Goal: Task Accomplishment & Management: Manage account settings

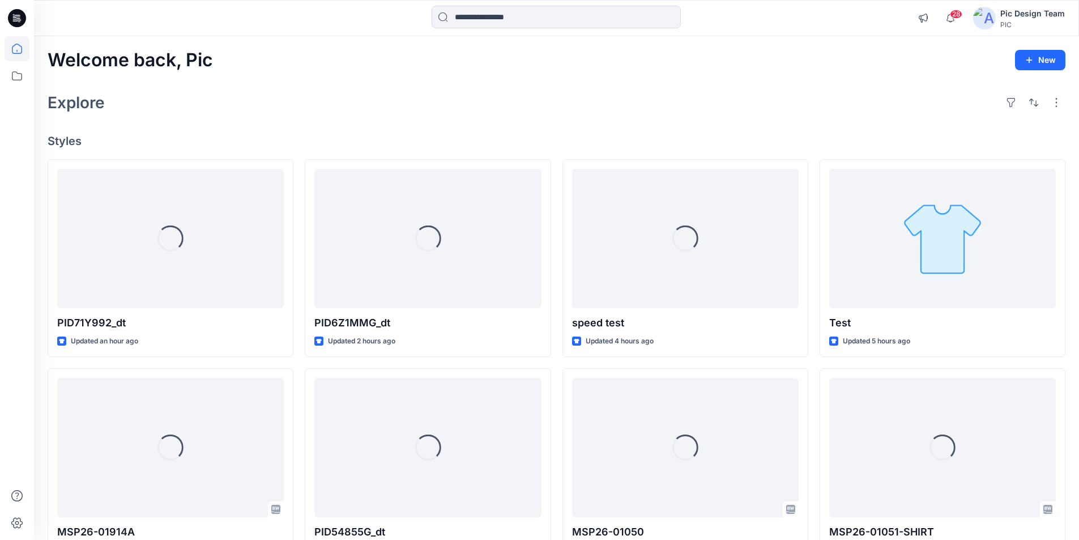
click at [20, 14] on icon at bounding box center [17, 18] width 18 height 18
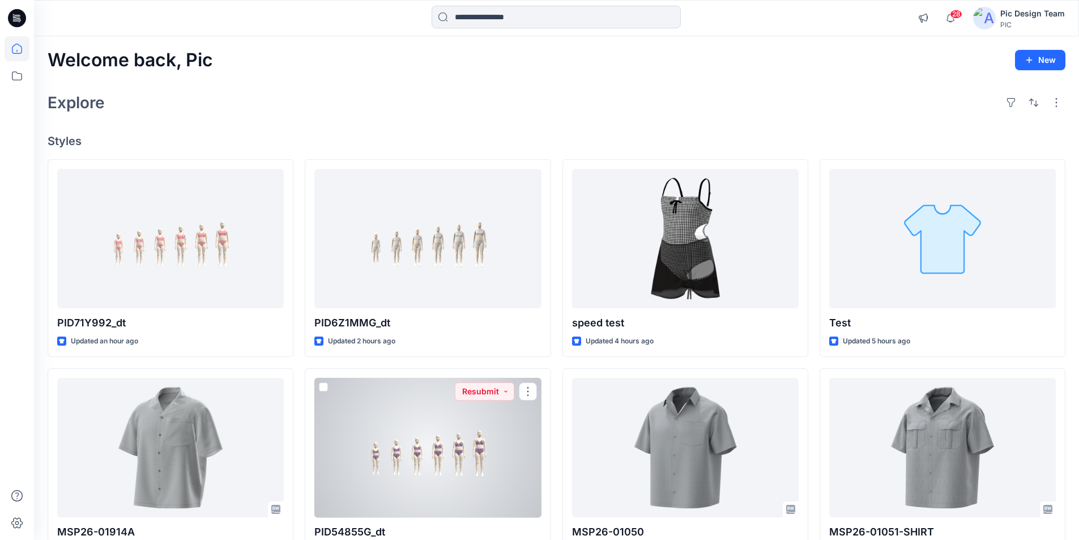
click at [450, 407] on div at bounding box center [427, 448] width 227 height 140
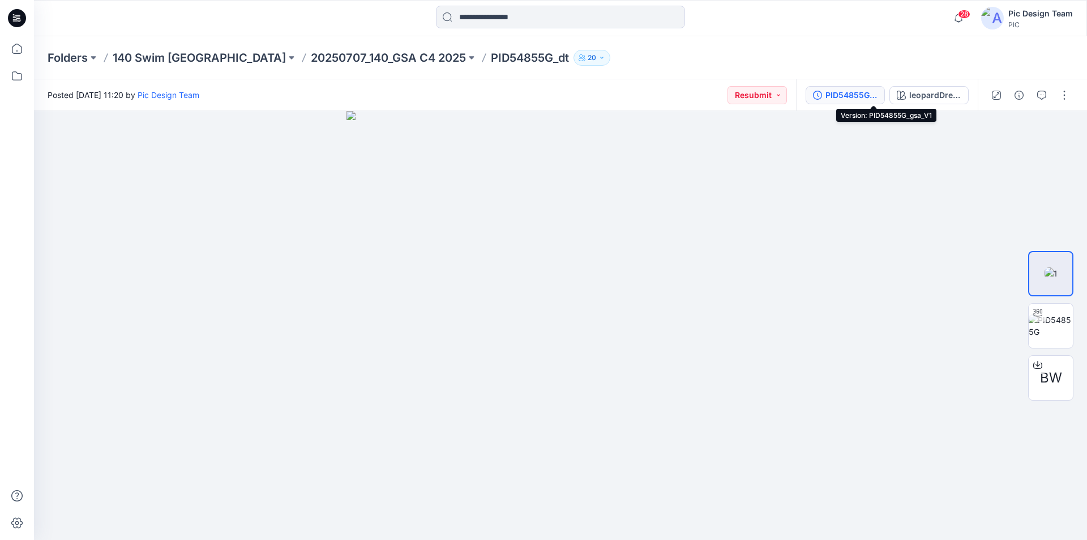
click at [878, 93] on div "PID54855G_gsa_V1" at bounding box center [852, 95] width 52 height 12
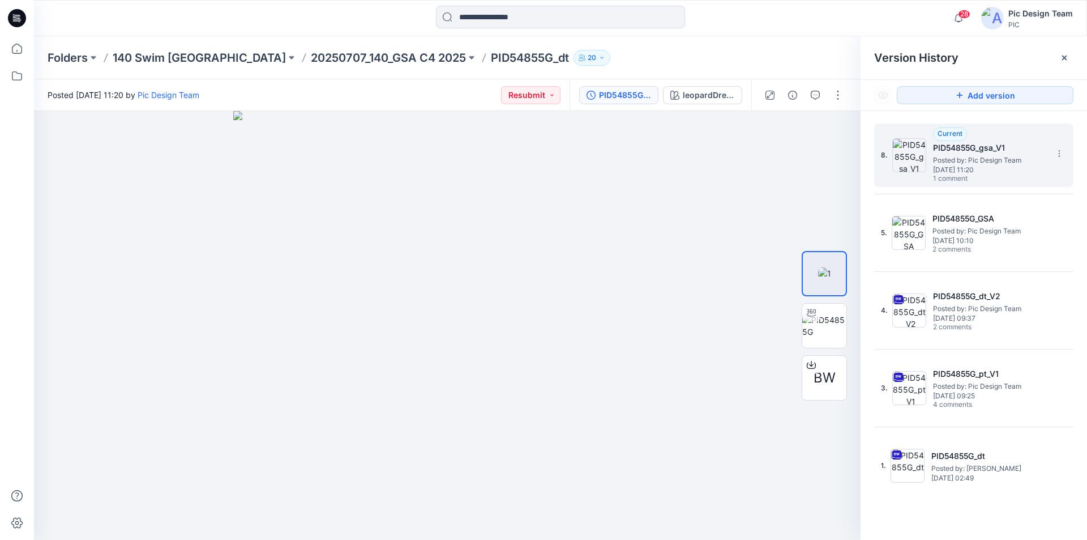
click at [978, 155] on span "Posted by: Pic Design Team" at bounding box center [989, 160] width 113 height 11
click at [825, 96] on button "button" at bounding box center [816, 95] width 18 height 18
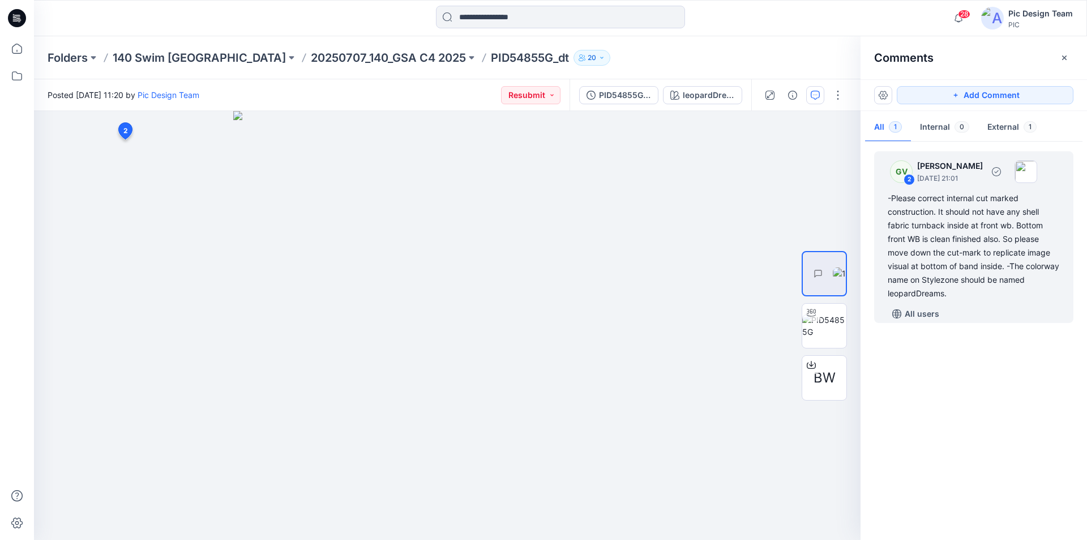
click at [992, 213] on div "-Please correct internal cut marked construction. It should not have any shell …" at bounding box center [974, 245] width 172 height 109
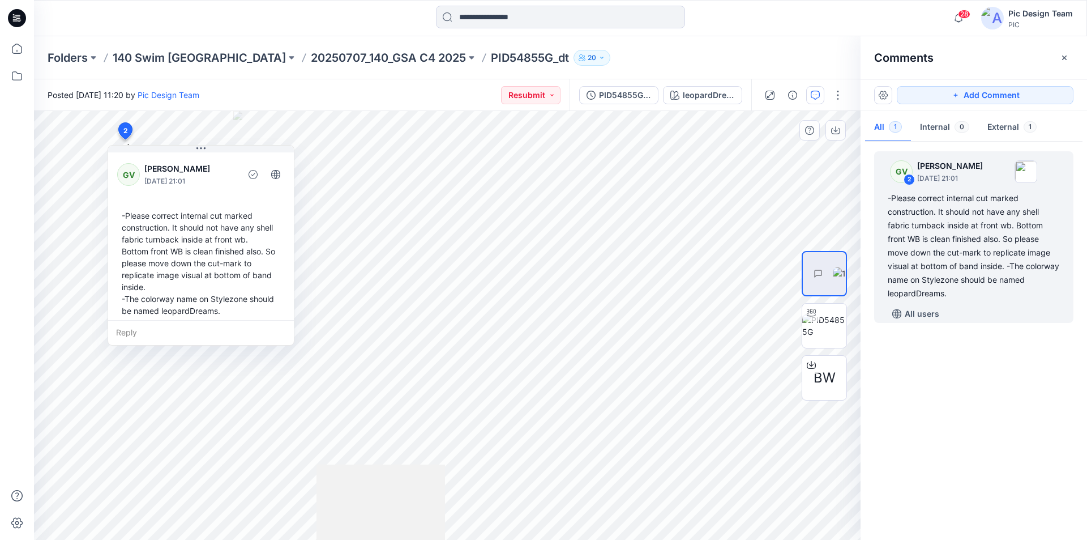
click at [147, 320] on div "Reply" at bounding box center [201, 332] width 186 height 25
click at [1065, 53] on button "button" at bounding box center [1065, 58] width 18 height 18
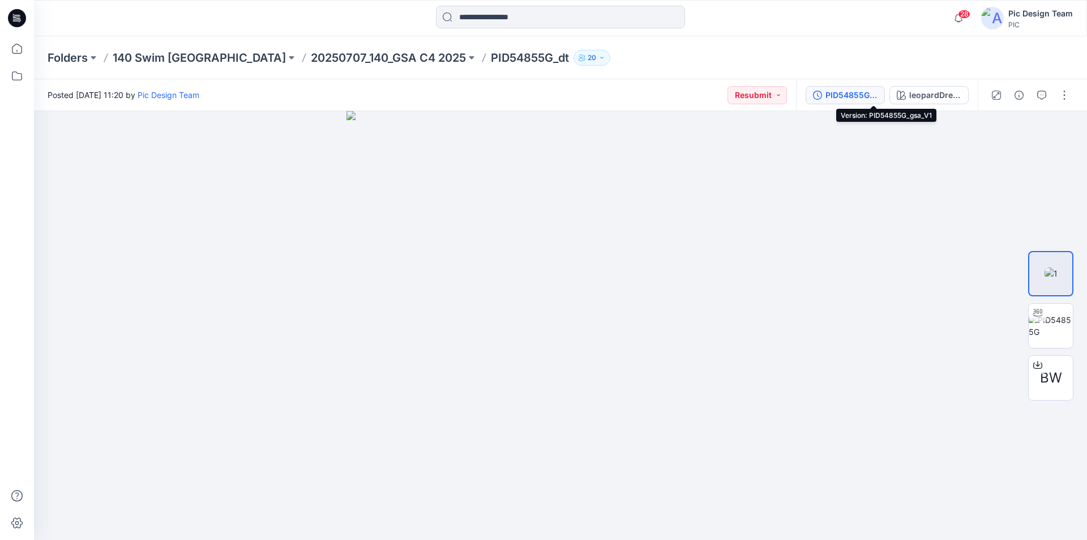
click at [878, 99] on div "PID54855G_gsa_V1" at bounding box center [852, 95] width 52 height 12
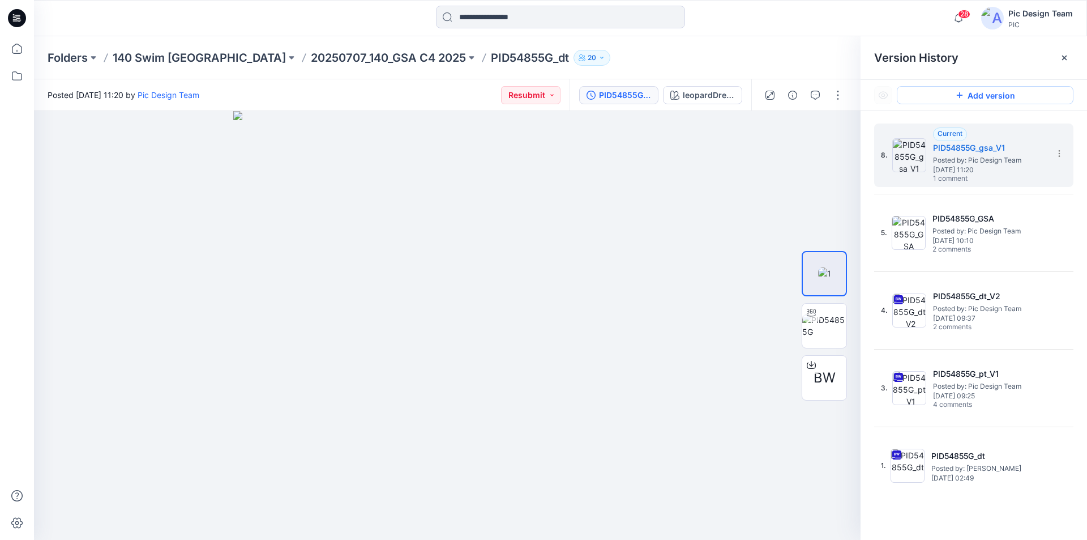
click at [979, 95] on button "Add version" at bounding box center [985, 95] width 177 height 18
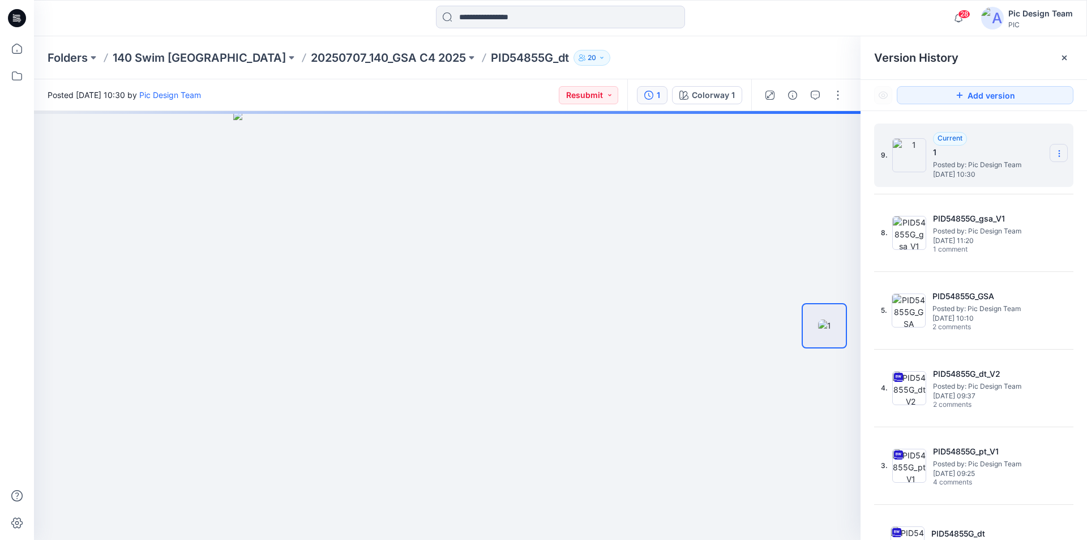
click at [1059, 153] on icon at bounding box center [1059, 153] width 1 height 1
click at [994, 195] on span "Rename Version" at bounding box center [984, 198] width 59 height 14
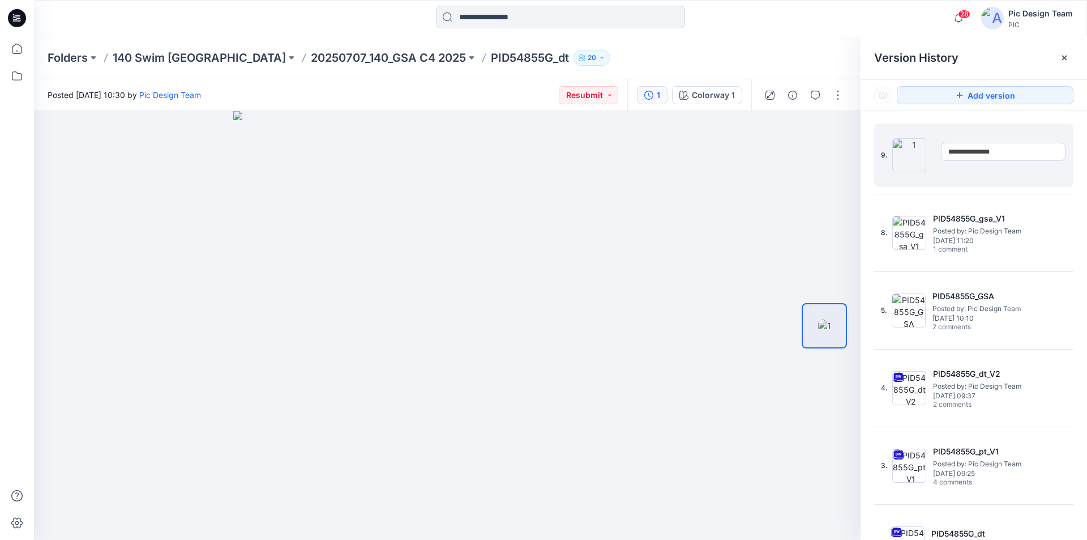
type input "**********"
click at [1068, 191] on div "**********" at bounding box center [974, 348] width 199 height 451
click at [1006, 135] on div "Current PID54855G_GSA_V2 Posted by: Pic Design Team Thursday, August 14, 2025 1…" at bounding box center [989, 155] width 113 height 46
click at [1069, 57] on div at bounding box center [1065, 58] width 18 height 18
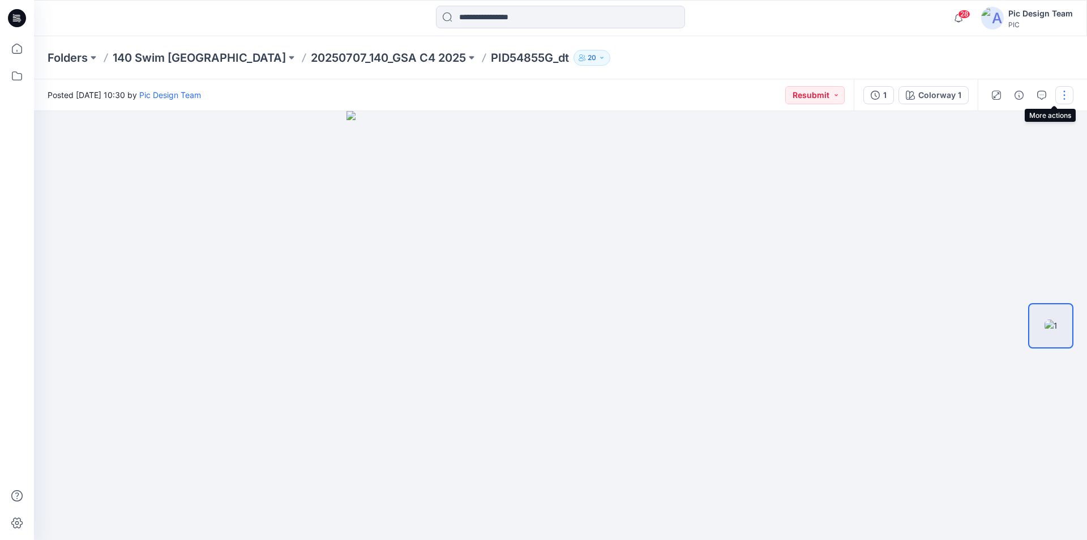
click at [1065, 92] on button "button" at bounding box center [1065, 95] width 18 height 18
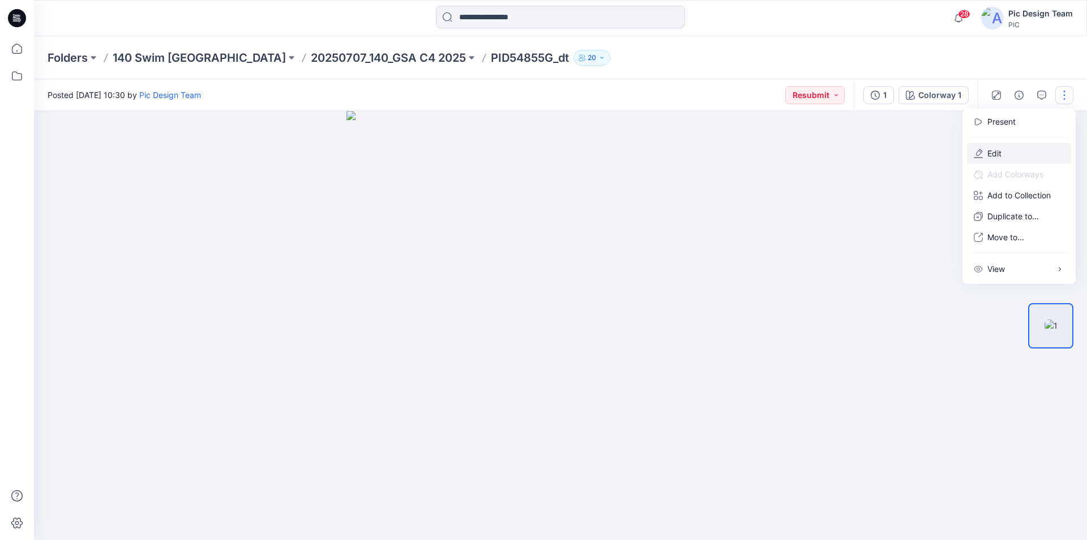
click at [995, 143] on button "Edit" at bounding box center [1019, 153] width 104 height 21
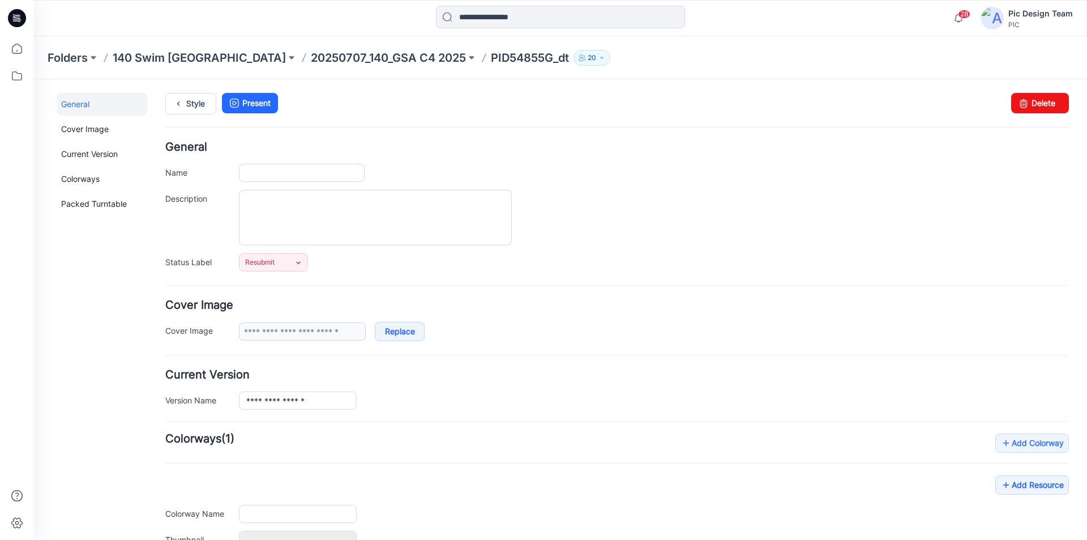
type input "**********"
type input "*"
click at [299, 257] on link "Resubmit" at bounding box center [273, 262] width 69 height 18
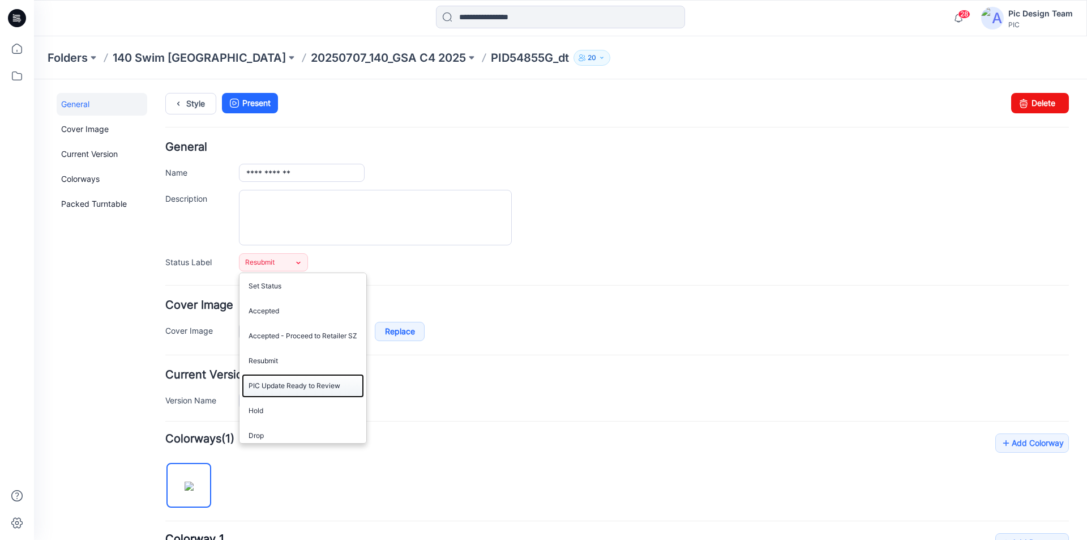
click at [293, 387] on link "PIC Update Ready to Review" at bounding box center [303, 386] width 122 height 24
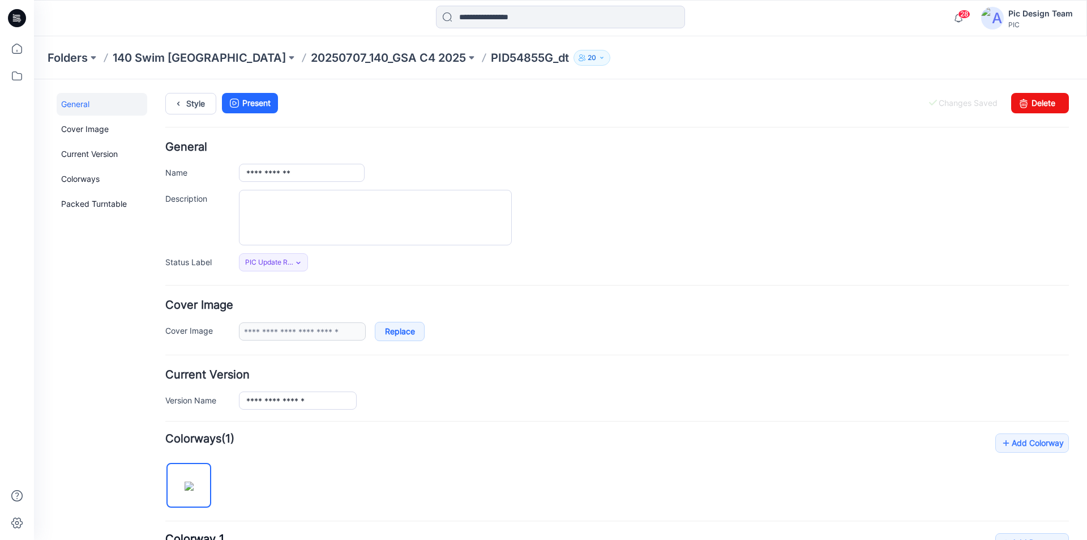
click at [588, 185] on div "**********" at bounding box center [617, 207] width 904 height 130
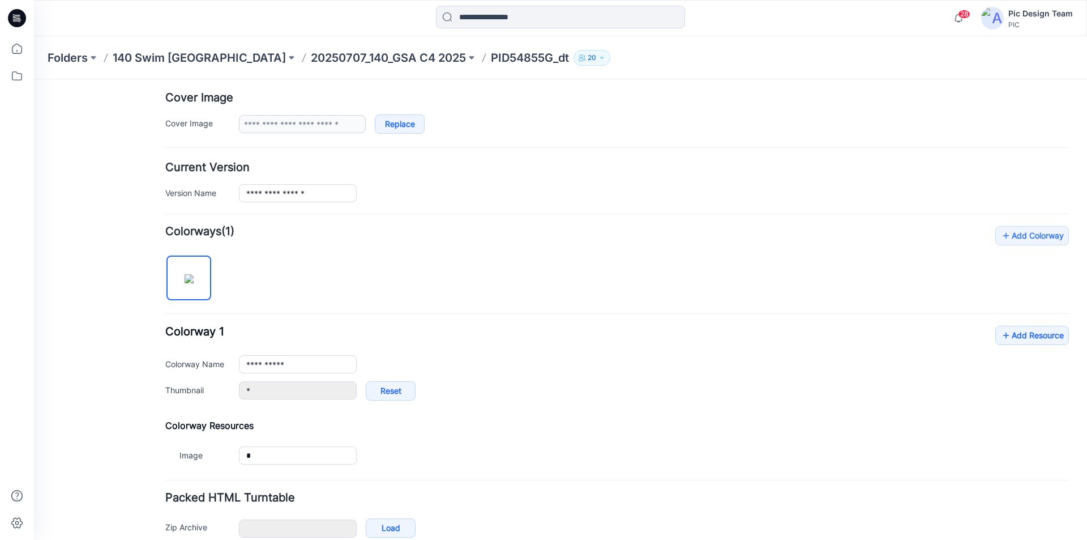
scroll to position [266, 0]
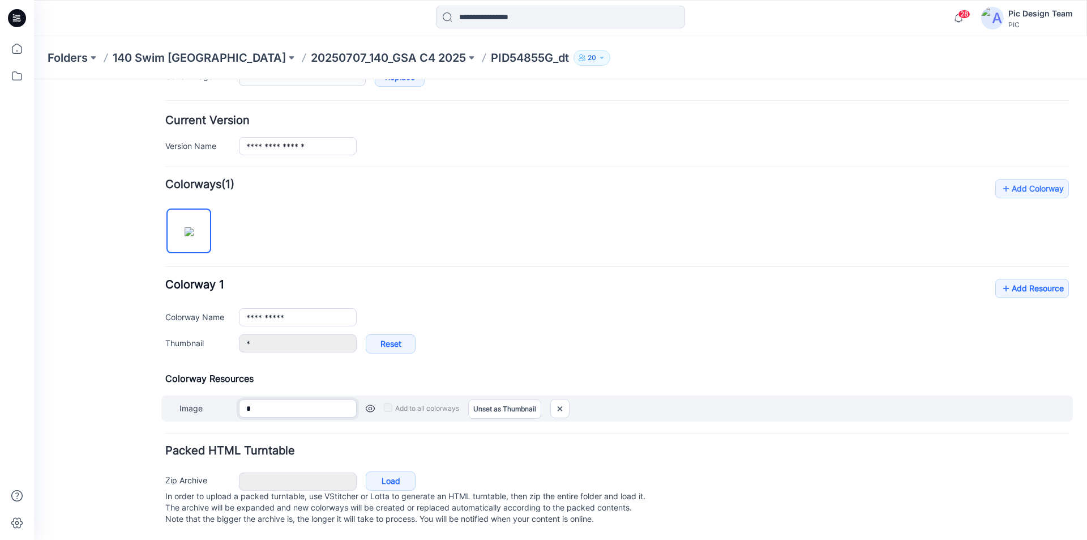
click at [266, 400] on input "*" at bounding box center [298, 408] width 118 height 18
drag, startPoint x: 266, startPoint y: 400, endPoint x: 240, endPoint y: 395, distance: 26.5
click at [240, 399] on input "*" at bounding box center [298, 408] width 118 height 18
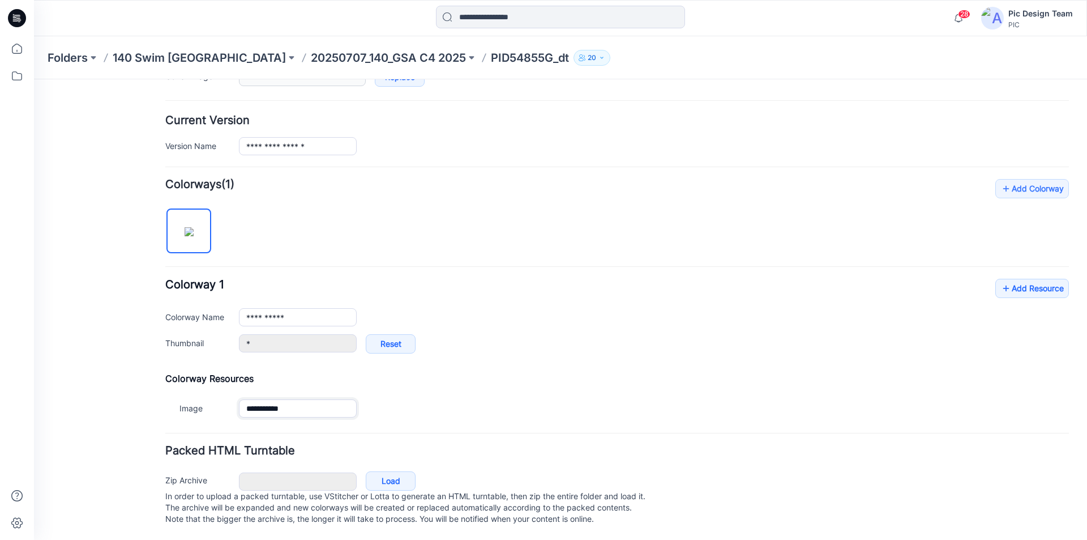
type input "**********"
click at [645, 321] on div "**********" at bounding box center [617, 322] width 904 height 86
click at [390, 471] on link "Load" at bounding box center [391, 480] width 50 height 19
click at [304, 308] on input "**********" at bounding box center [298, 317] width 118 height 18
drag, startPoint x: 300, startPoint y: 303, endPoint x: 214, endPoint y: 306, distance: 86.7
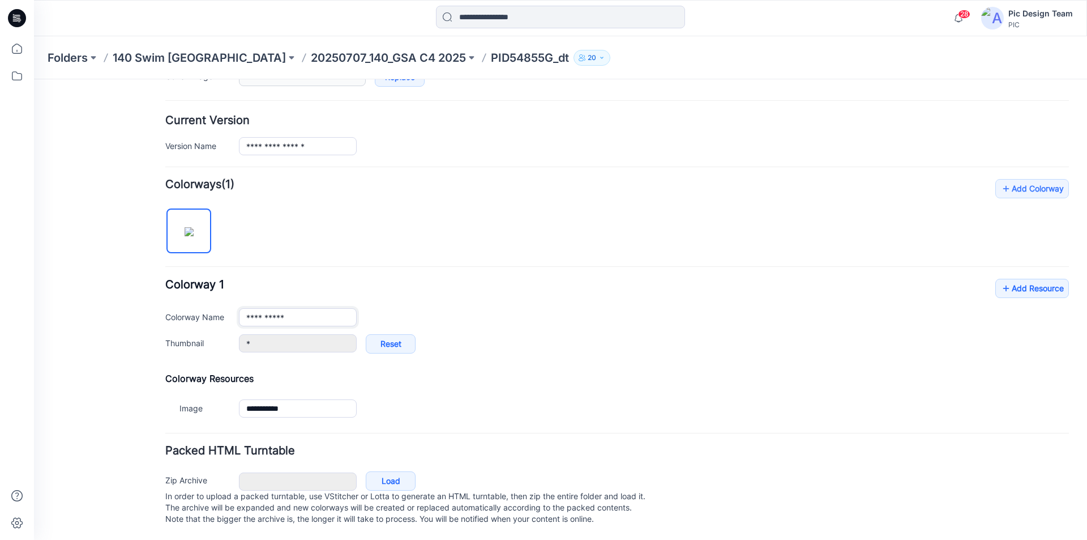
click at [214, 308] on div "**********" at bounding box center [617, 317] width 904 height 18
paste input "***"
type input "**********"
click at [424, 279] on div "**********" at bounding box center [617, 322] width 904 height 86
click at [395, 471] on link "Load" at bounding box center [391, 480] width 50 height 19
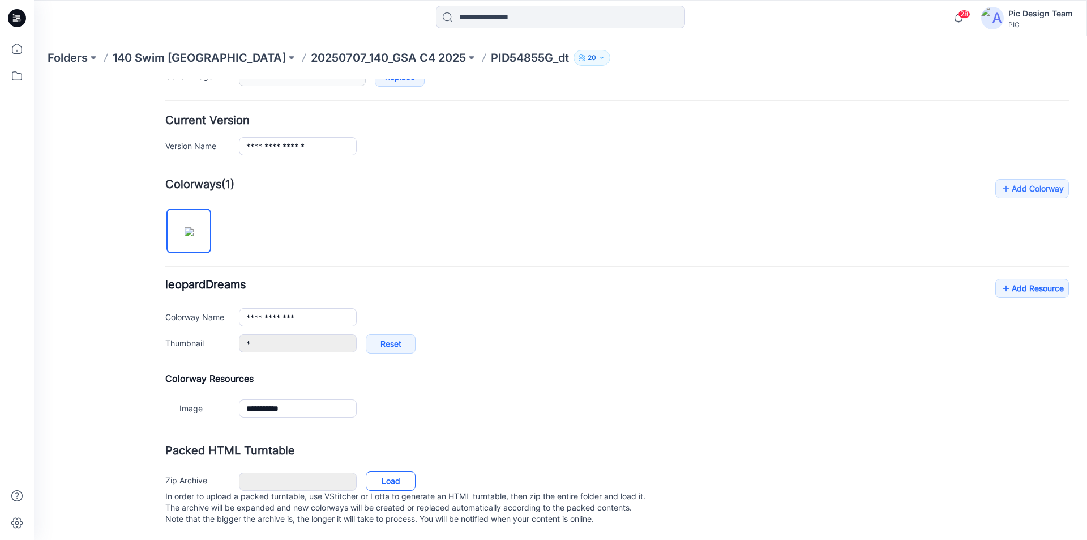
type input "**********"
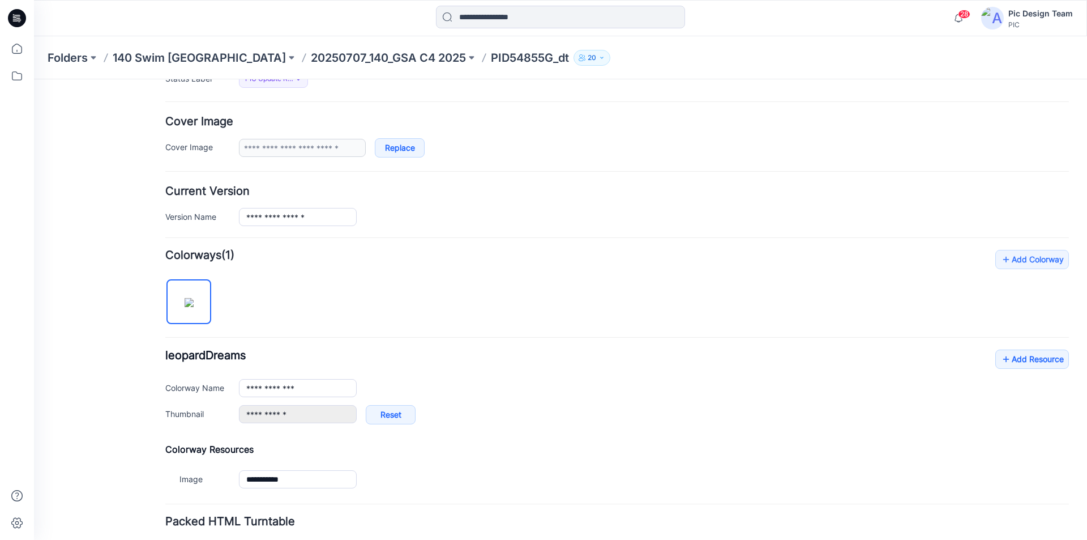
scroll to position [0, 0]
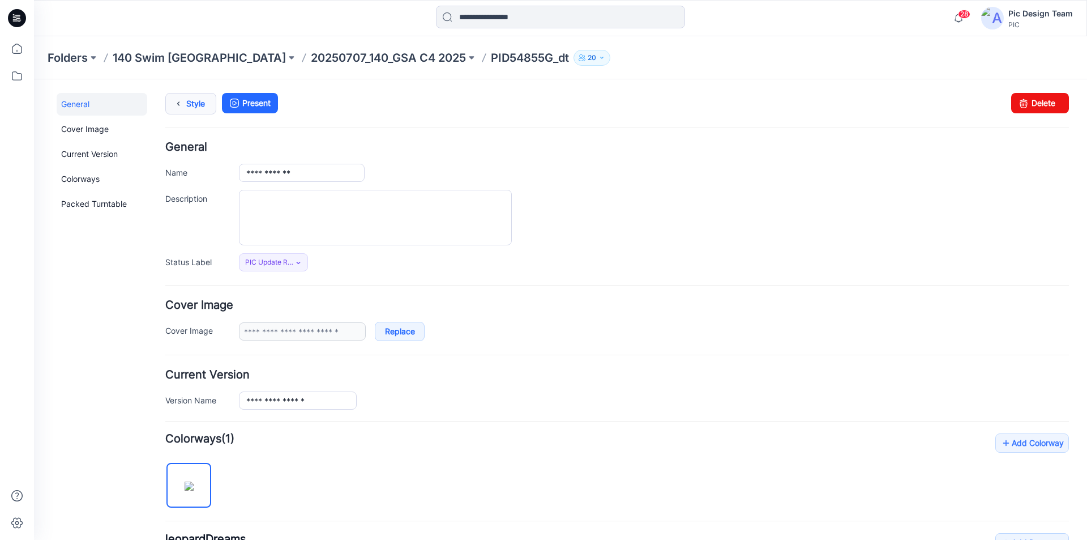
click at [181, 103] on icon at bounding box center [178, 103] width 16 height 20
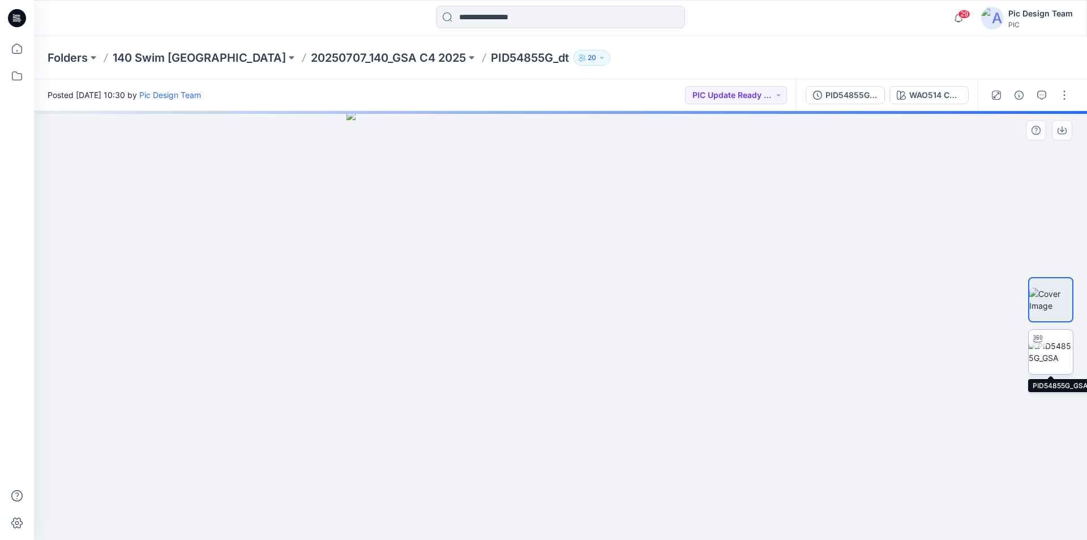
click at [1047, 353] on img at bounding box center [1051, 352] width 44 height 24
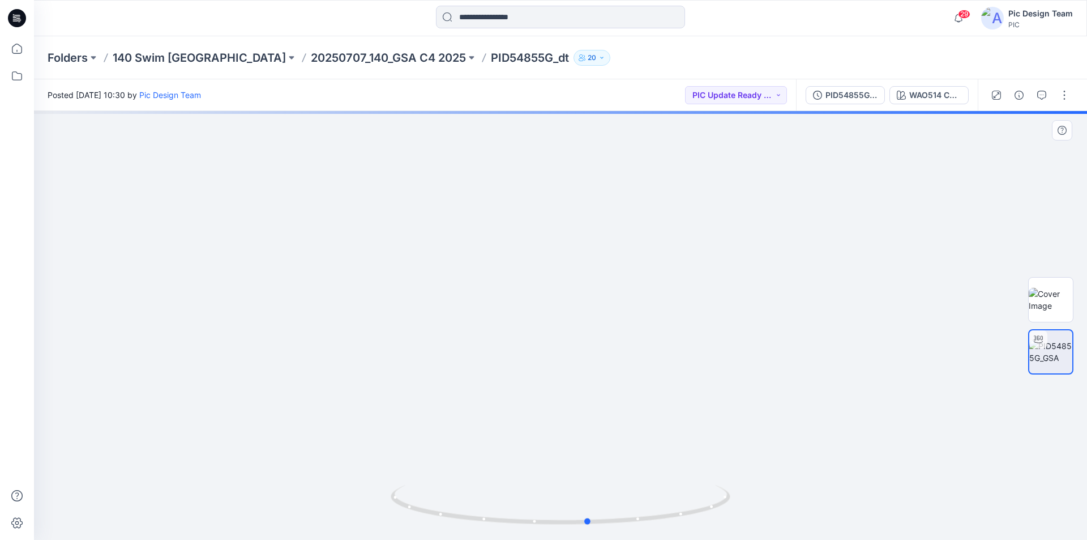
drag, startPoint x: 720, startPoint y: 506, endPoint x: 750, endPoint y: 526, distance: 36.0
click at [750, 526] on div at bounding box center [560, 325] width 1053 height 429
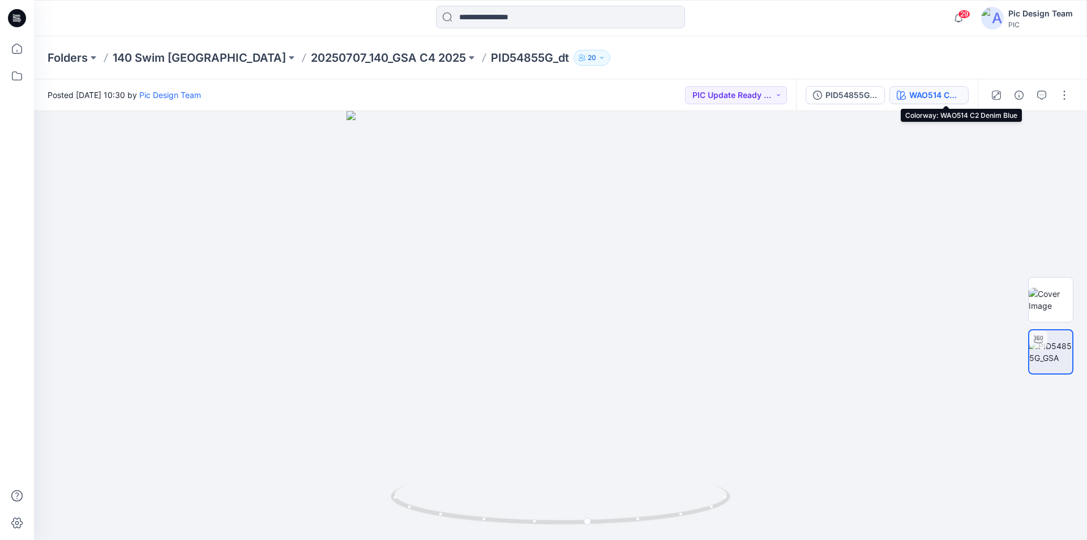
click at [948, 96] on div "WAO514 C2 Denim Blue" at bounding box center [936, 95] width 52 height 12
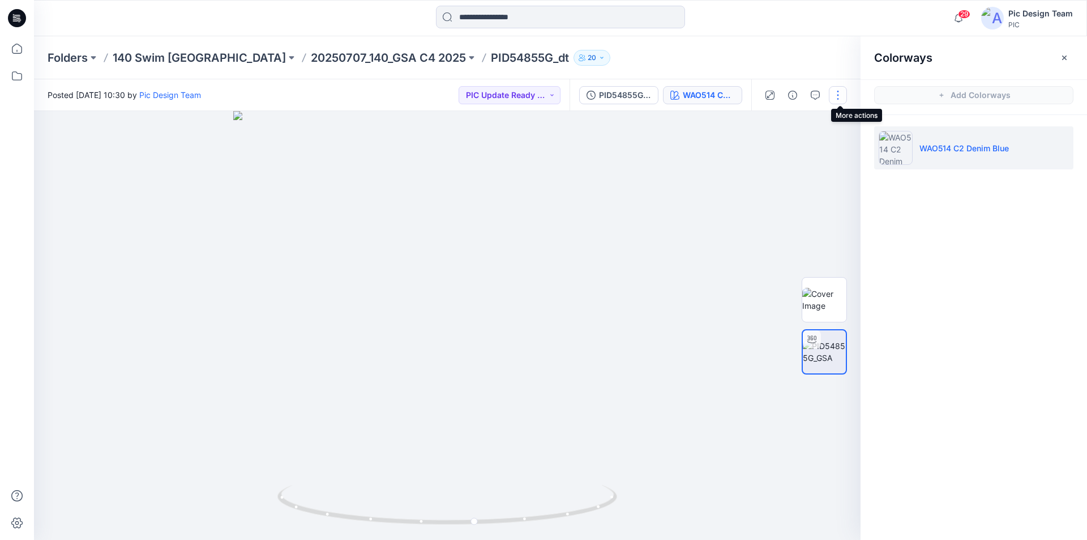
click at [843, 92] on button "button" at bounding box center [838, 95] width 18 height 18
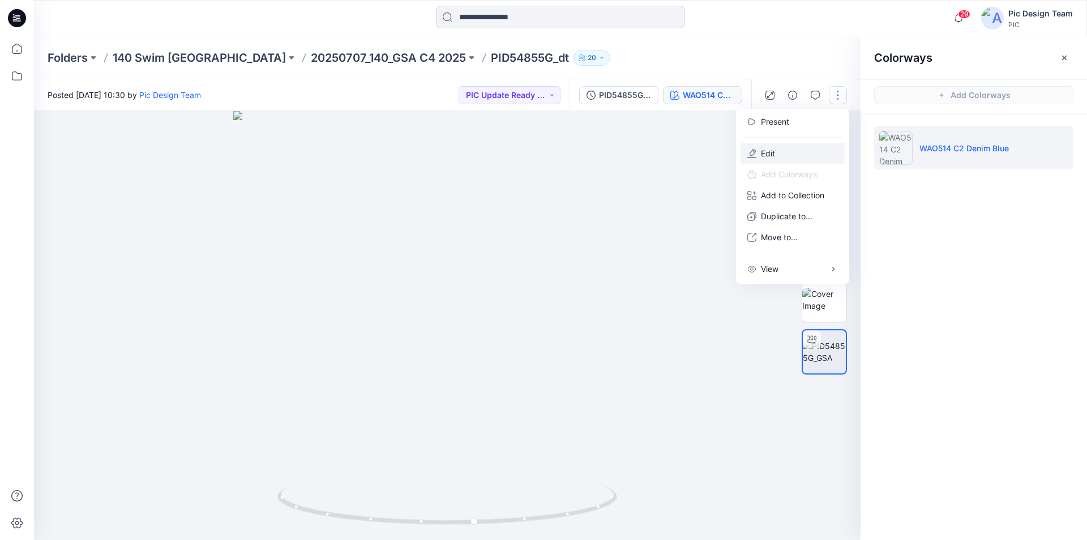
click at [782, 144] on button "Edit" at bounding box center [793, 153] width 104 height 21
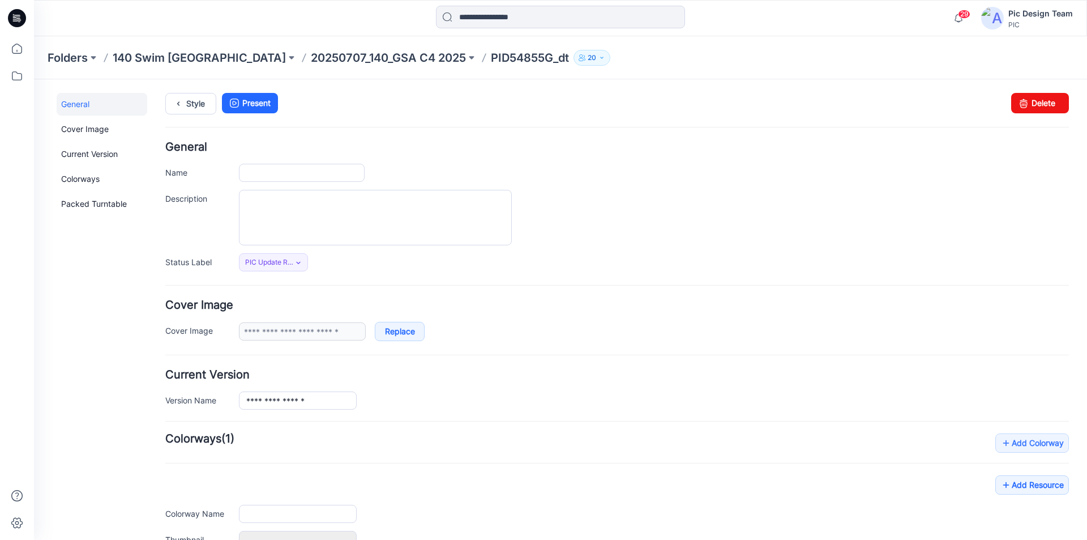
type input "**********"
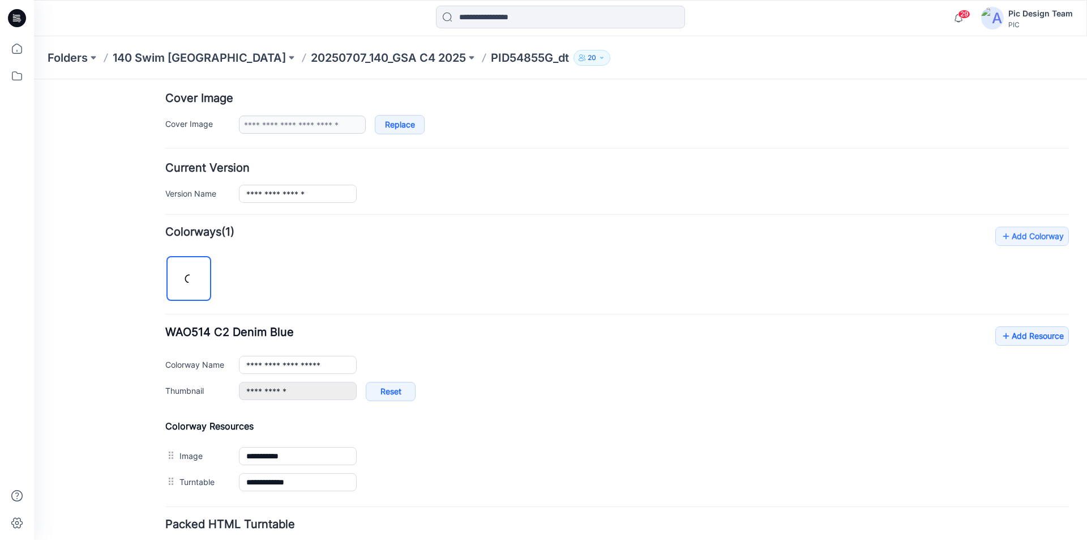
scroll to position [283, 0]
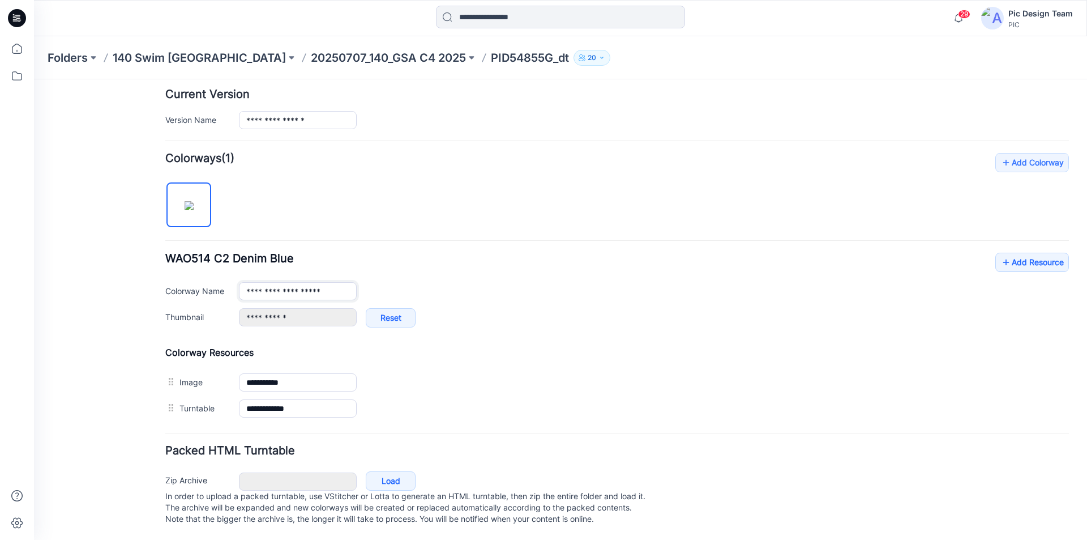
drag, startPoint x: 339, startPoint y: 288, endPoint x: 186, endPoint y: 276, distance: 153.4
click at [186, 276] on div "**********" at bounding box center [617, 296] width 904 height 86
paste input "text"
type input "**********"
click at [643, 262] on div "**********" at bounding box center [617, 296] width 904 height 86
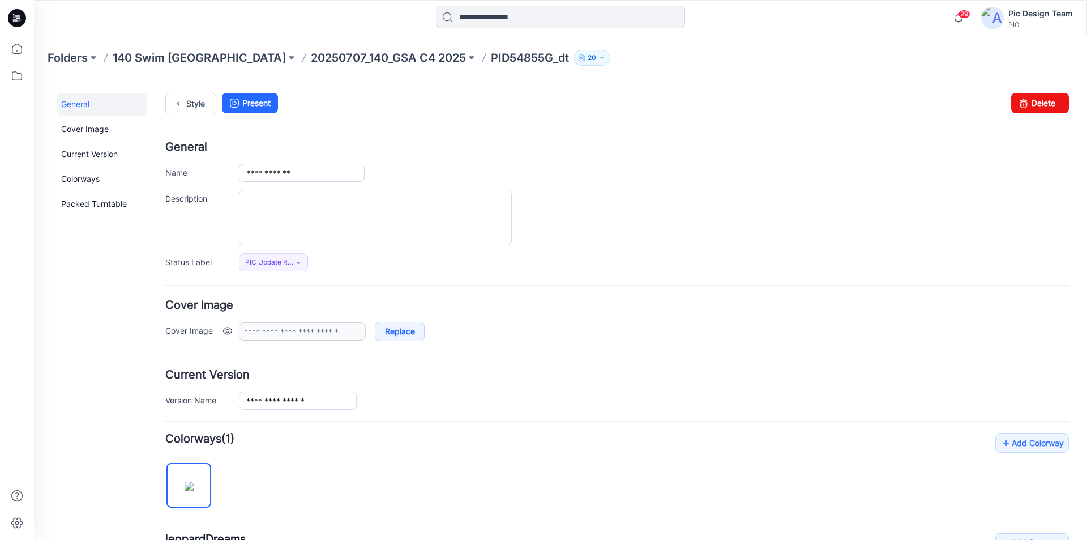
scroll to position [292, 0]
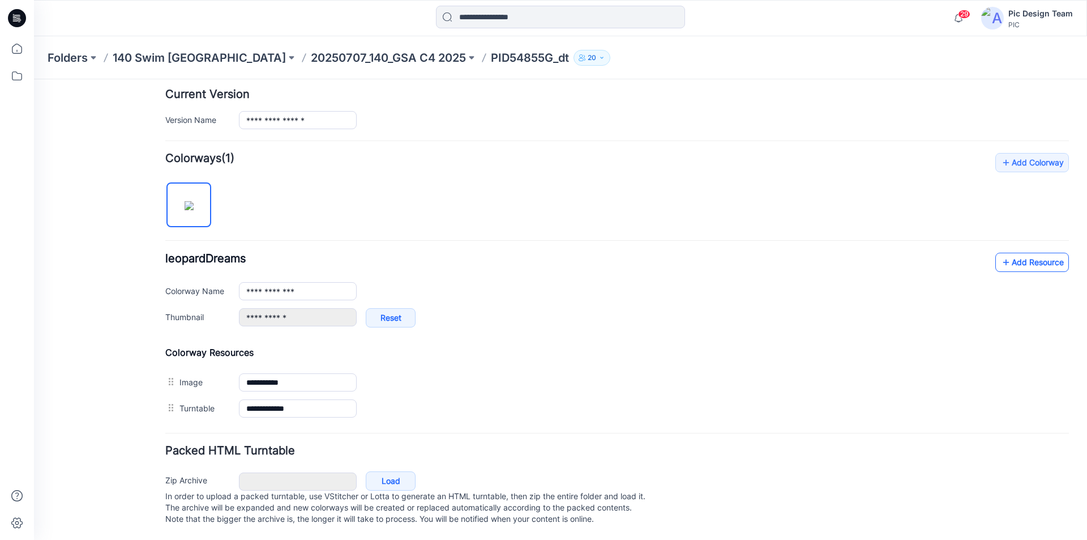
click at [1032, 253] on link "Add Resource" at bounding box center [1033, 262] width 74 height 19
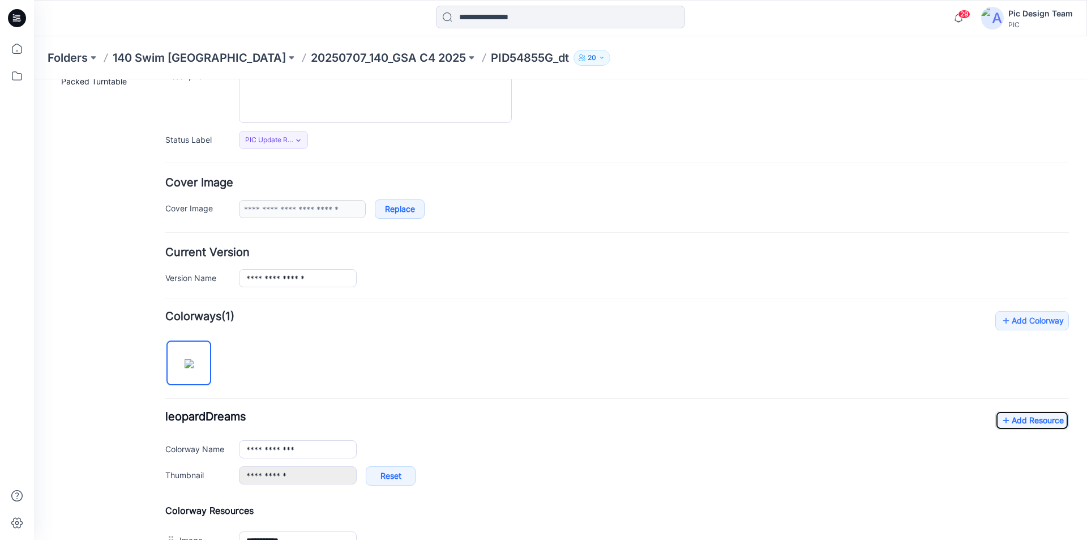
scroll to position [0, 0]
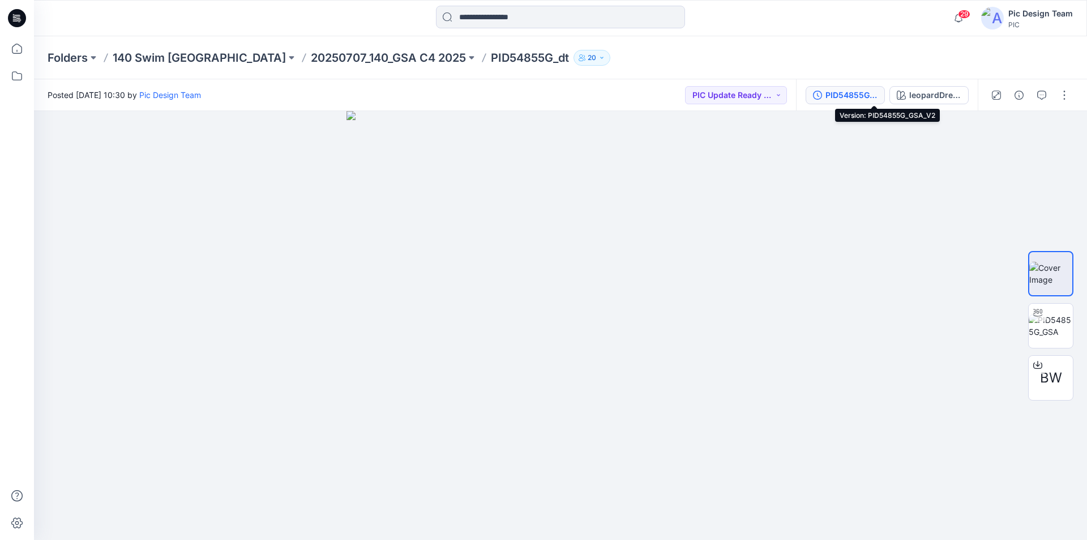
click at [878, 99] on div "PID54855G_GSA_V2" at bounding box center [852, 95] width 52 height 12
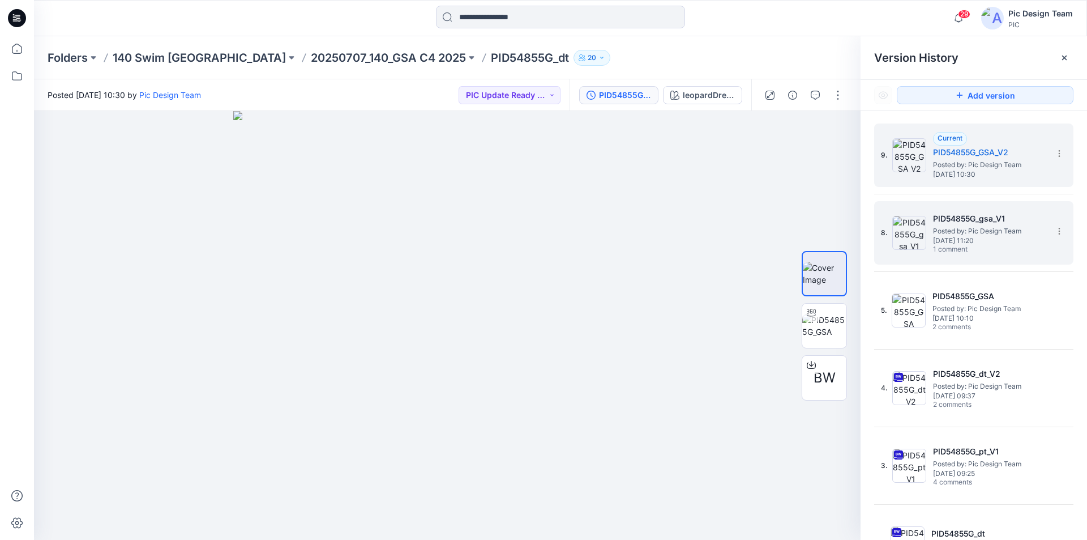
click at [972, 218] on h5 "PID54855G_gsa_V1" at bounding box center [989, 219] width 113 height 14
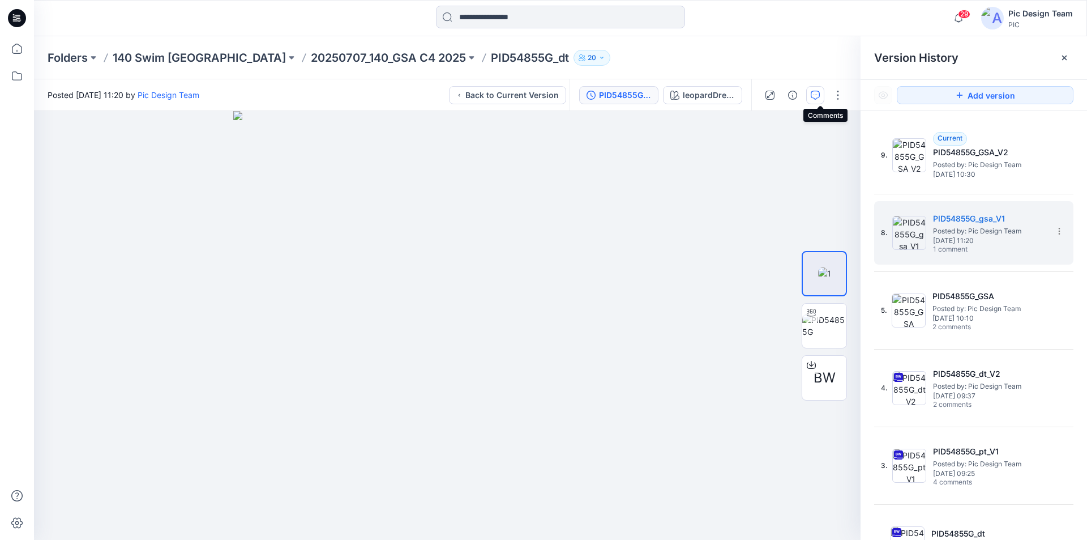
click at [820, 97] on icon "button" at bounding box center [815, 95] width 9 height 9
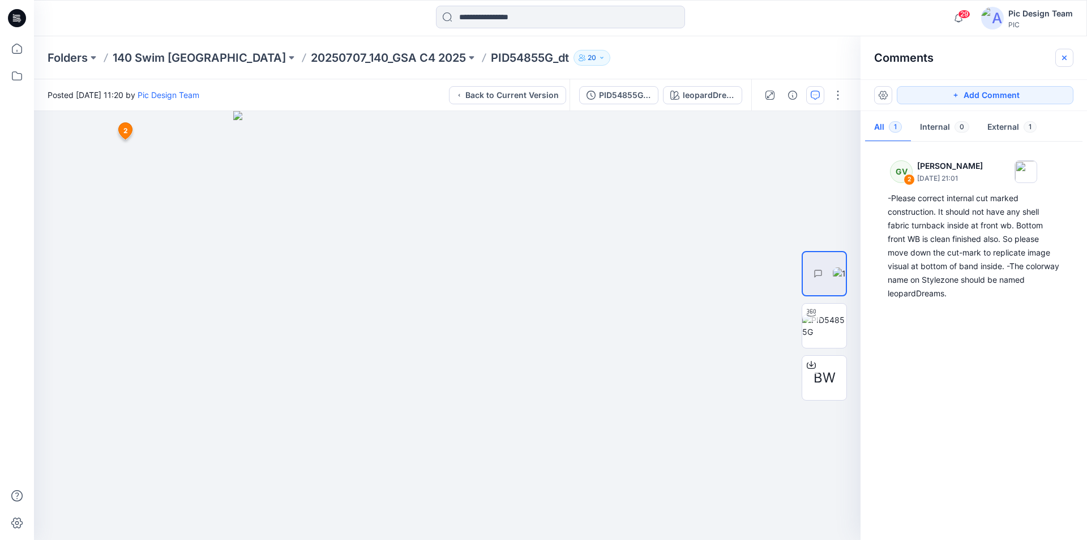
click at [1064, 61] on icon "button" at bounding box center [1064, 57] width 9 height 9
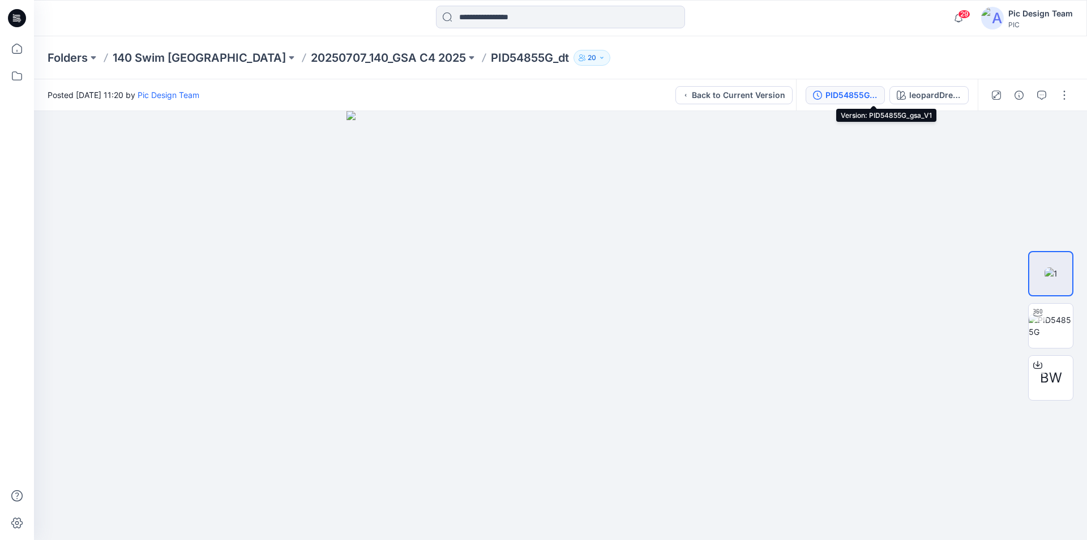
click at [867, 95] on div "PID54855G_gsa_V1" at bounding box center [852, 95] width 52 height 12
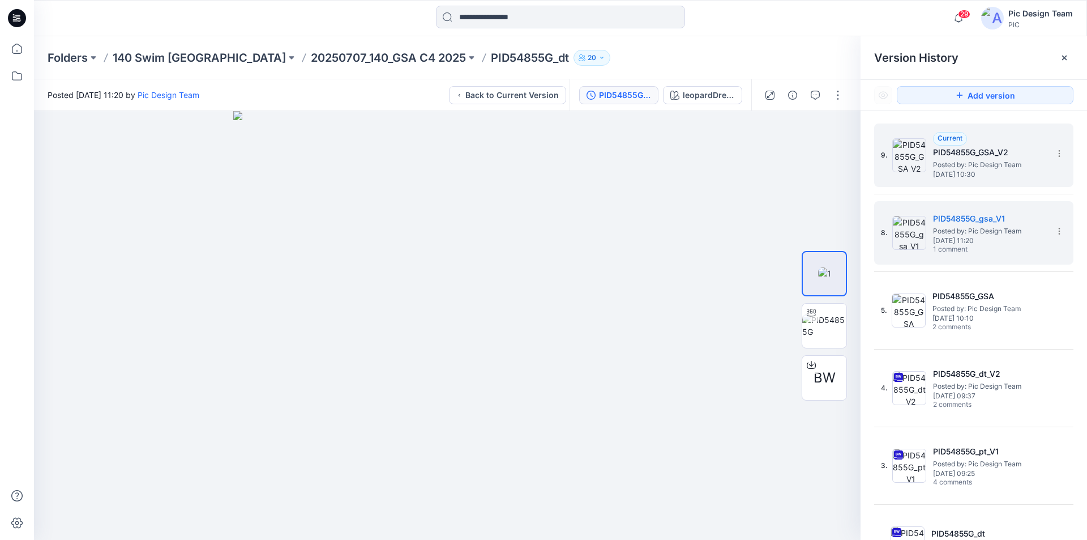
click at [976, 159] on h5 "PID54855G_GSA_V2" at bounding box center [989, 153] width 113 height 14
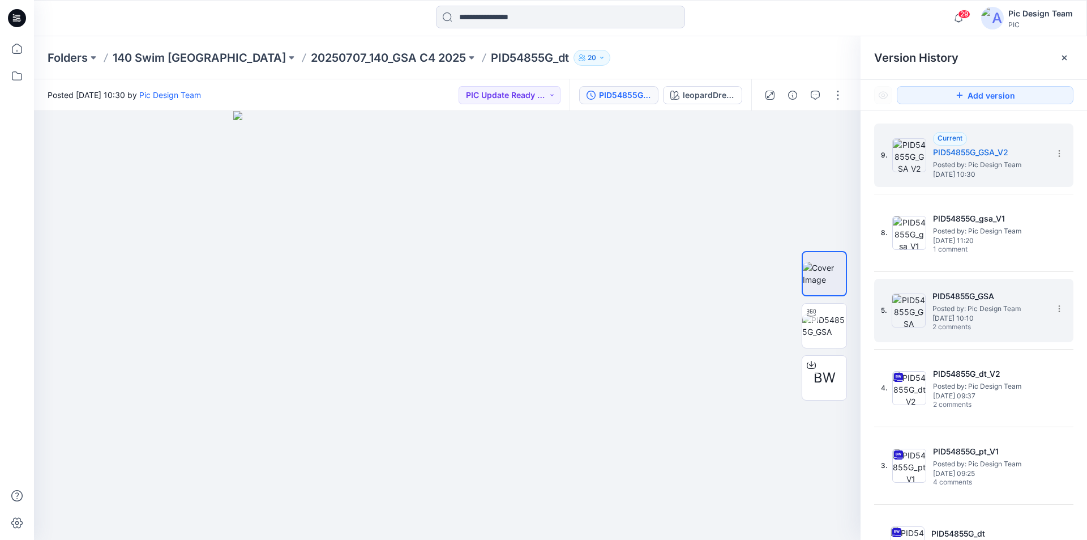
click at [995, 303] on span "Posted by: Pic Design Team" at bounding box center [989, 308] width 113 height 11
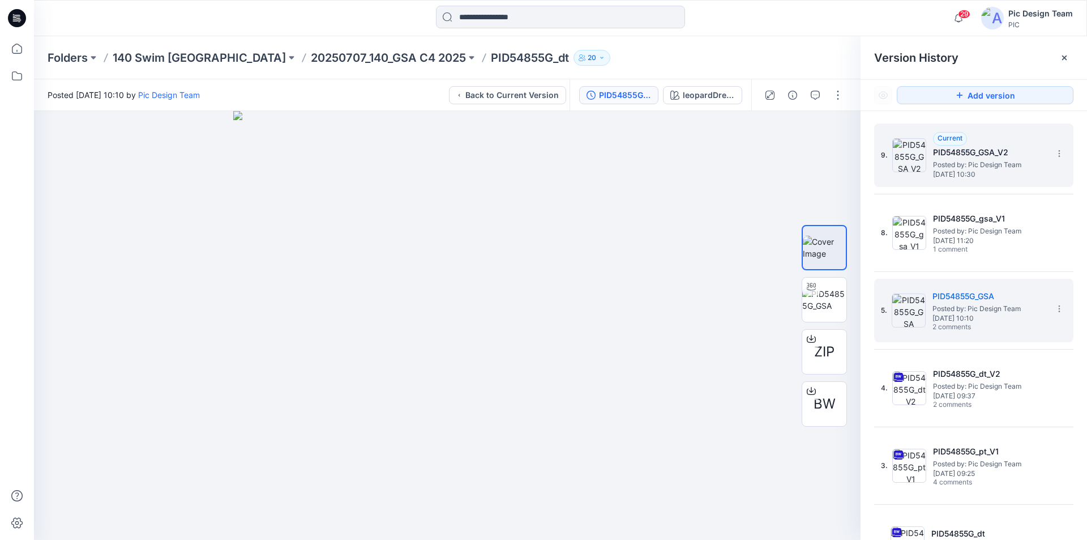
click at [982, 161] on span "Posted by: Pic Design Team" at bounding box center [989, 164] width 113 height 11
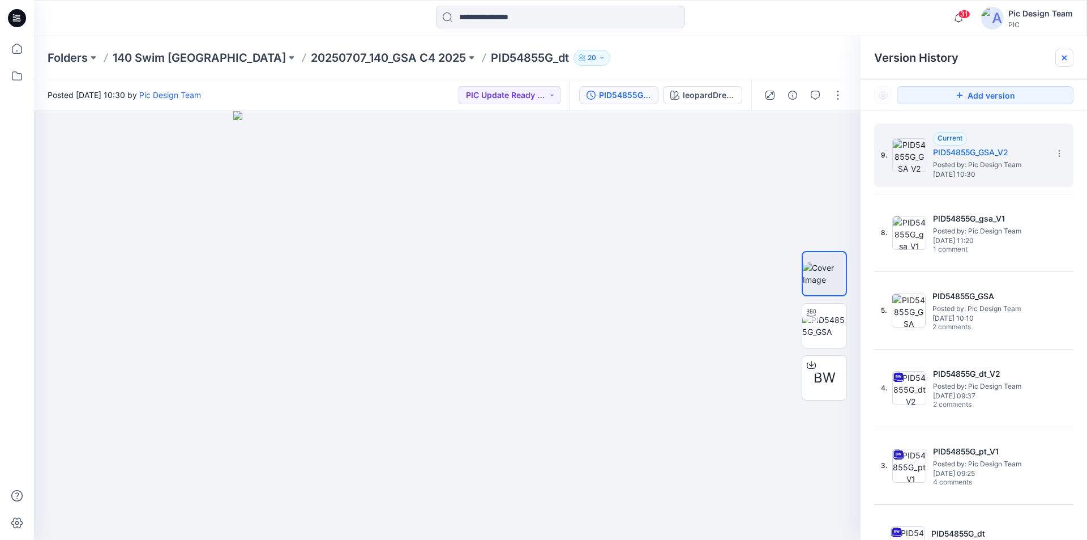
click at [1063, 56] on icon at bounding box center [1065, 58] width 5 height 5
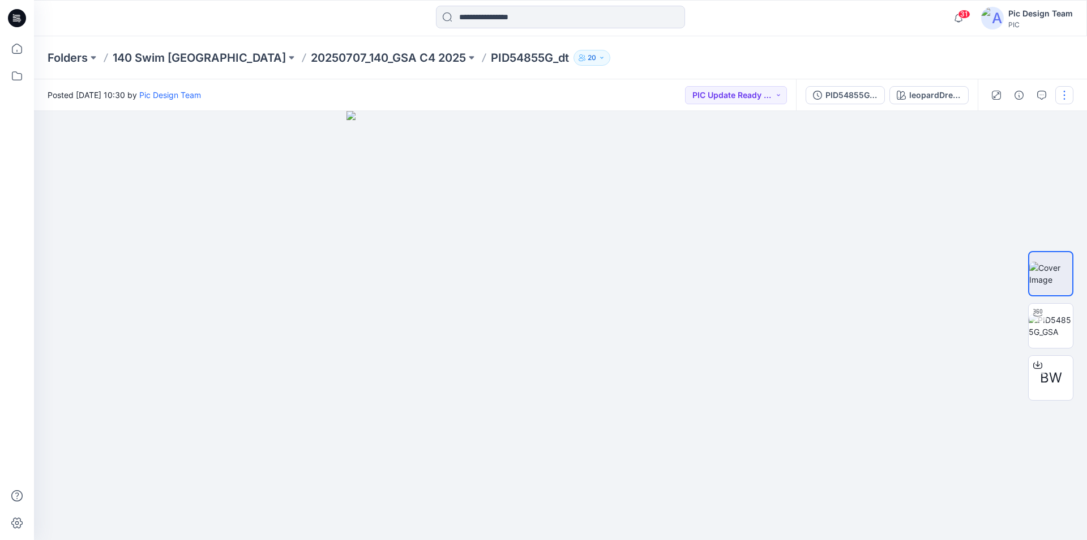
click at [1072, 94] on button "button" at bounding box center [1065, 95] width 18 height 18
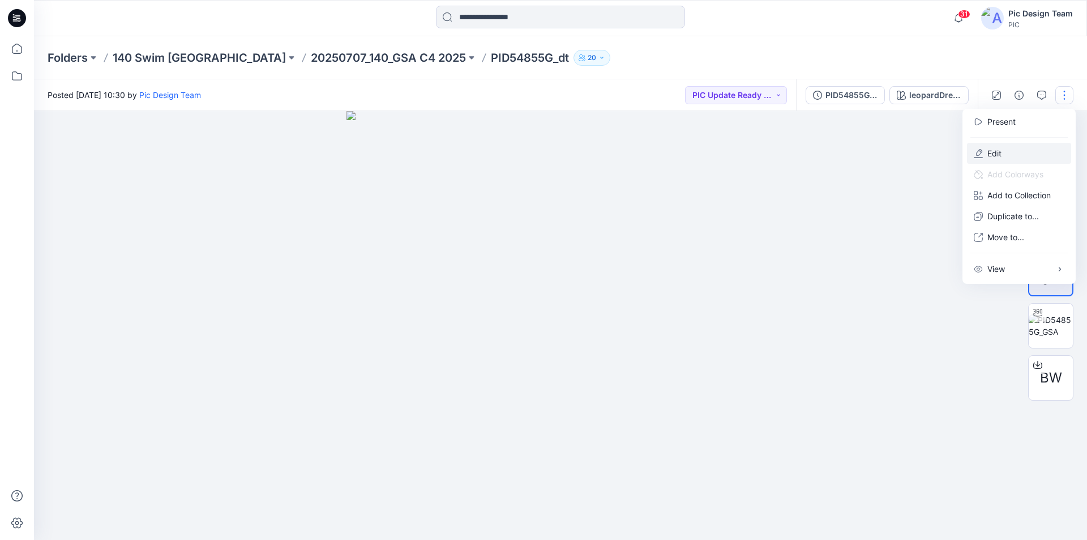
click at [1000, 143] on button "Edit" at bounding box center [1019, 153] width 104 height 21
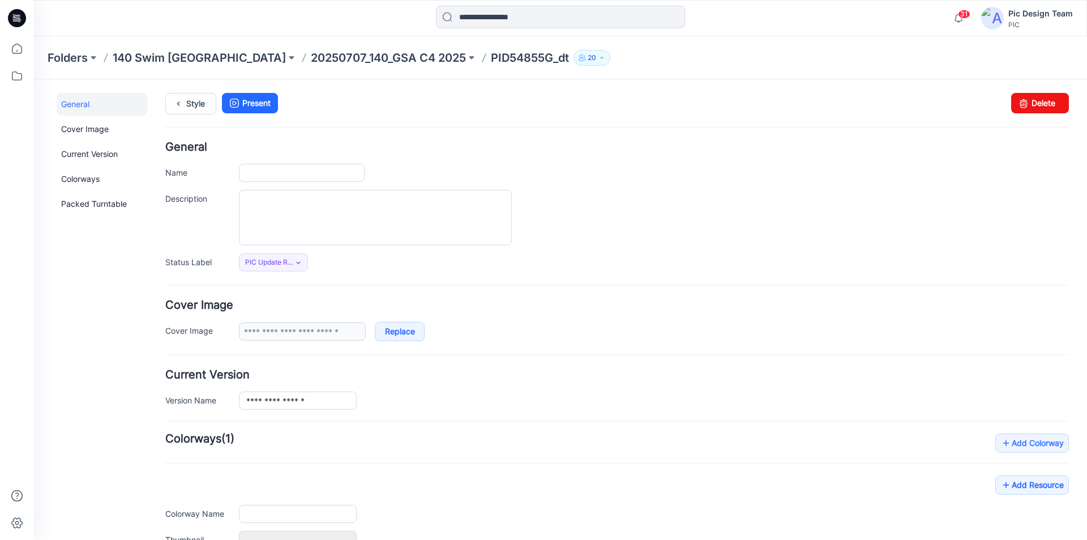
type input "**********"
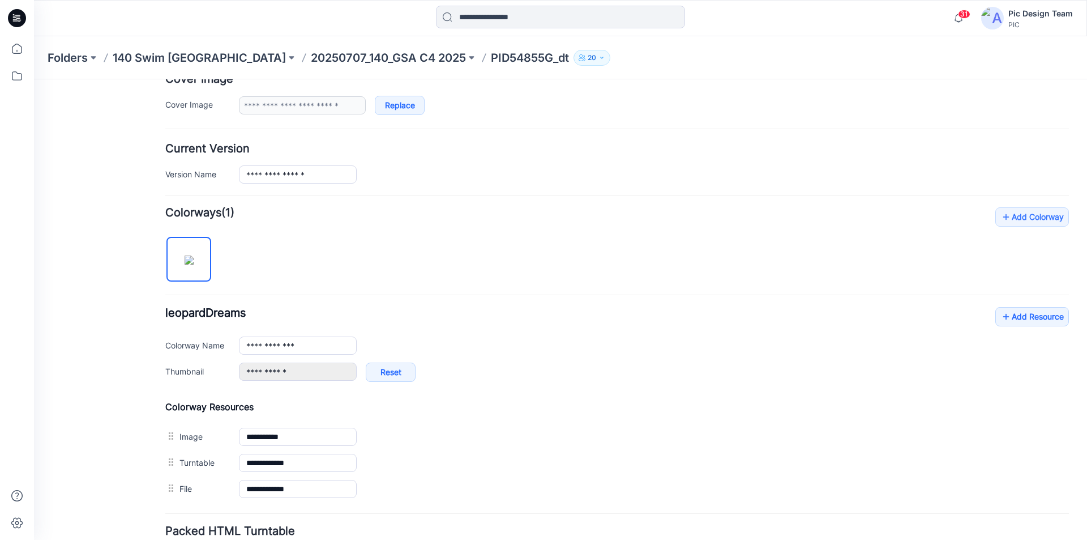
scroll to position [283, 0]
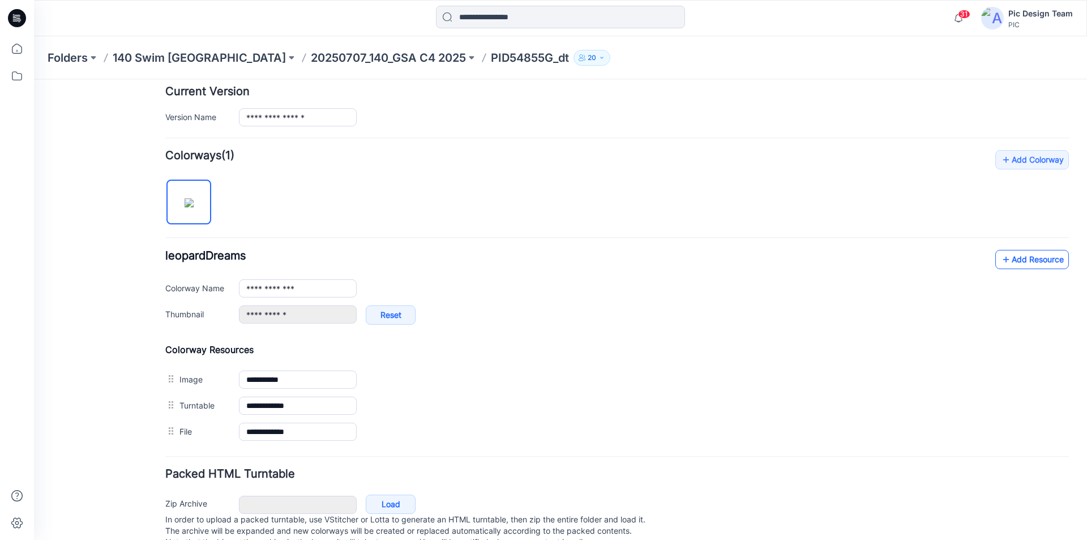
click at [1015, 253] on link "Add Resource" at bounding box center [1033, 259] width 74 height 19
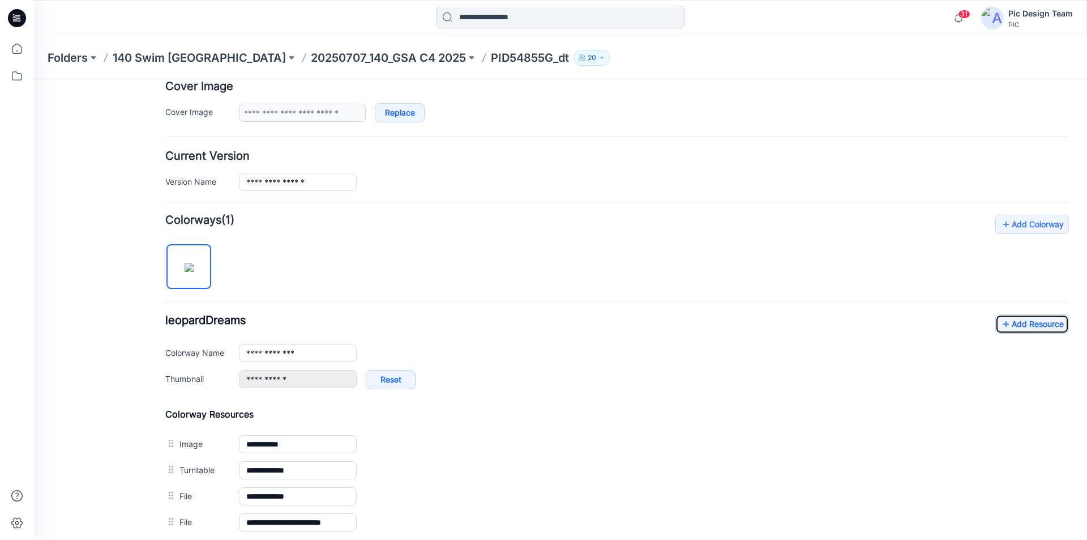
scroll to position [0, 0]
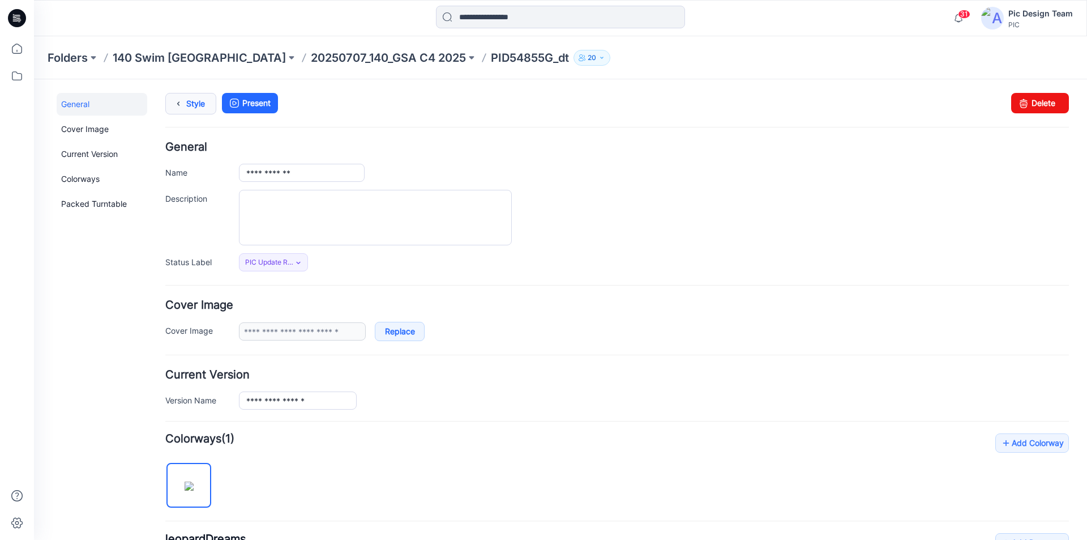
click at [187, 106] on link "Style" at bounding box center [190, 104] width 51 height 22
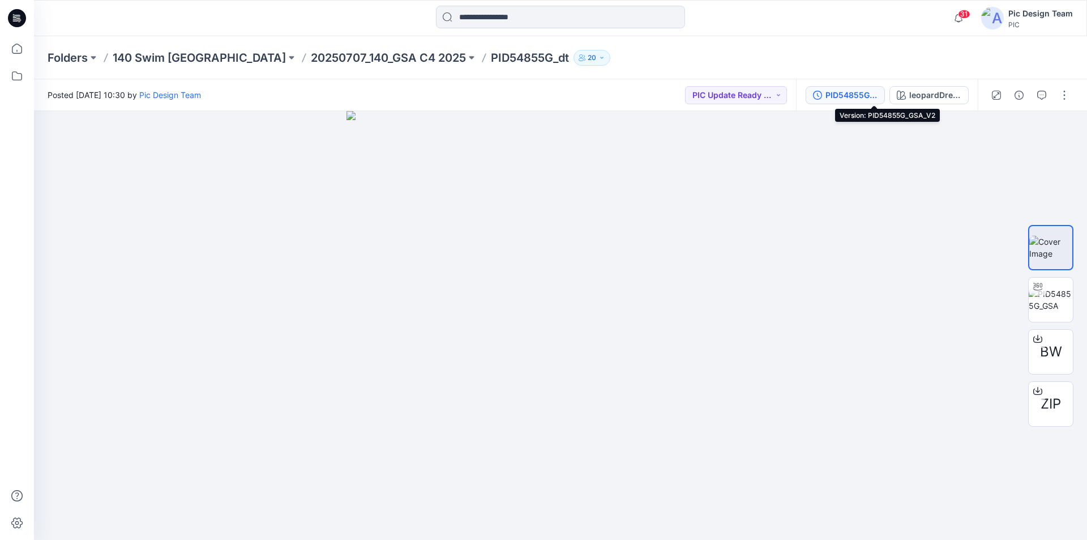
click at [862, 93] on div "PID54855G_GSA_V2" at bounding box center [852, 95] width 52 height 12
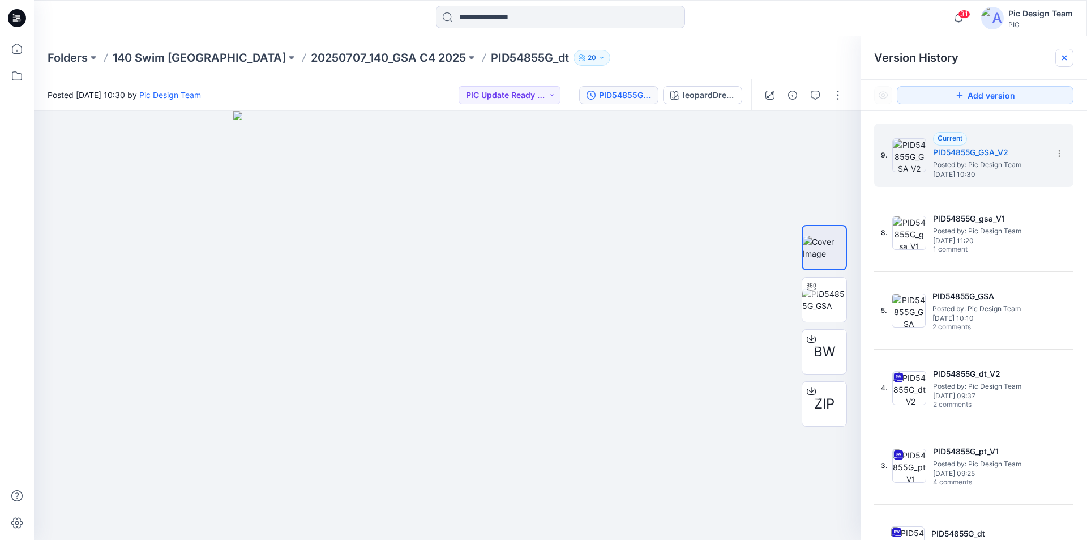
click at [1061, 57] on icon at bounding box center [1064, 57] width 9 height 9
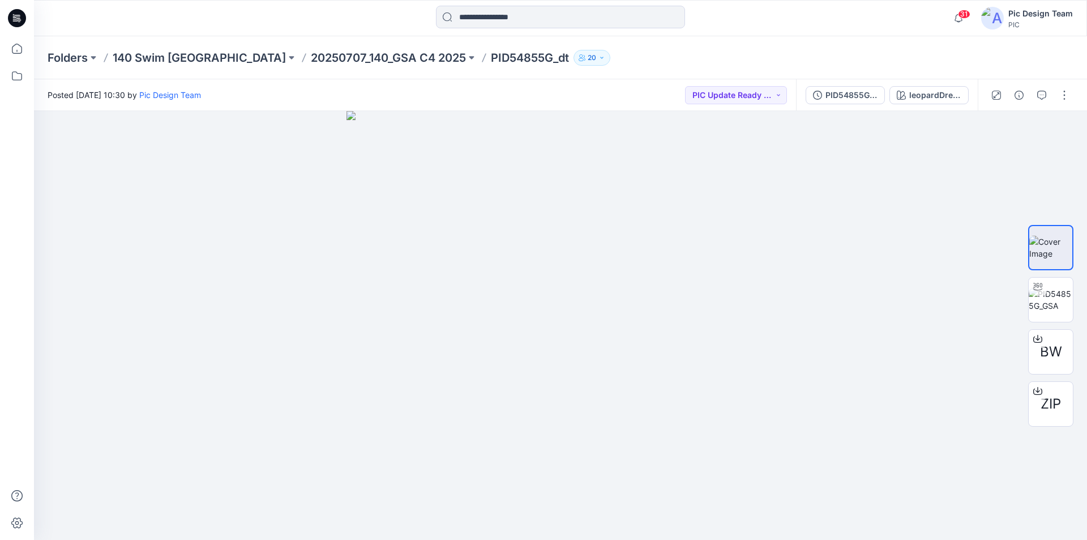
click at [18, 18] on icon at bounding box center [17, 18] width 18 height 36
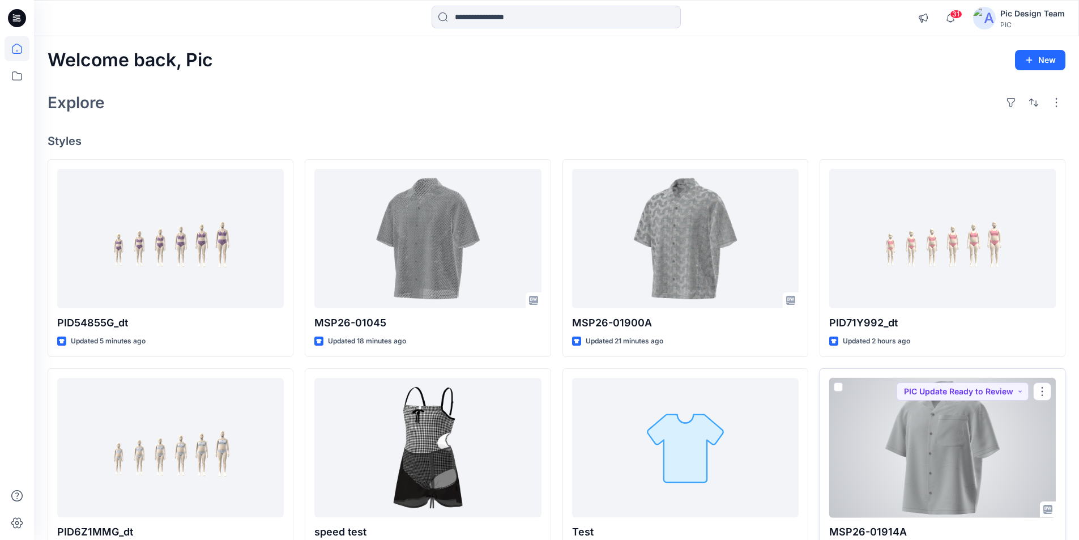
scroll to position [170, 0]
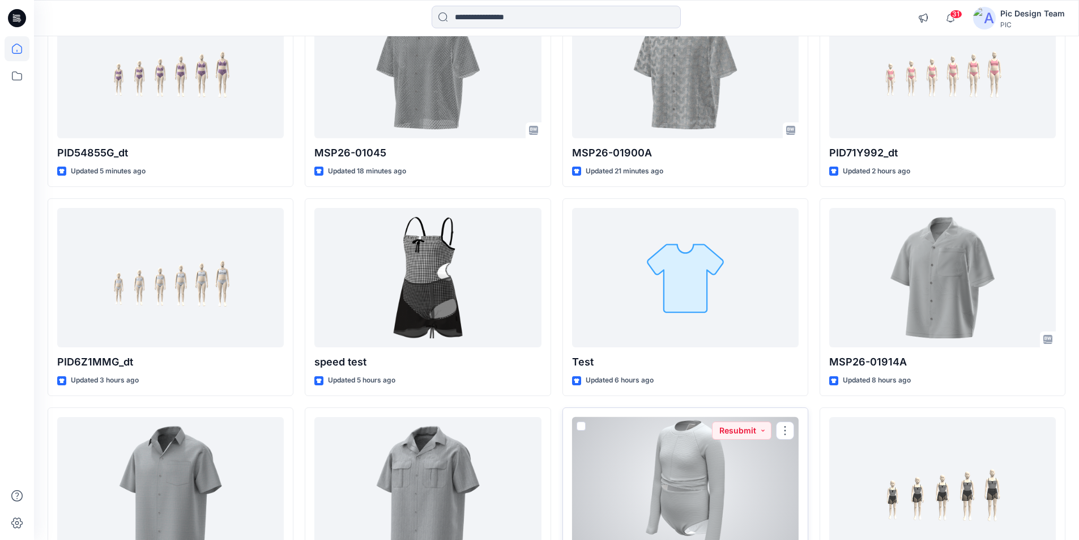
click at [692, 442] on div at bounding box center [685, 487] width 227 height 140
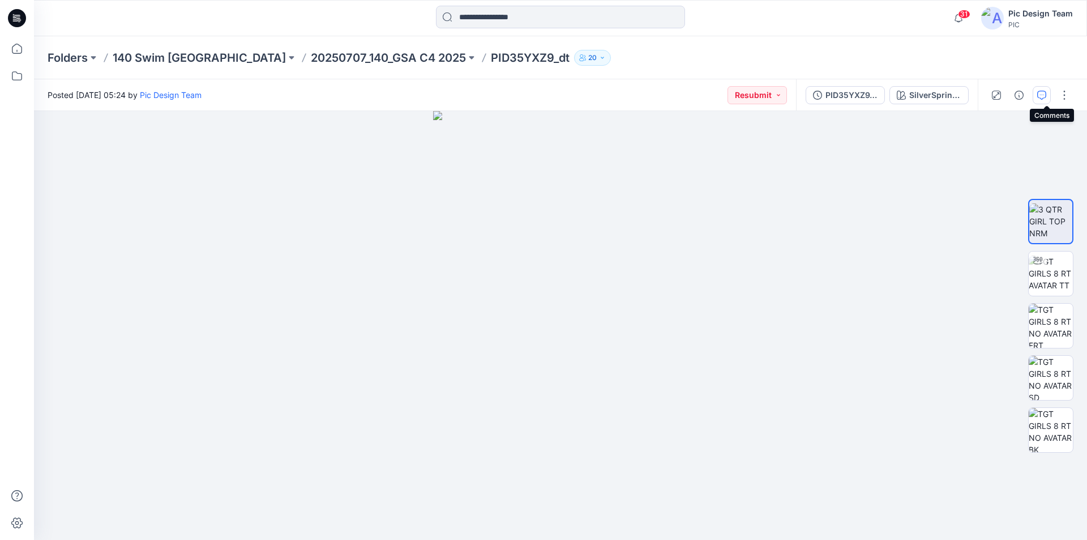
click at [1046, 91] on icon "button" at bounding box center [1042, 95] width 9 height 9
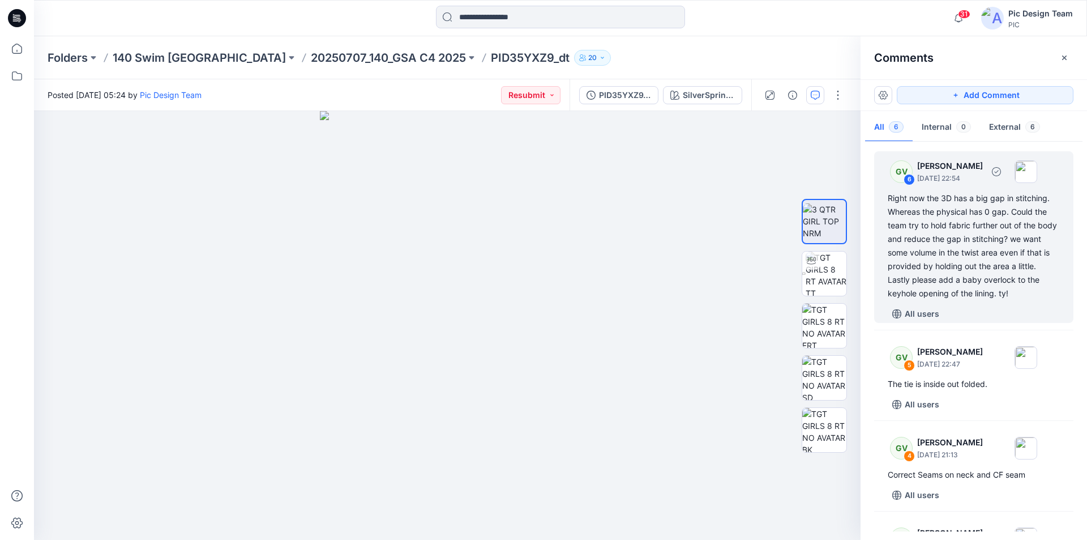
click at [989, 240] on div "Right now the 3D has a big gap in stitching. Whereas the physical has 0 gap. Co…" at bounding box center [974, 245] width 172 height 109
click at [919, 219] on div "Right now the 3D has a big gap in stitching. Whereas the physical has 0 gap. Co…" at bounding box center [974, 245] width 172 height 109
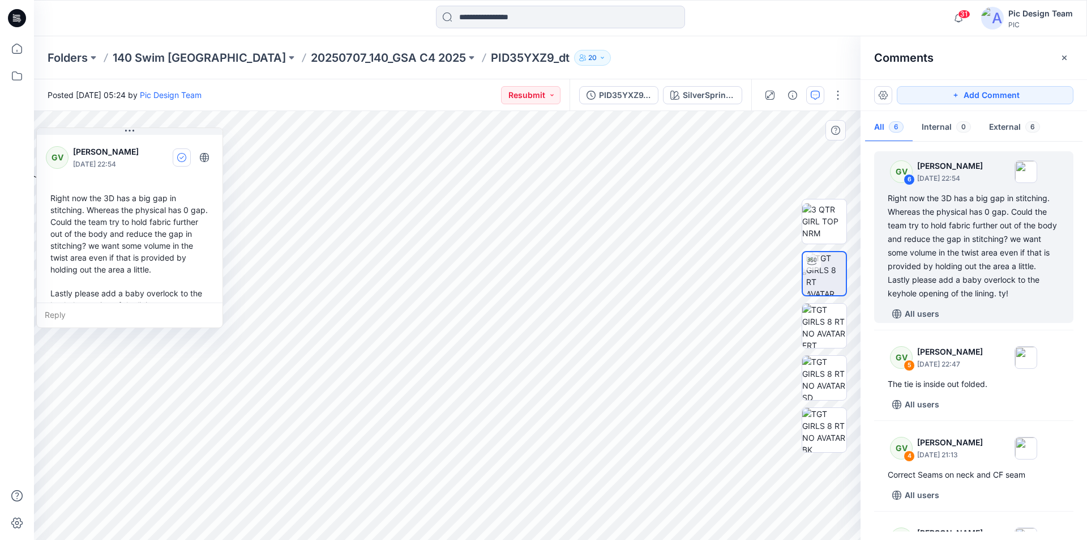
drag, startPoint x: 38, startPoint y: 131, endPoint x: 181, endPoint y: 152, distance: 144.3
click at [181, 152] on div "GV [PERSON_NAME] [DATE] 22:54 Right now the 3D has a big gap in stitching. Wher…" at bounding box center [130, 240] width 186 height 214
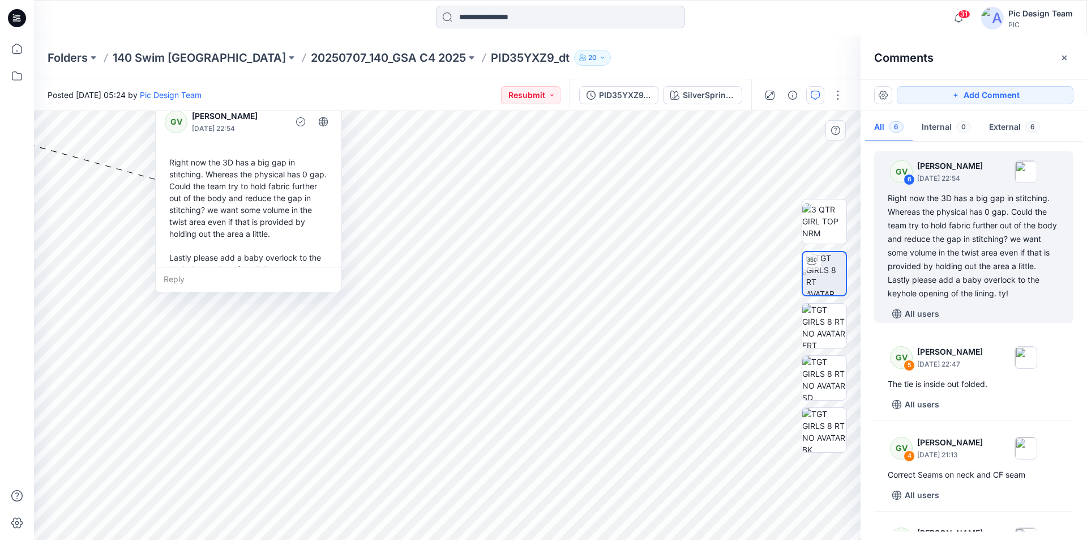
drag, startPoint x: 131, startPoint y: 130, endPoint x: 249, endPoint y: 127, distance: 117.8
click at [250, 112] on div "GV [PERSON_NAME] [DATE] 22:54 Right now the 3D has a big gap in stitching. Wher…" at bounding box center [248, 192] width 187 height 201
click at [198, 267] on div "Reply" at bounding box center [249, 279] width 186 height 25
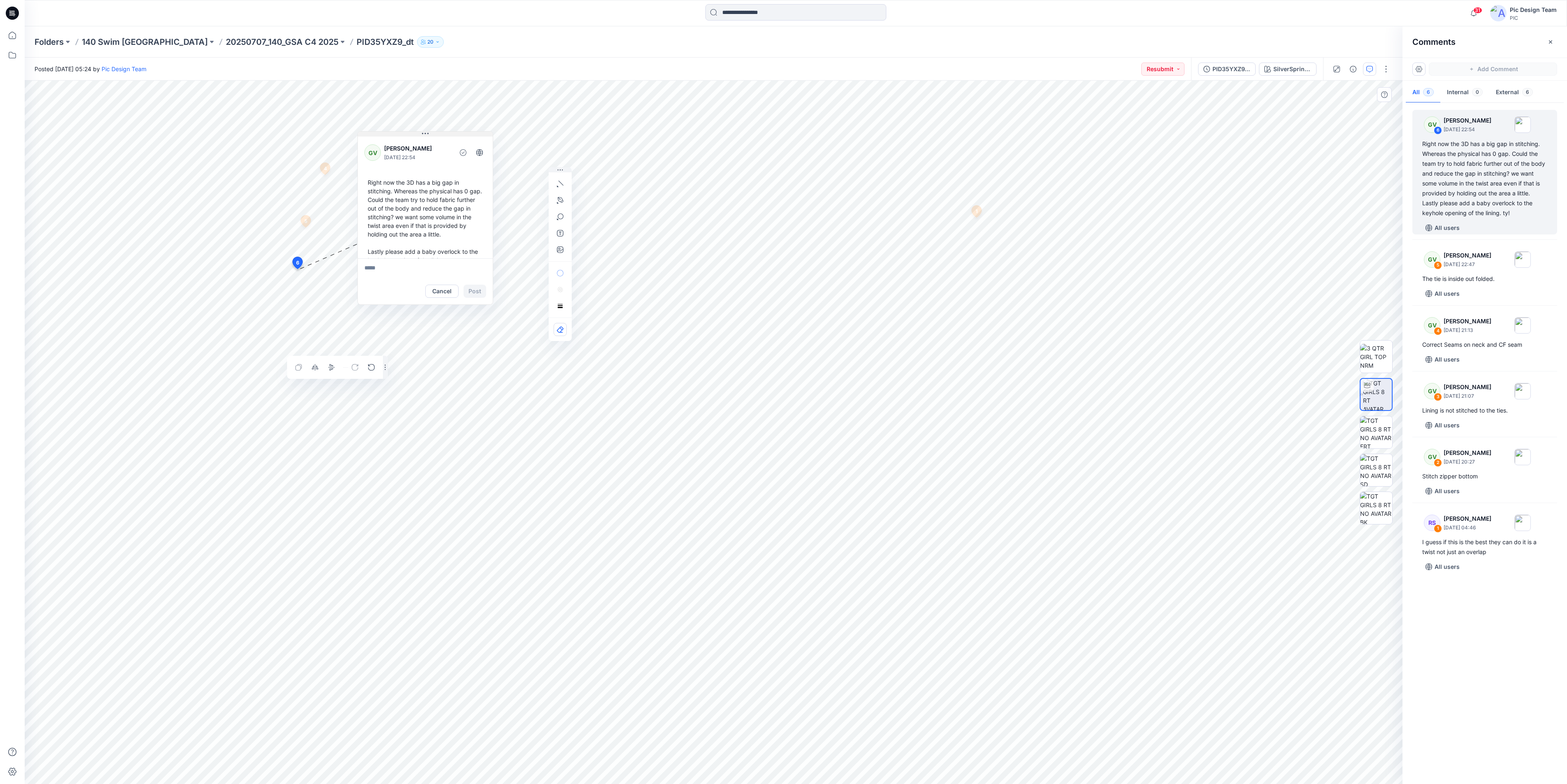
drag, startPoint x: 566, startPoint y: 265, endPoint x: 423, endPoint y: 134, distance: 193.9
click at [423, 134] on icon at bounding box center [423, 134] width 1 height 1
click at [789, 391] on html "31 Notifications Your style MSP26-01045 is ready 14 minutes ago Your style MSP2…" at bounding box center [784, 392] width 1567 height 784
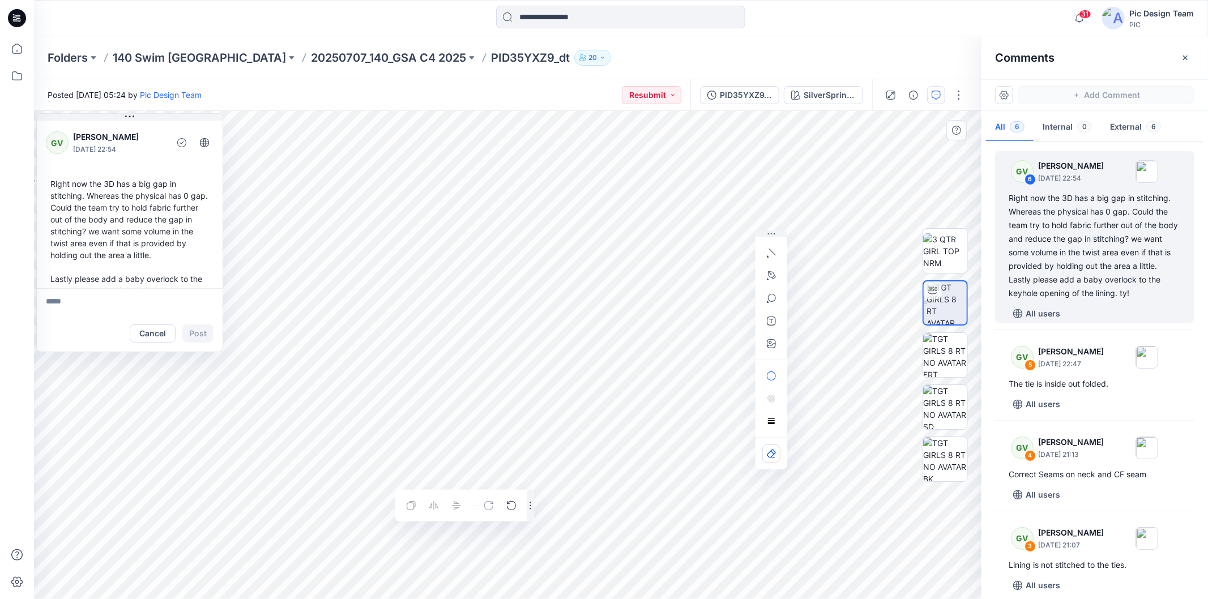
drag, startPoint x: 83, startPoint y: 142, endPoint x: 78, endPoint y: 248, distance: 106.0
click at [78, 248] on div "GV [PERSON_NAME] [DATE] 22:54 Right now the 3D has a big gap in stitching. Wher…" at bounding box center [129, 232] width 187 height 239
click at [1087, 57] on icon "button" at bounding box center [1185, 57] width 9 height 9
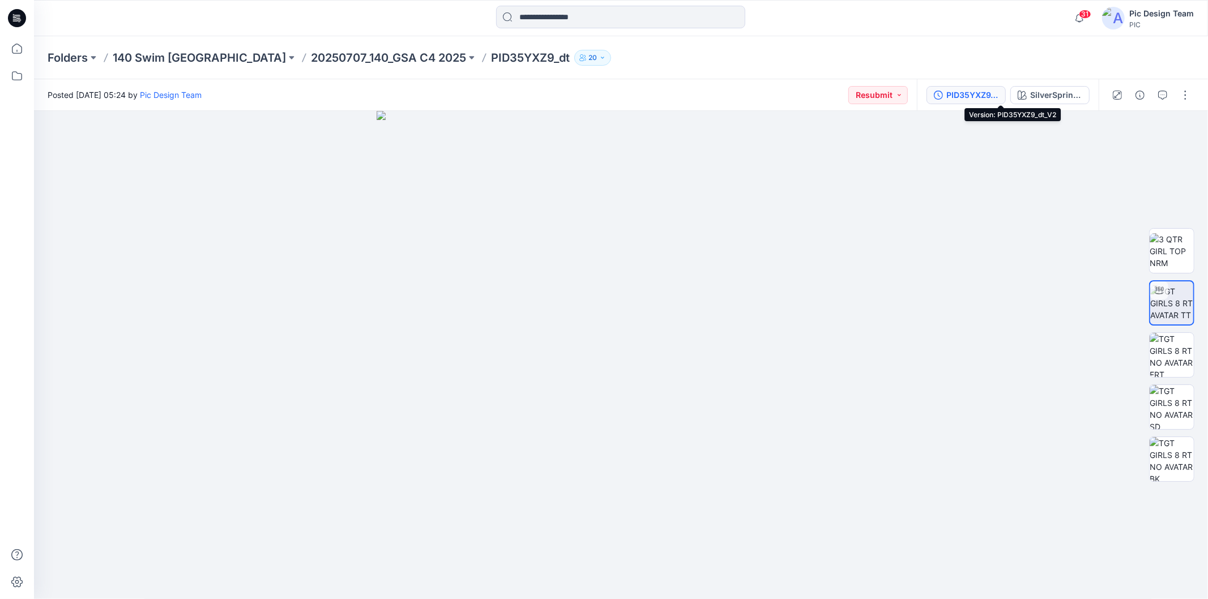
click at [999, 91] on div "PID35YXZ9_dt_V2" at bounding box center [972, 95] width 52 height 12
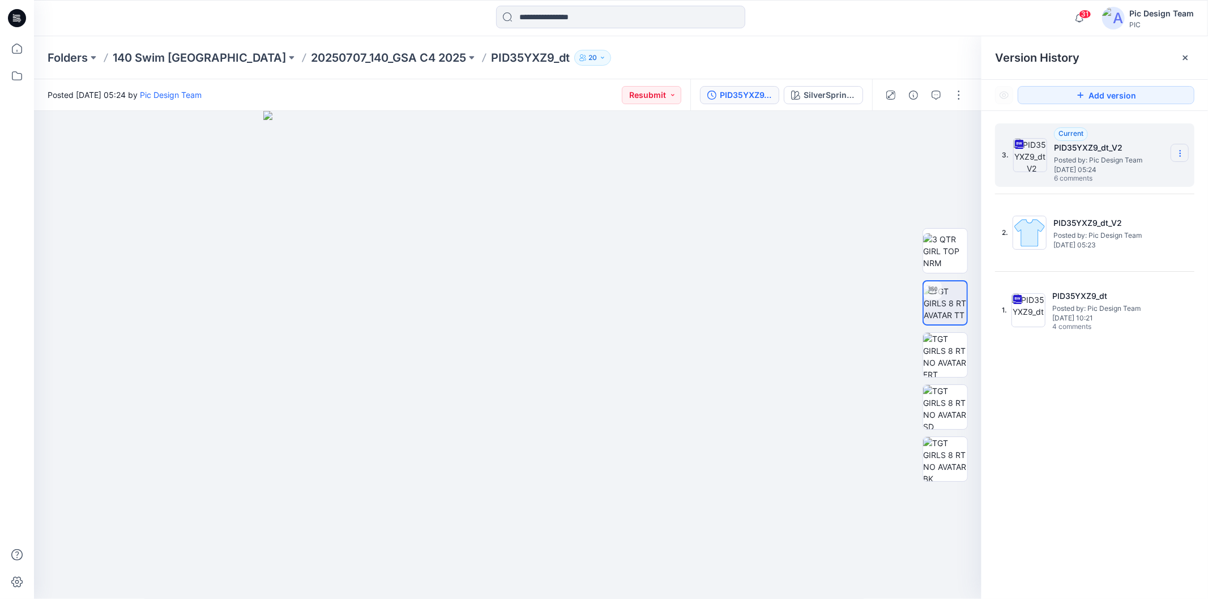
click at [1087, 151] on icon at bounding box center [1180, 153] width 9 height 9
click at [1087, 172] on span "Download Source BW File" at bounding box center [1123, 176] width 95 height 14
click at [945, 94] on button "button" at bounding box center [936, 95] width 18 height 18
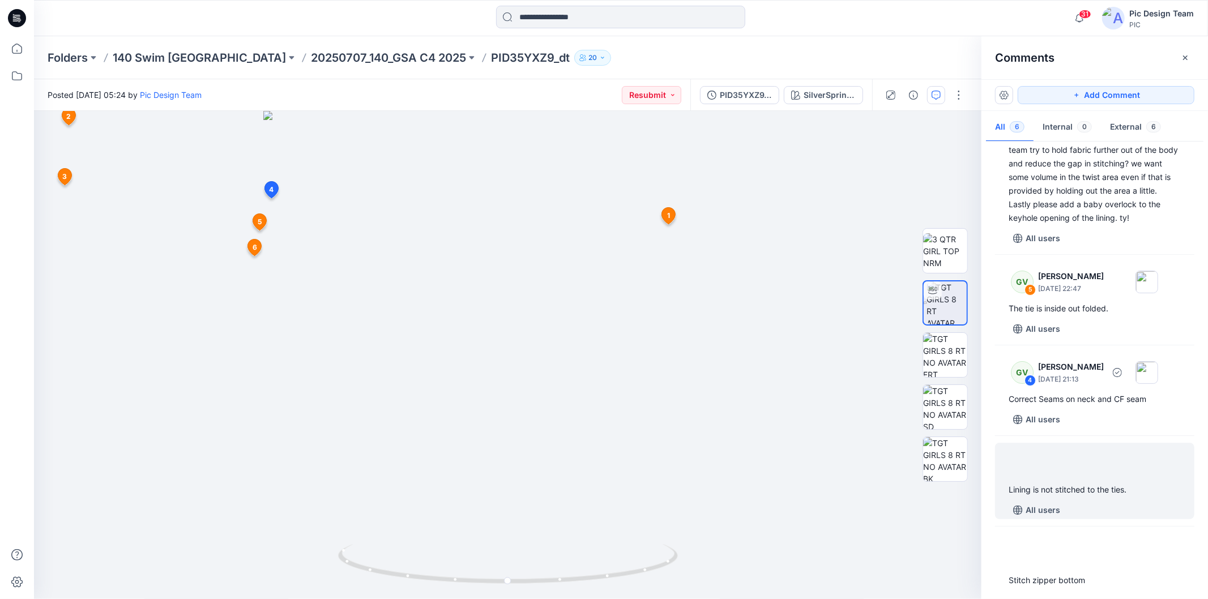
scroll to position [178, 0]
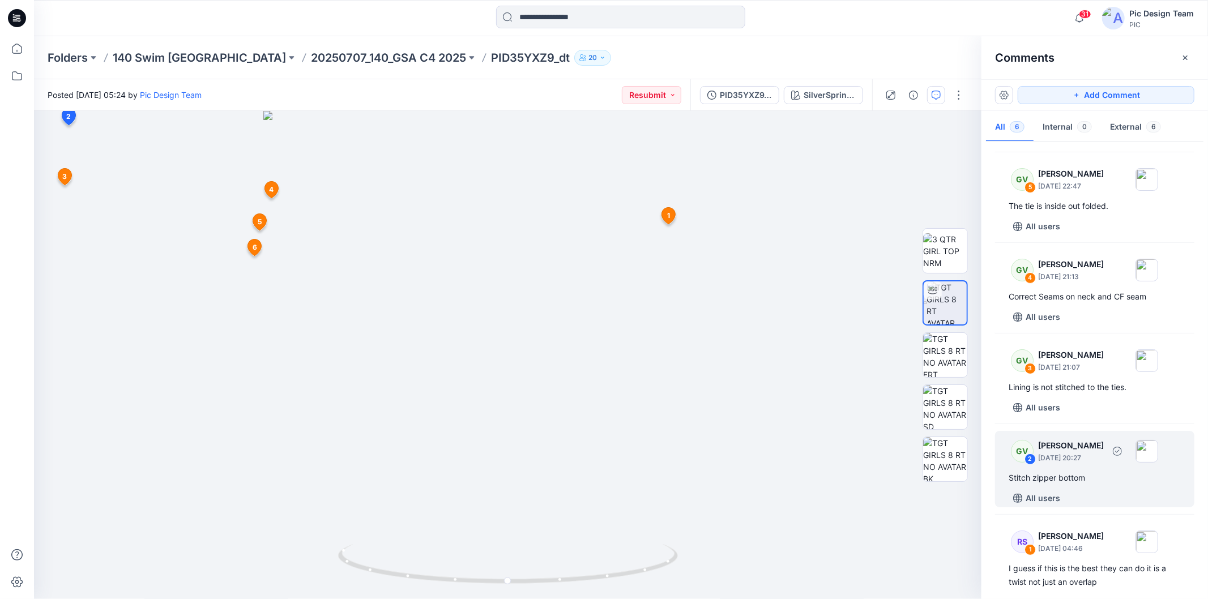
click at [1080, 471] on div "Stitch zipper bottom" at bounding box center [1095, 478] width 172 height 14
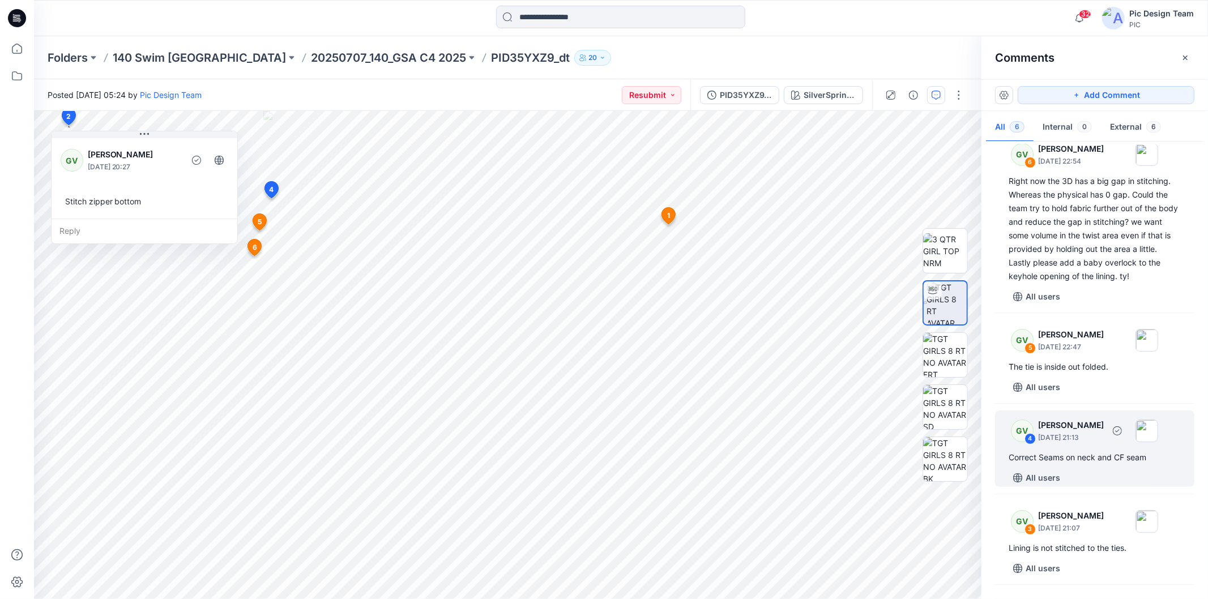
scroll to position [0, 0]
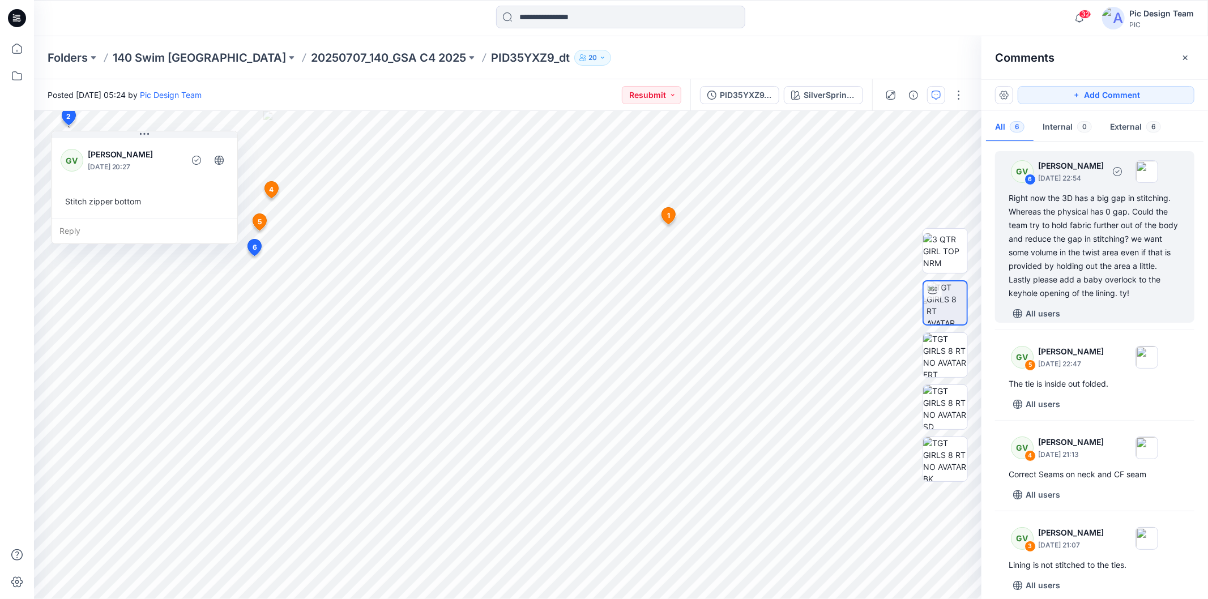
click at [1087, 204] on div "Right now the 3D has a big gap in stitching. Whereas the physical has 0 gap. Co…" at bounding box center [1095, 245] width 172 height 109
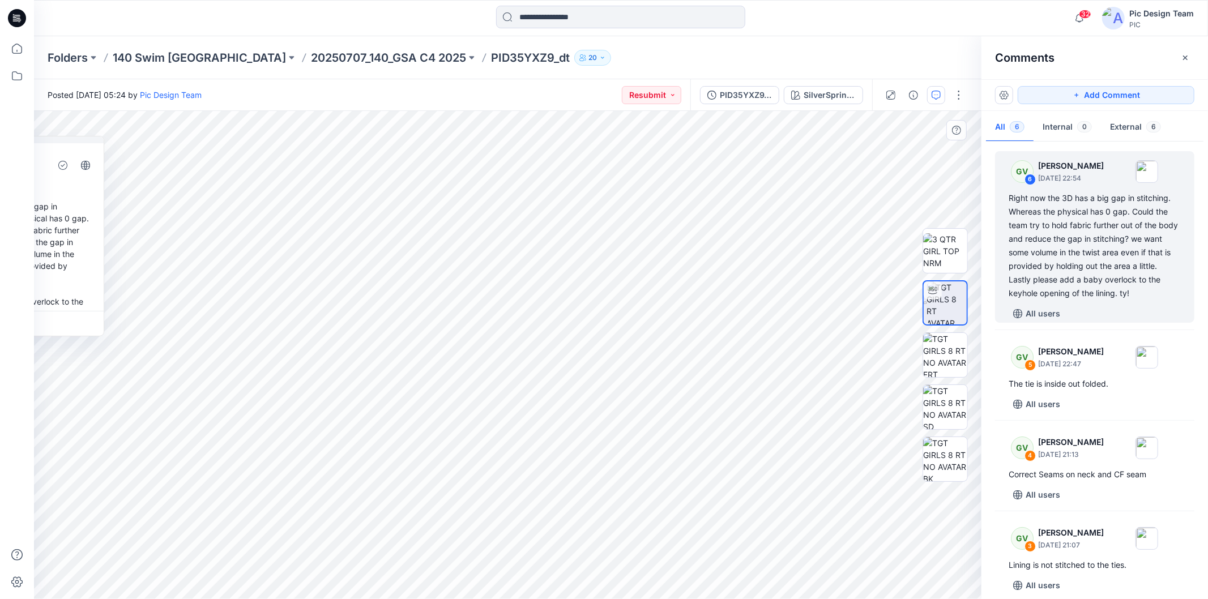
click at [49, 311] on div "Reply" at bounding box center [11, 323] width 186 height 25
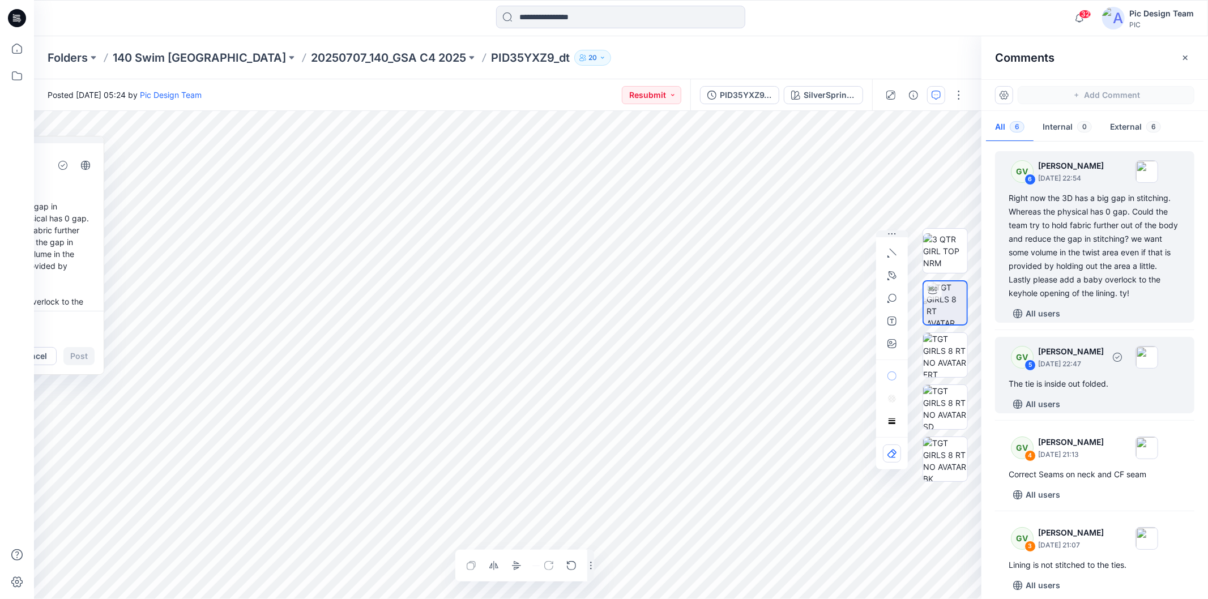
click at [1087, 377] on div "The tie is inside out folded." at bounding box center [1095, 384] width 172 height 14
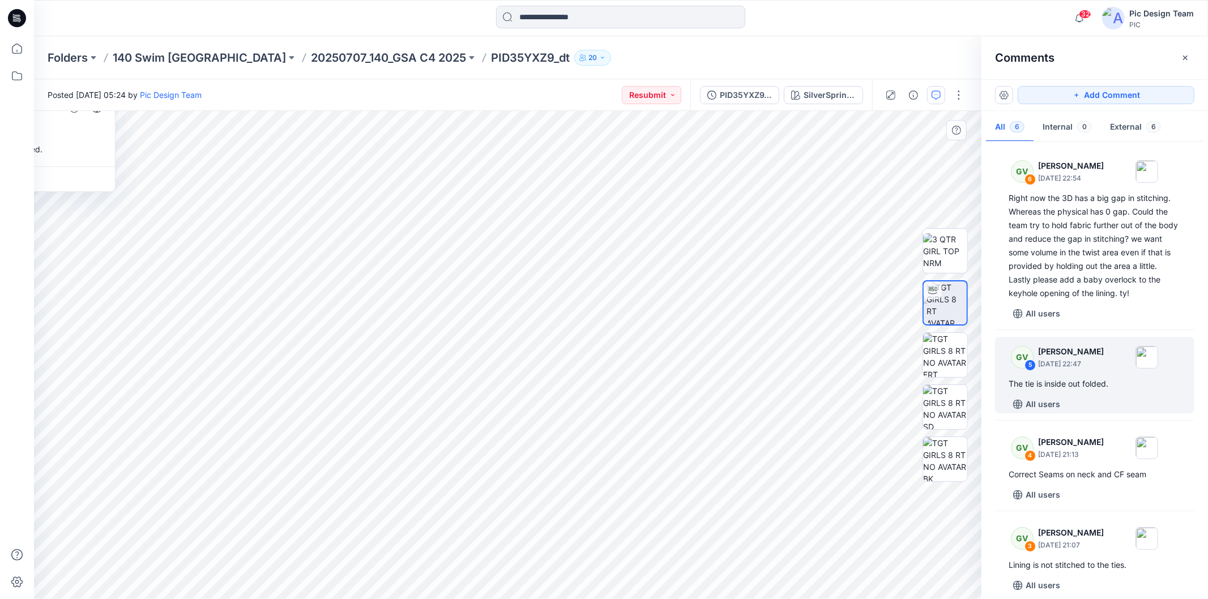
click at [69, 174] on div "Reply" at bounding box center [22, 179] width 186 height 25
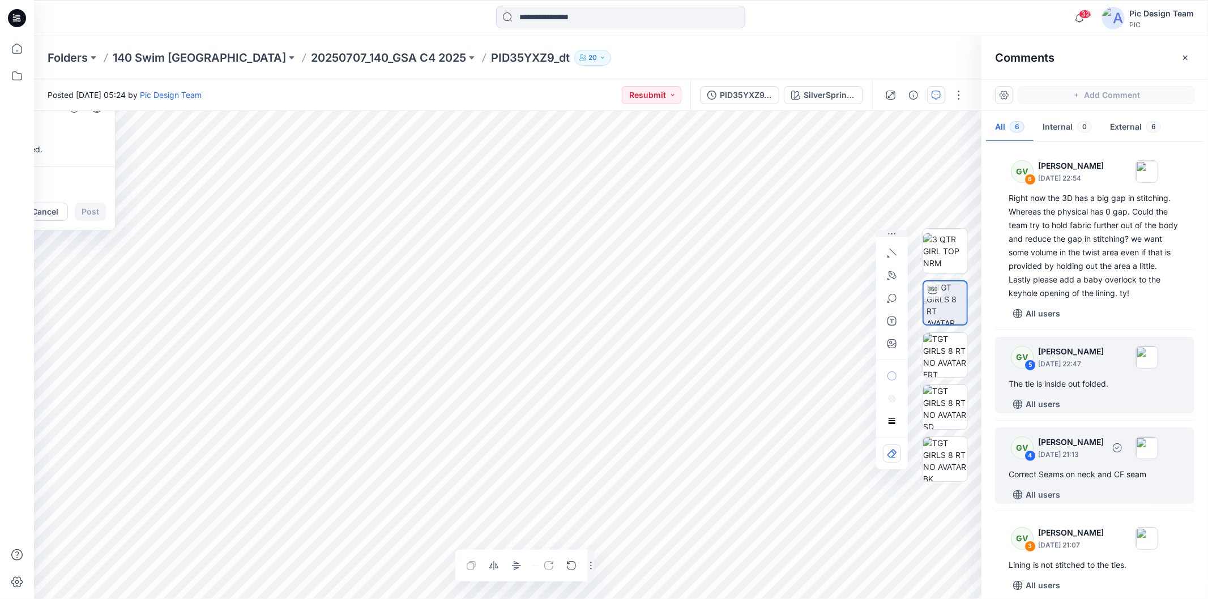
click at [1072, 438] on div "GV 4 [PERSON_NAME] [DATE] 21:13 Correct Seams on neck and CF seam All users" at bounding box center [1094, 466] width 199 height 76
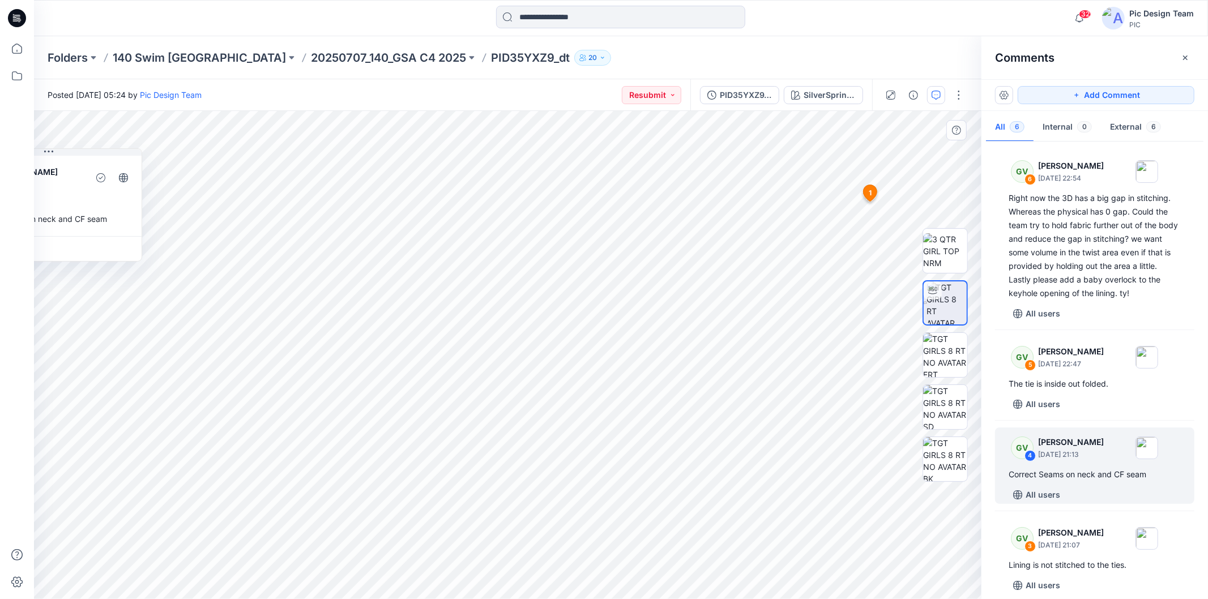
click at [58, 240] on div "Reply" at bounding box center [49, 248] width 186 height 25
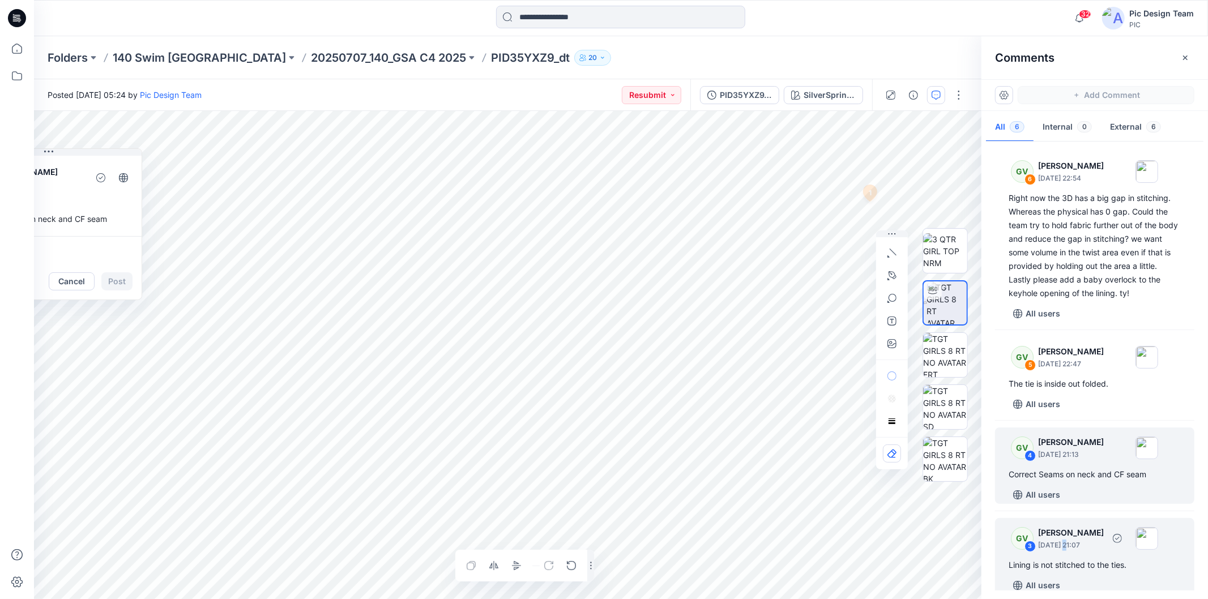
click at [1065, 184] on p "[DATE] 21:07" at bounding box center [1071, 178] width 66 height 11
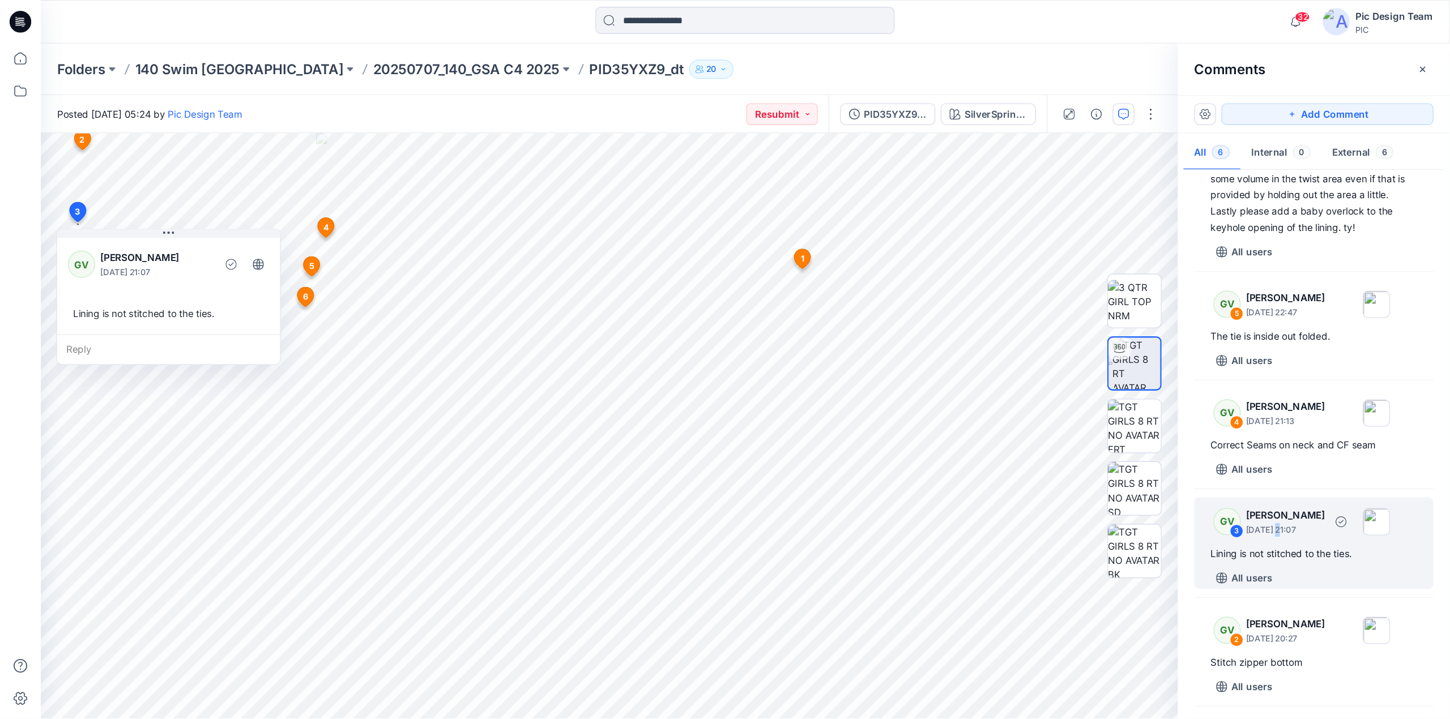
scroll to position [126, 0]
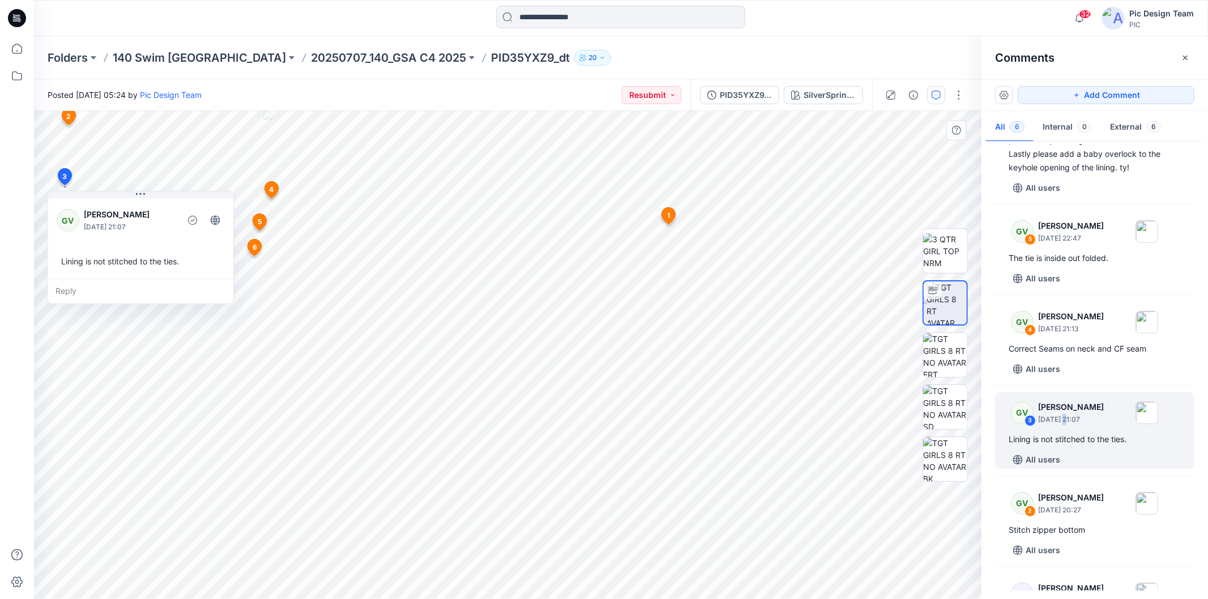
click at [152, 285] on div "Reply" at bounding box center [141, 291] width 186 height 25
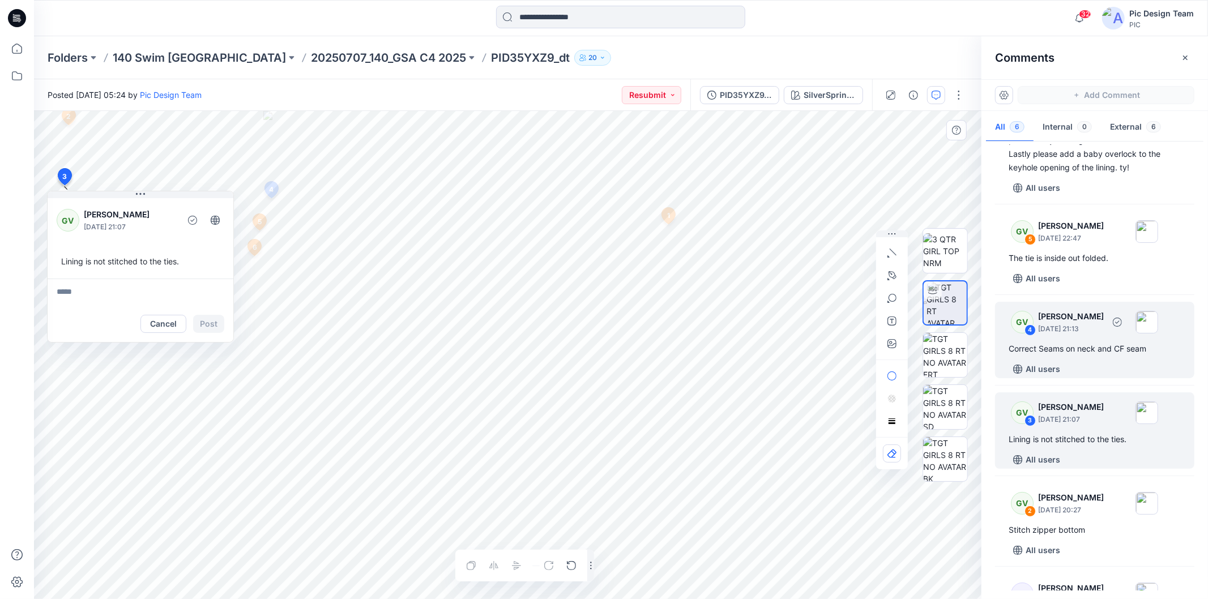
click at [1087, 342] on div "Correct Seams on neck and CF seam" at bounding box center [1095, 349] width 172 height 14
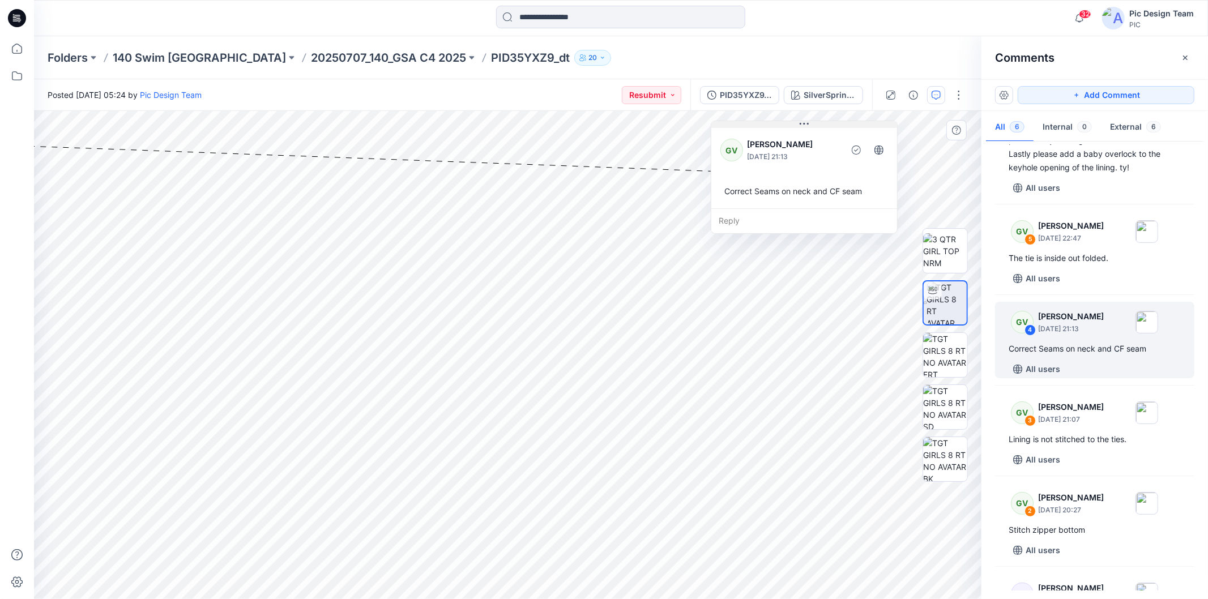
drag, startPoint x: 59, startPoint y: 150, endPoint x: 814, endPoint y: 122, distance: 756.1
click at [814, 122] on button at bounding box center [804, 124] width 186 height 7
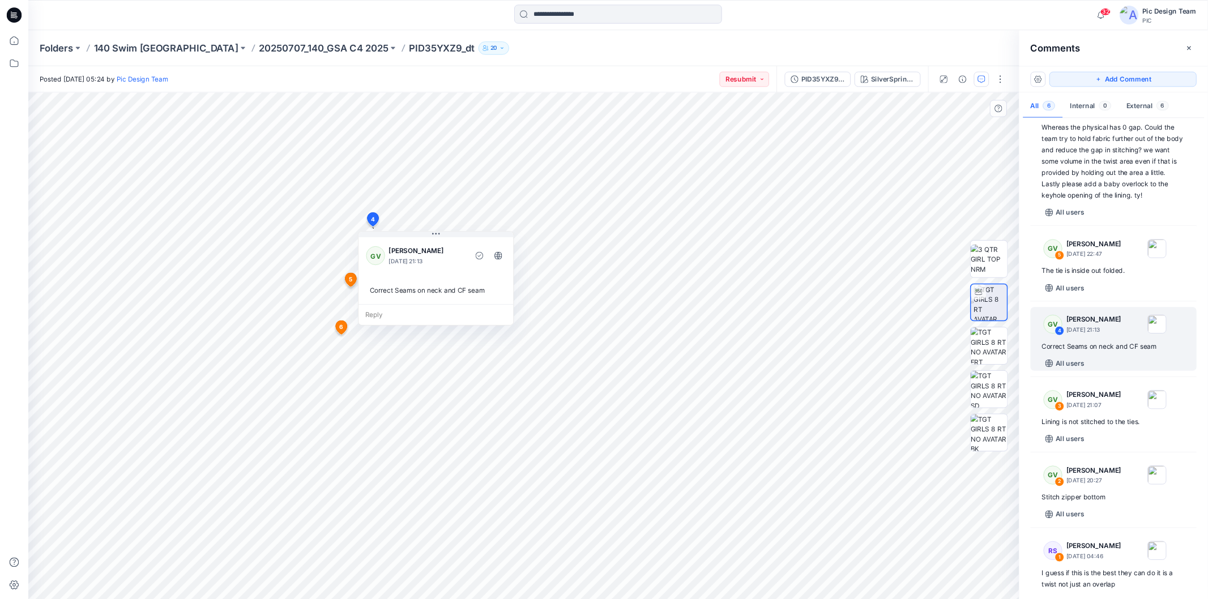
scroll to position [0, 0]
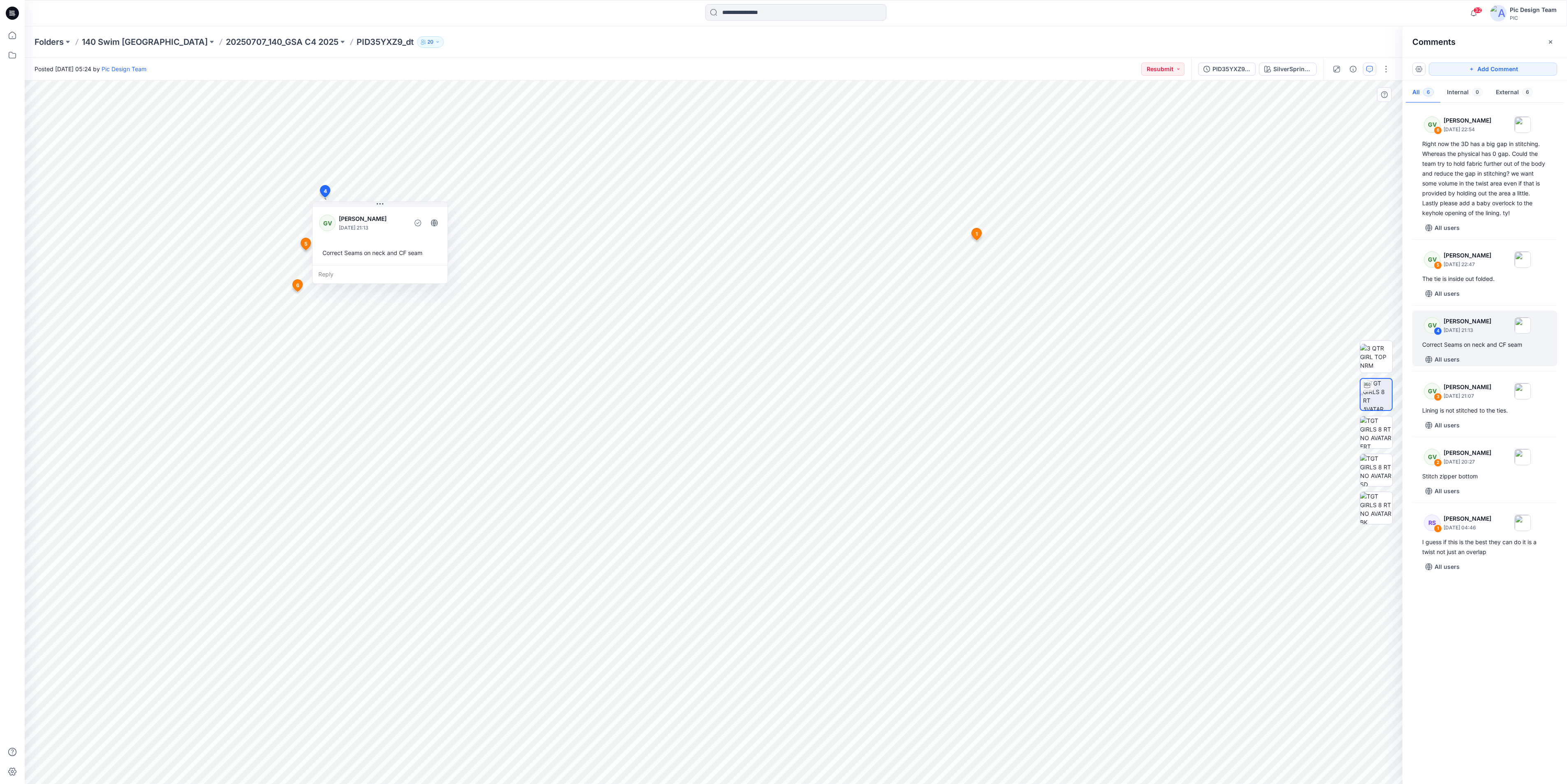
click at [407, 271] on div "Reply" at bounding box center [380, 274] width 135 height 18
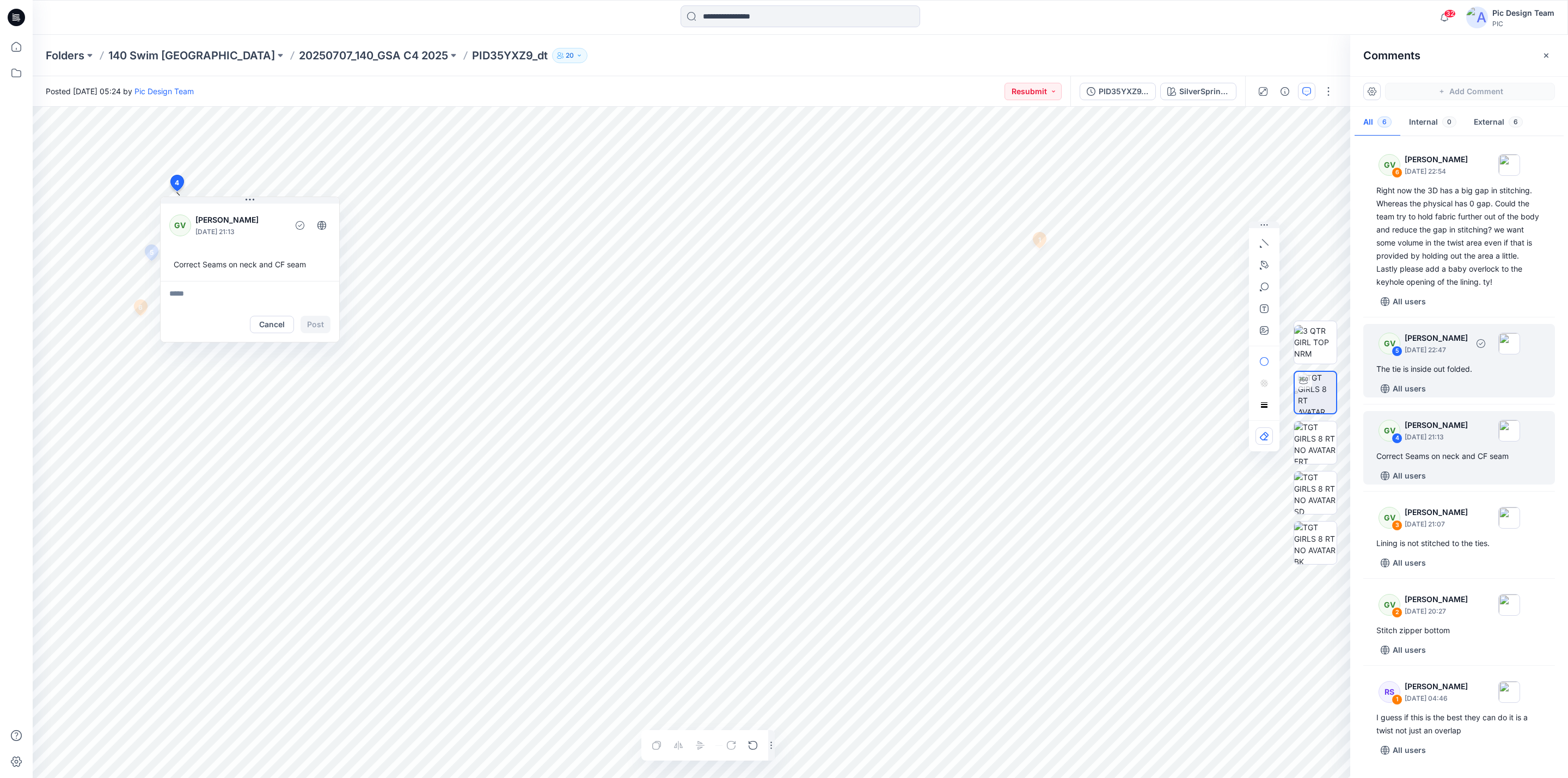
click at [1045, 363] on div "The tie is inside out folded." at bounding box center [1459, 369] width 165 height 13
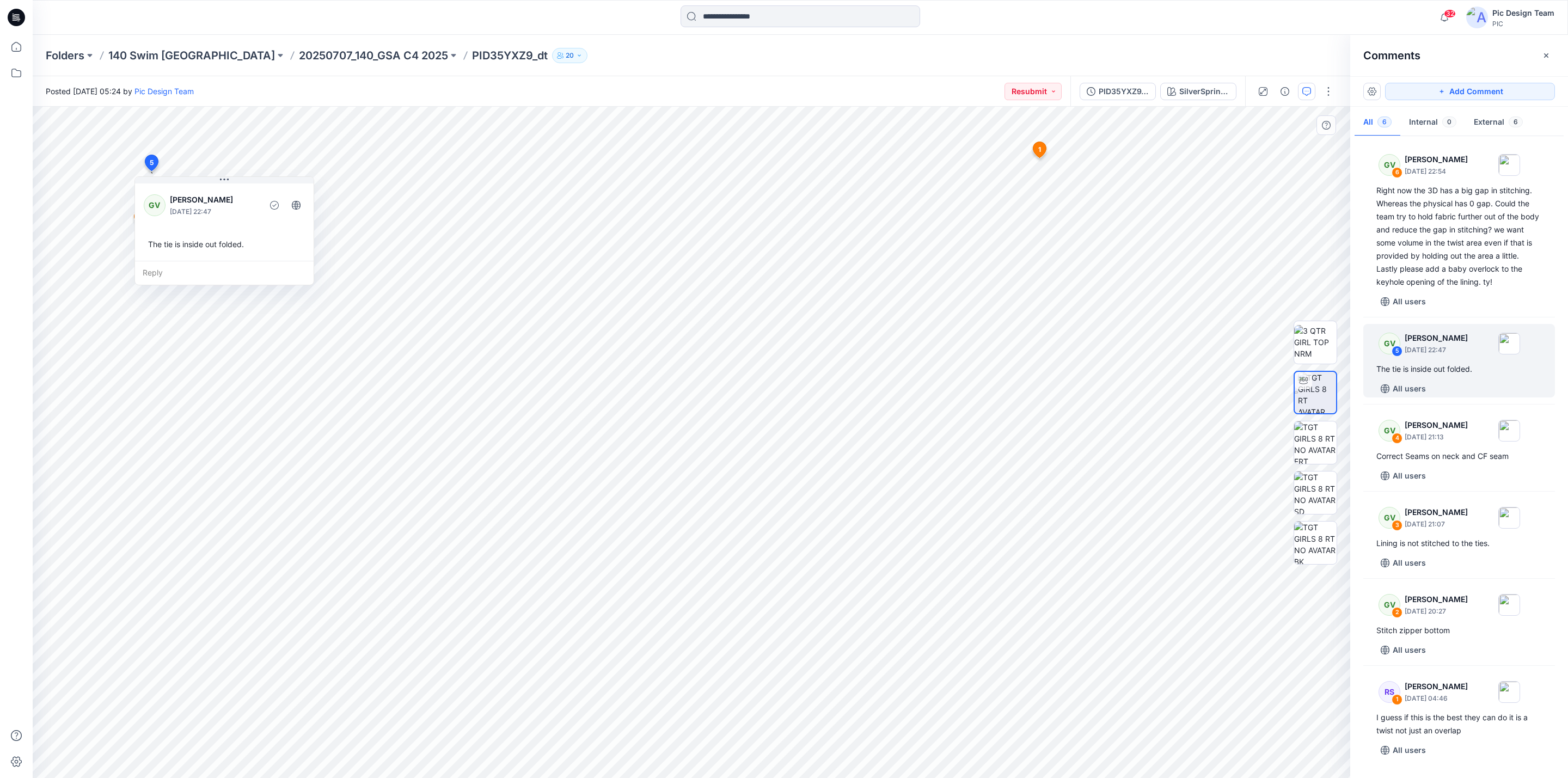
click at [276, 234] on div "7 1 RS [PERSON_NAME] [DATE] 04:46 I guess if this is the best they can do it is…" at bounding box center [691, 442] width 1318 height 671
click at [244, 265] on div "Reply" at bounding box center [224, 272] width 179 height 24
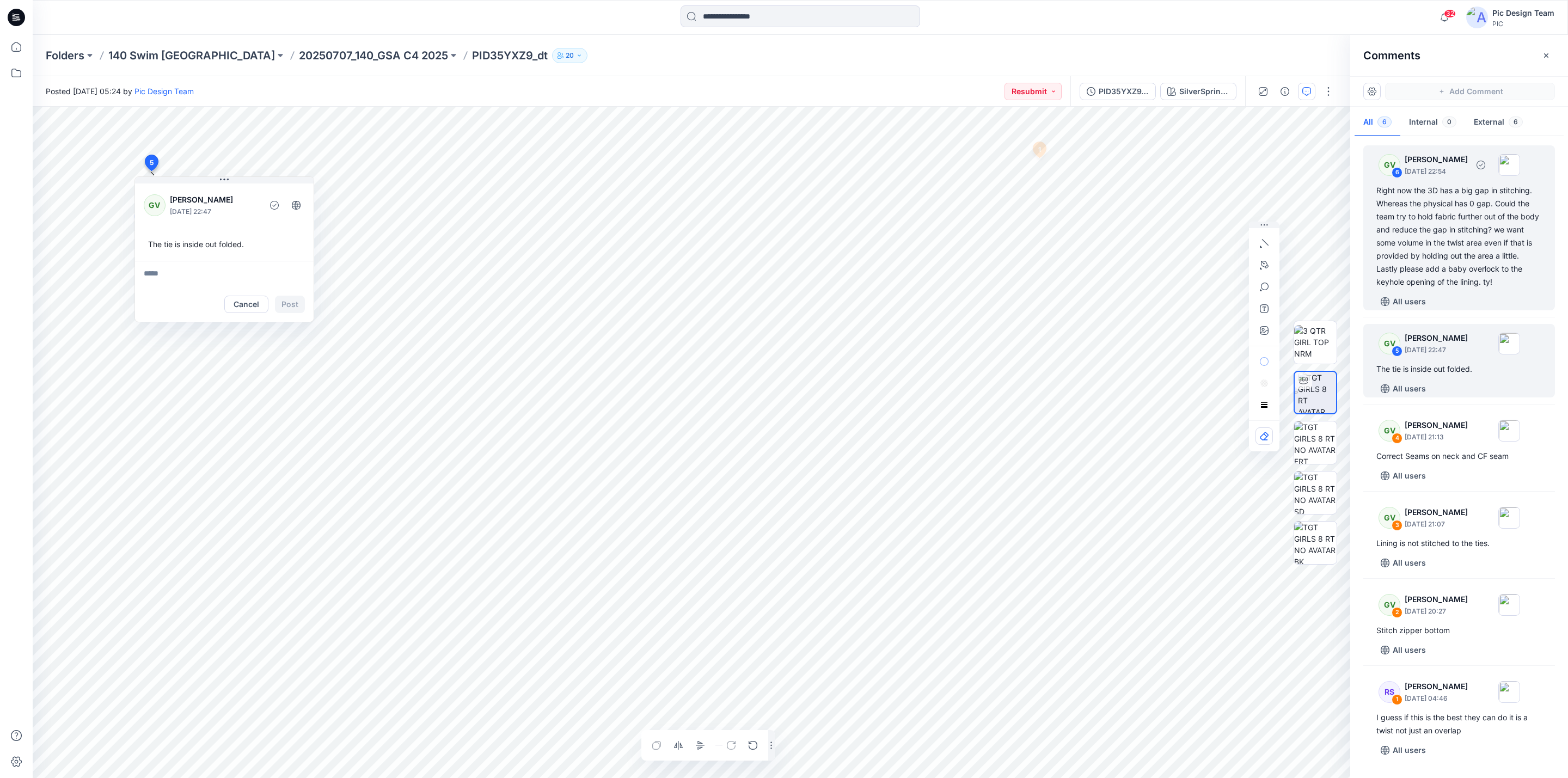
click at [1045, 234] on div "Right now the 3D has a big gap in stitching. Whereas the physical has 0 gap. Co…" at bounding box center [1459, 236] width 165 height 105
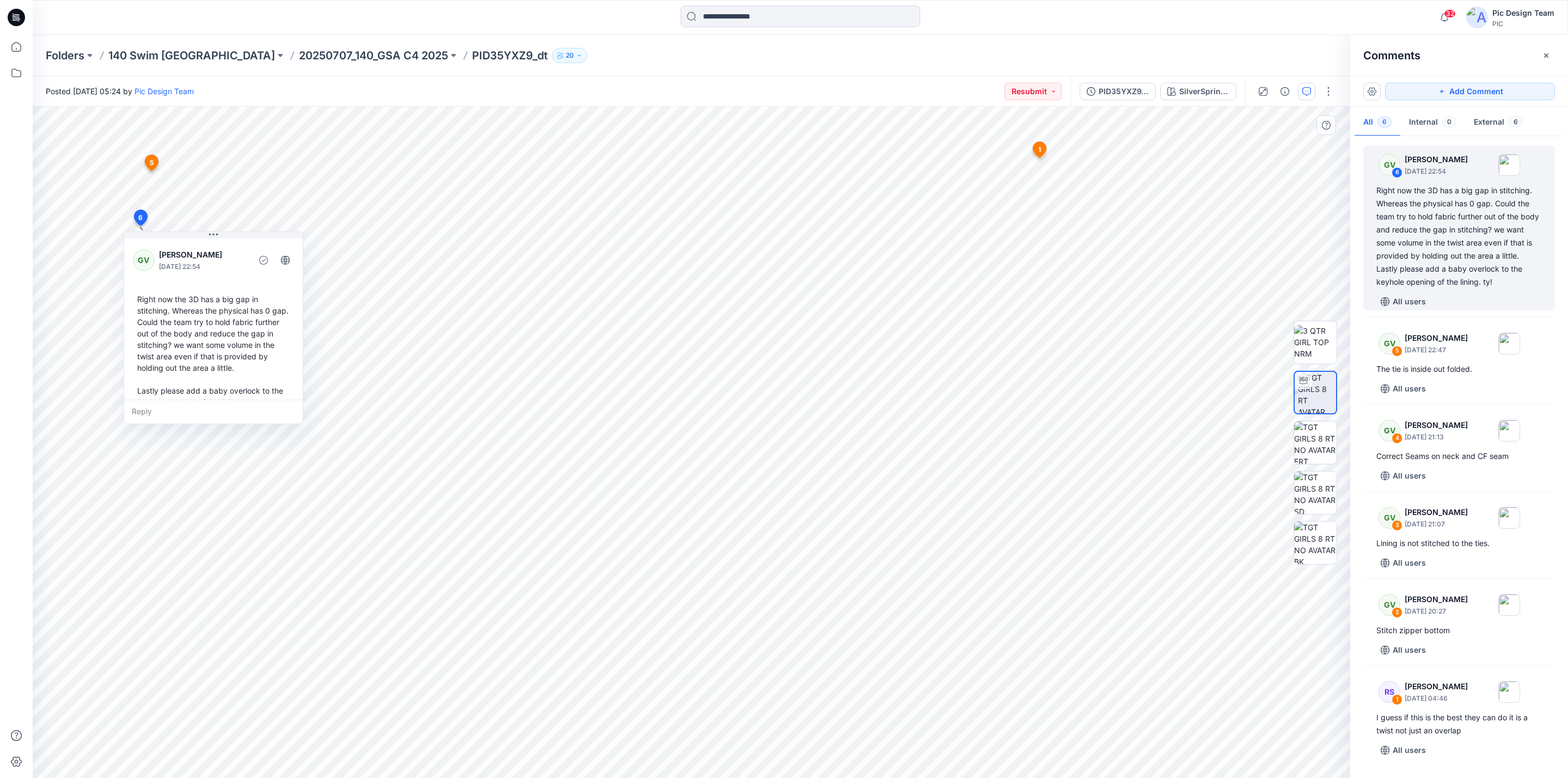
click at [222, 402] on div "Reply" at bounding box center [213, 412] width 179 height 24
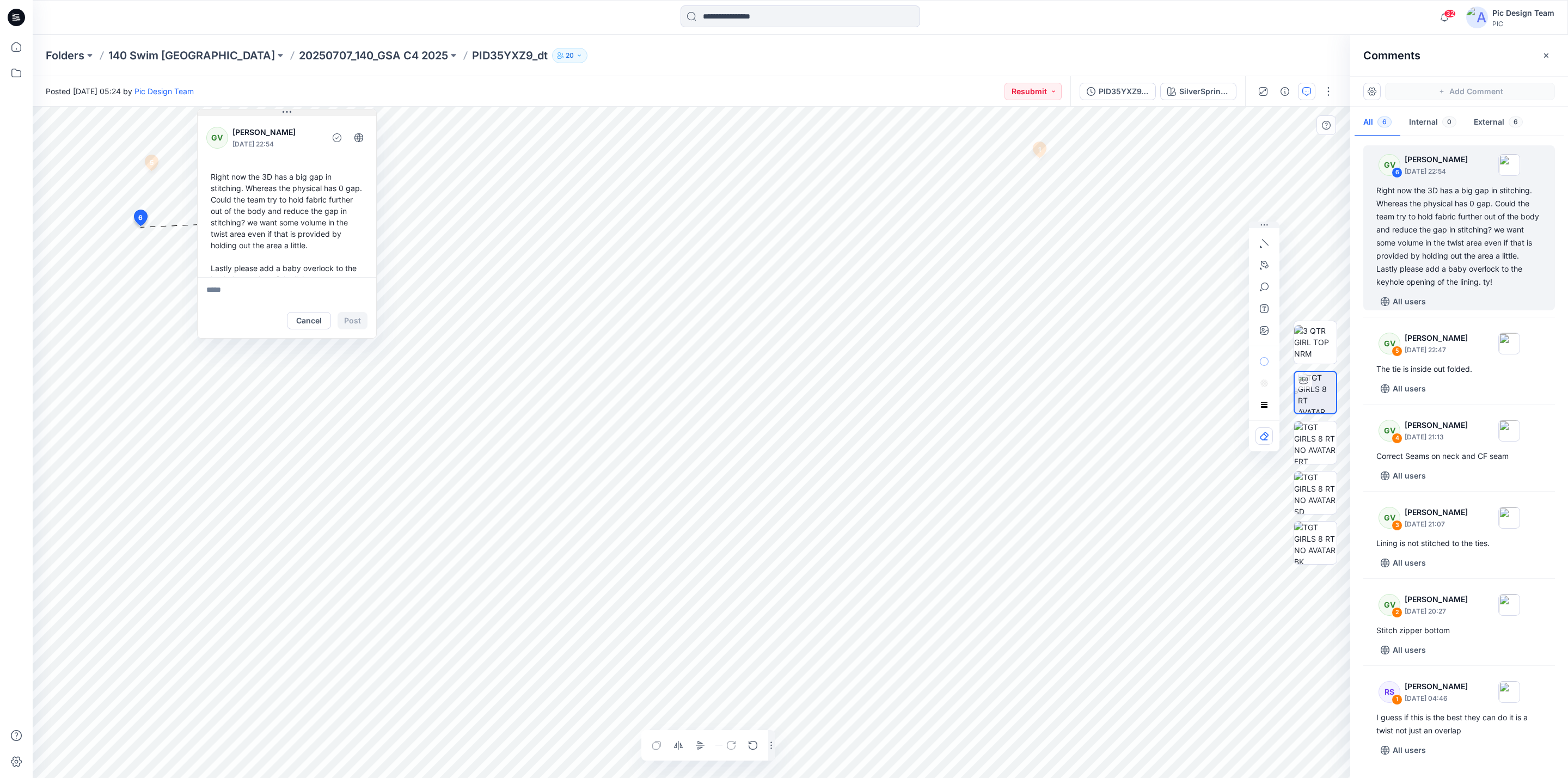
drag, startPoint x: 215, startPoint y: 236, endPoint x: 289, endPoint y: 113, distance: 143.5
click at [289, 113] on icon at bounding box center [286, 112] width 9 height 9
click at [1045, 518] on div "I guess if this is the best they can do it is a twist not just an overlap" at bounding box center [1459, 724] width 165 height 26
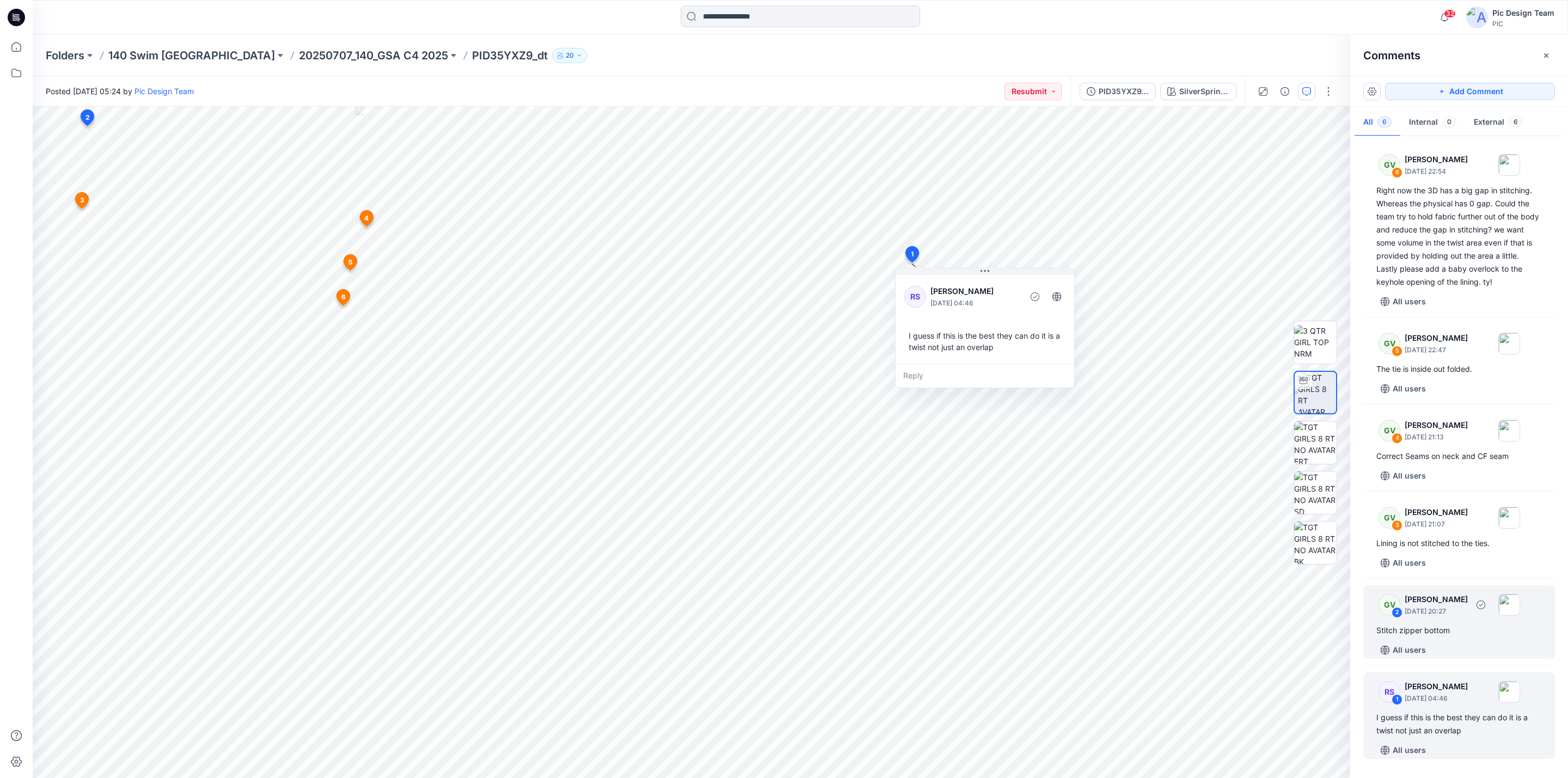
click at [1045, 518] on div "Stitch zipper bottom" at bounding box center [1459, 631] width 165 height 13
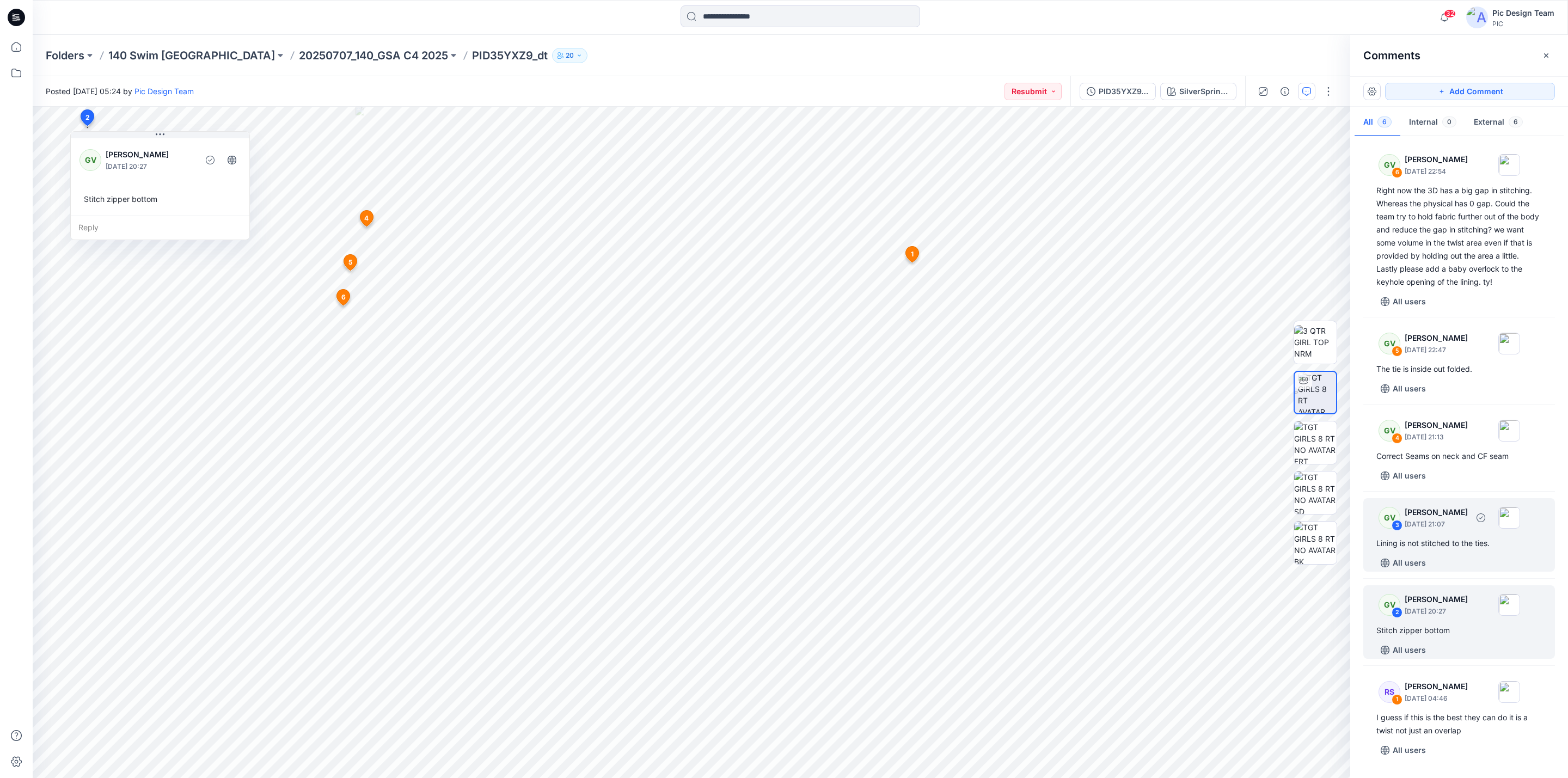
click at [1045, 518] on div "Lining is not stitched to the ties." at bounding box center [1459, 543] width 165 height 13
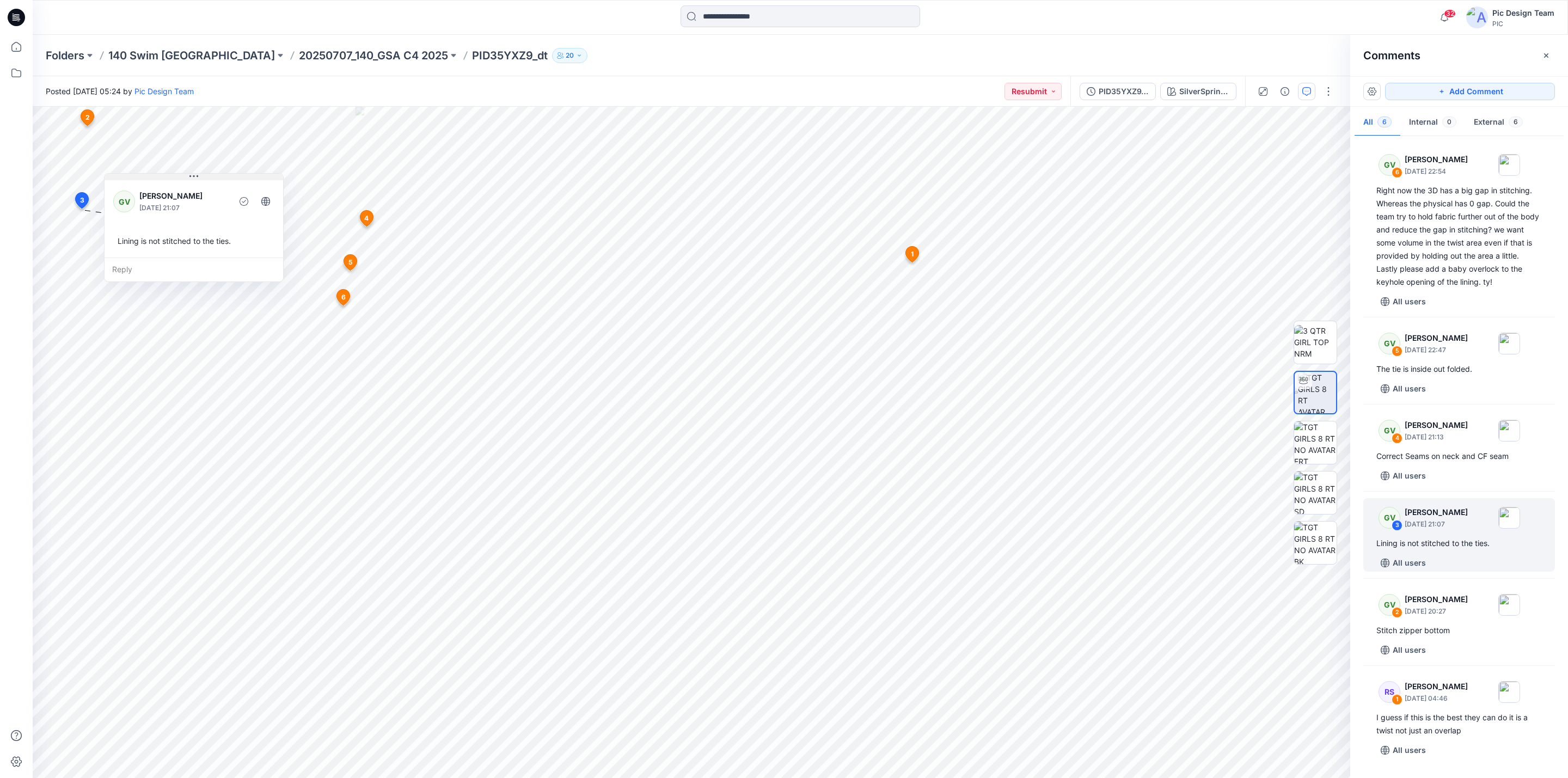
drag, startPoint x: 150, startPoint y: 218, endPoint x: 189, endPoint y: 177, distance: 56.6
click at [189, 177] on icon at bounding box center [193, 176] width 9 height 9
click at [1045, 421] on div "GV 4 [PERSON_NAME] [DATE] 21:13 Correct Seams on neck and CF seam All users" at bounding box center [1458, 448] width 191 height 73
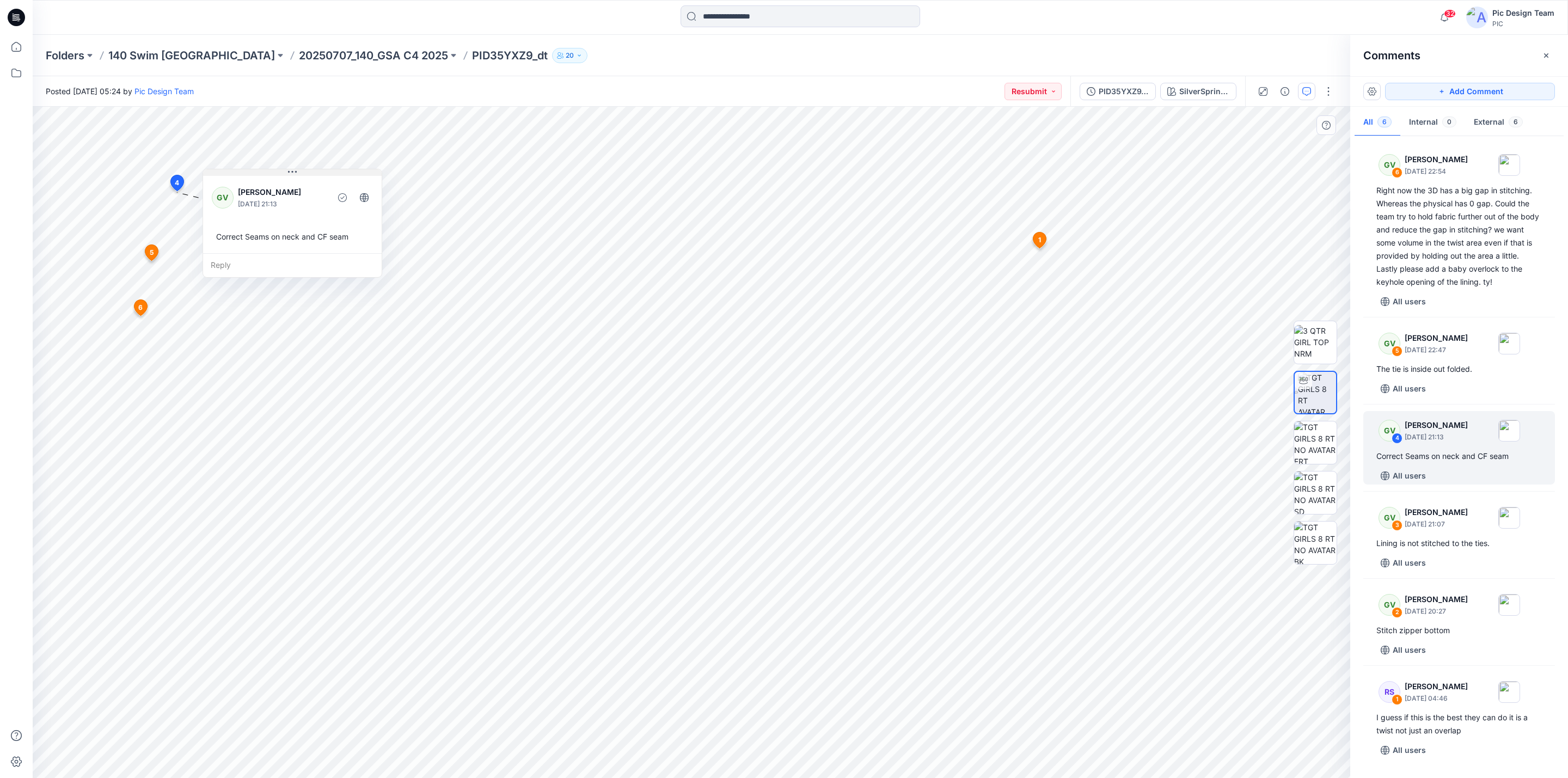
drag, startPoint x: 249, startPoint y: 200, endPoint x: 291, endPoint y: 172, distance: 50.5
click at [291, 172] on icon at bounding box center [292, 171] width 9 height 9
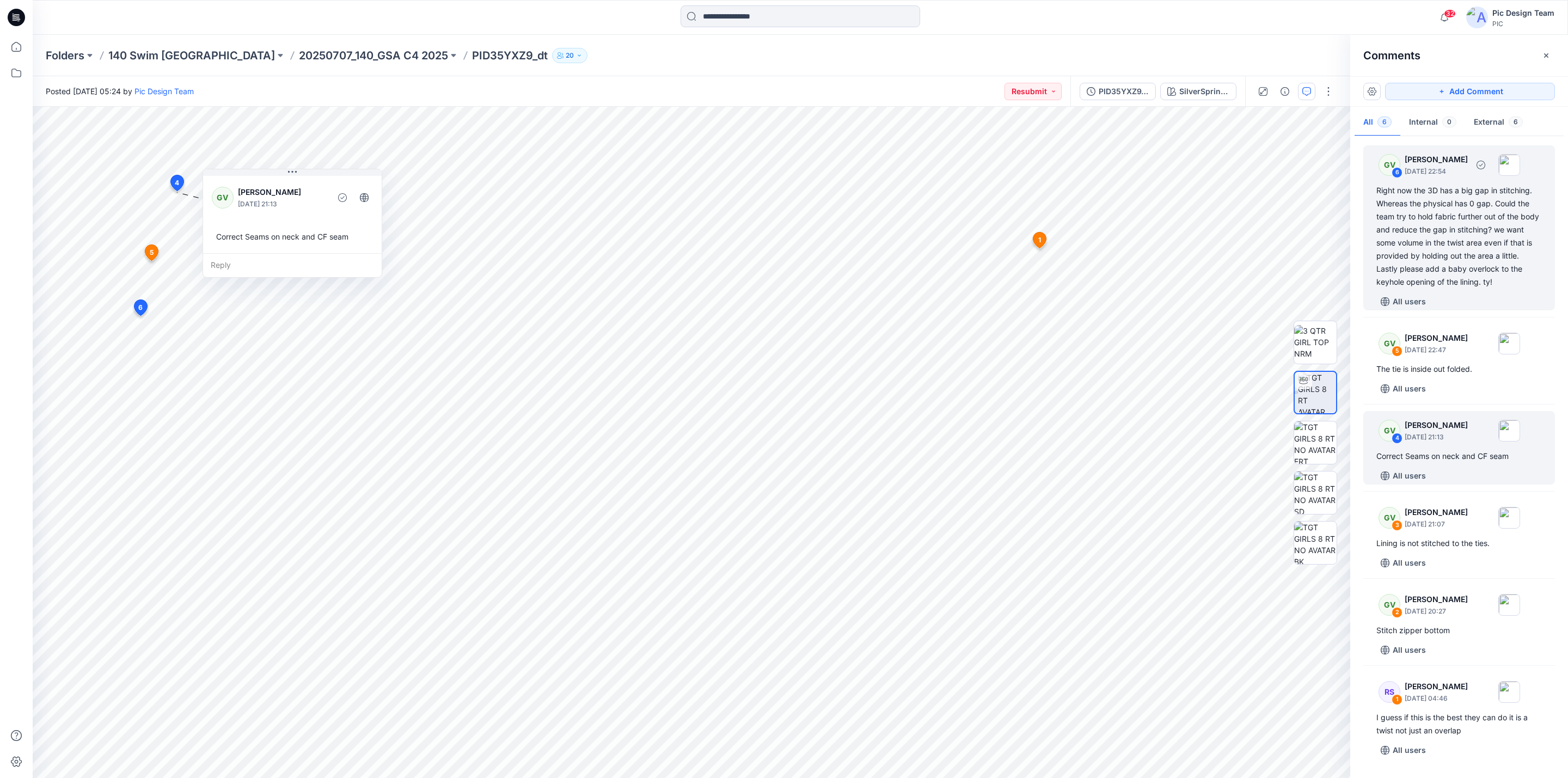
click at [1045, 214] on div "Right now the 3D has a big gap in stitching. Whereas the physical has 0 gap. Co…" at bounding box center [1459, 236] width 165 height 105
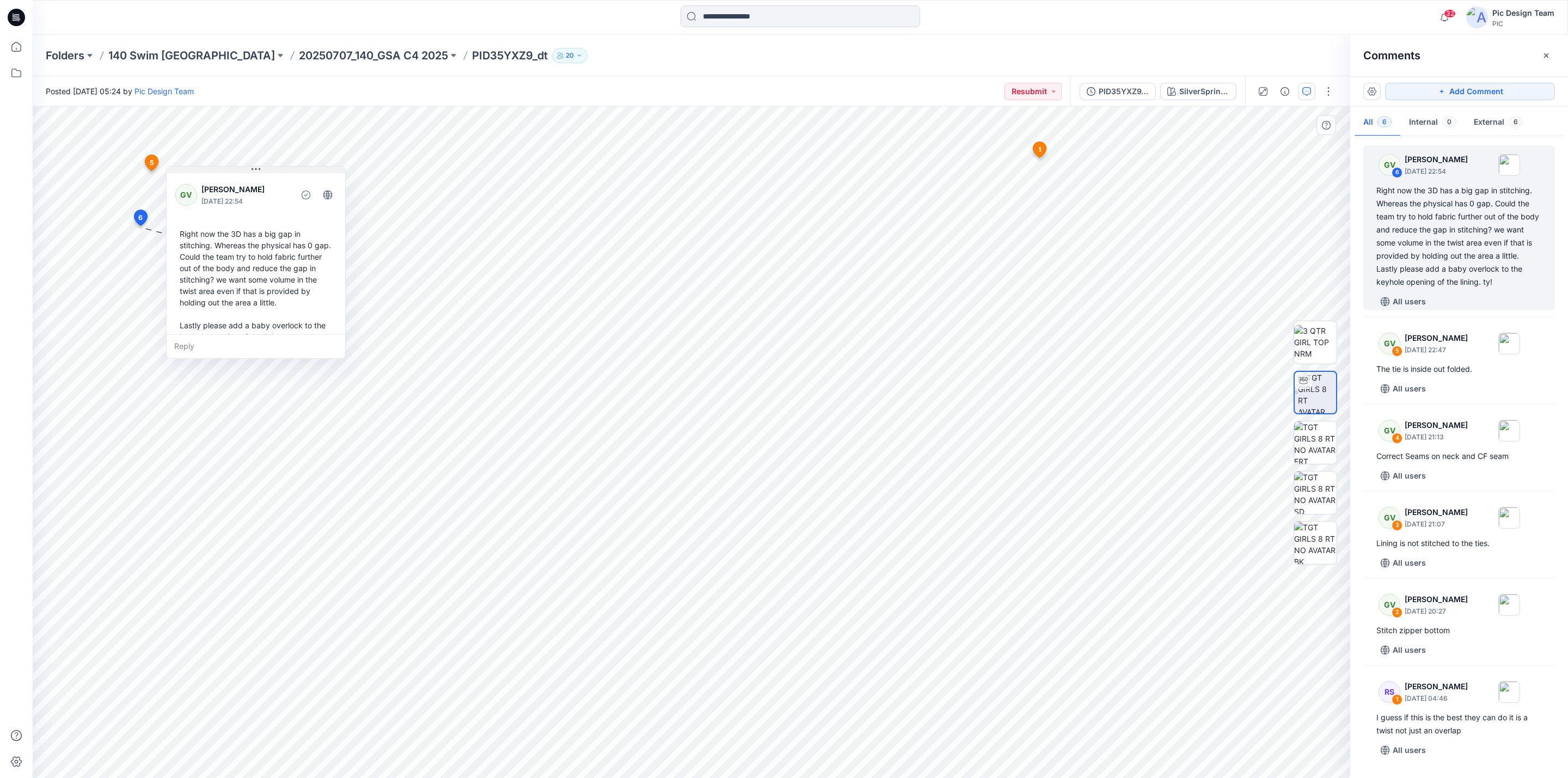
drag, startPoint x: 263, startPoint y: 234, endPoint x: 306, endPoint y: 168, distance: 78.8
click at [306, 168] on button at bounding box center [256, 169] width 179 height 7
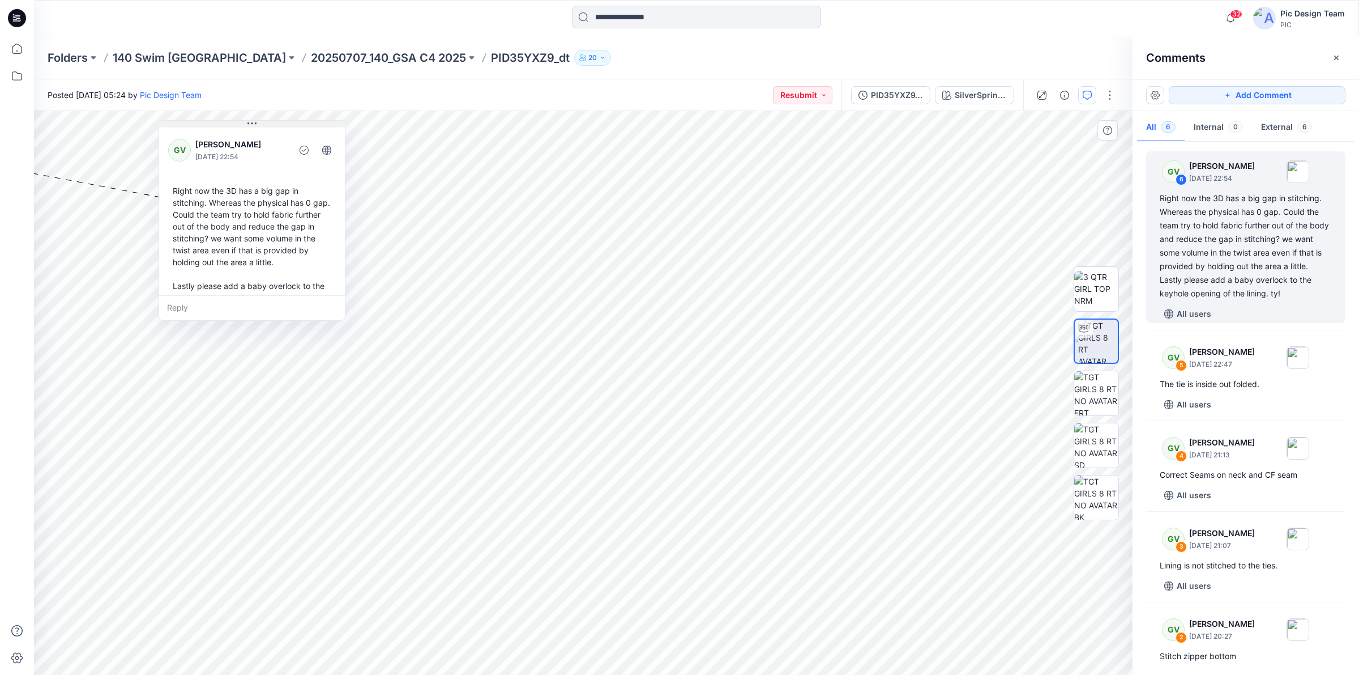
drag, startPoint x: 89, startPoint y: 173, endPoint x: 254, endPoint y: 120, distance: 173.4
click at [254, 120] on icon at bounding box center [252, 123] width 9 height 9
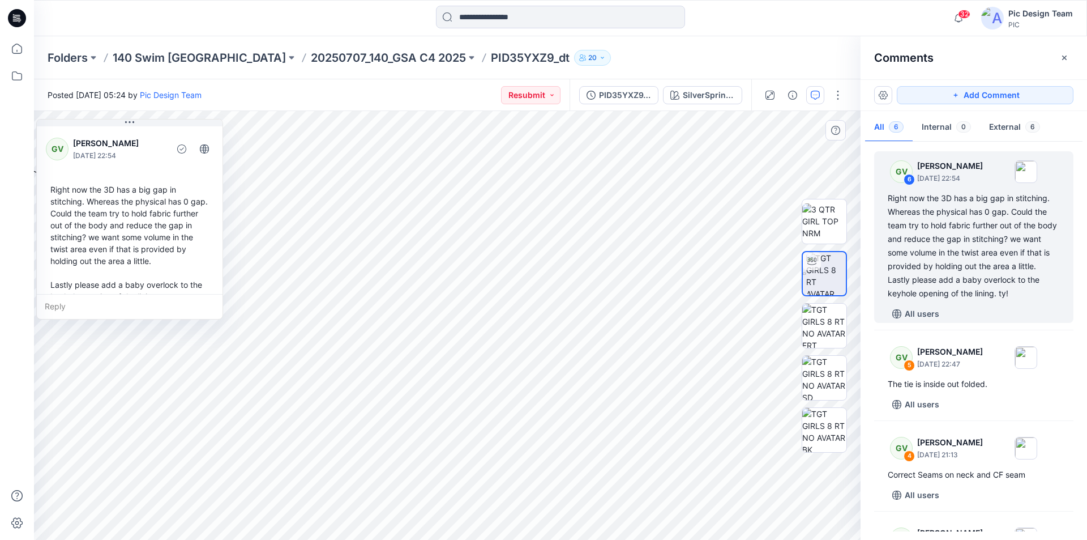
drag, startPoint x: 37, startPoint y: 193, endPoint x: 177, endPoint y: 206, distance: 139.9
click at [177, 206] on div "GV [PERSON_NAME] [DATE] 22:54 Right now the 3D has a big gap in stitching. Wher…" at bounding box center [130, 231] width 186 height 214
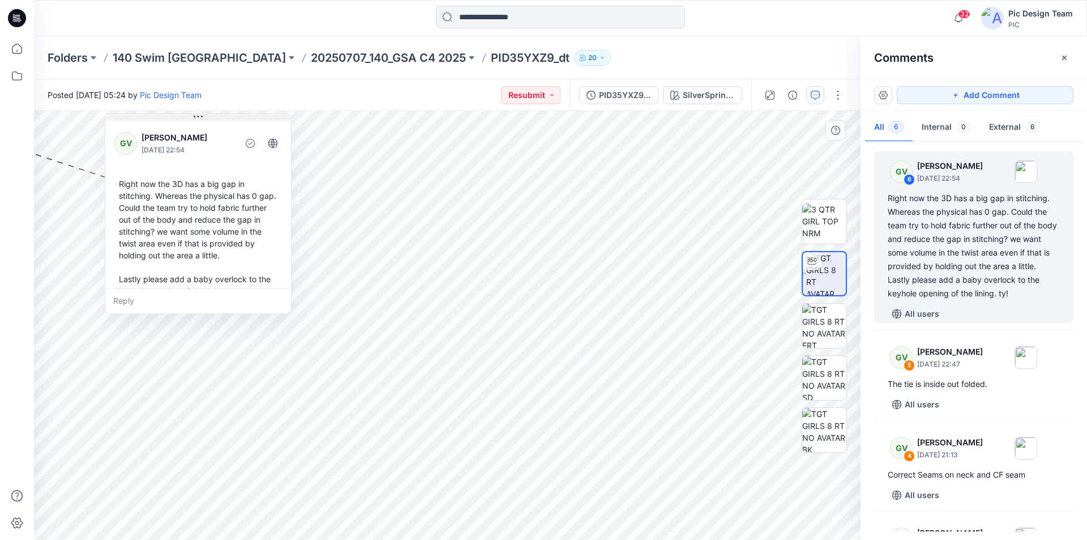
drag, startPoint x: 140, startPoint y: 124, endPoint x: 209, endPoint y: 118, distance: 68.8
click at [209, 118] on button at bounding box center [198, 117] width 186 height 7
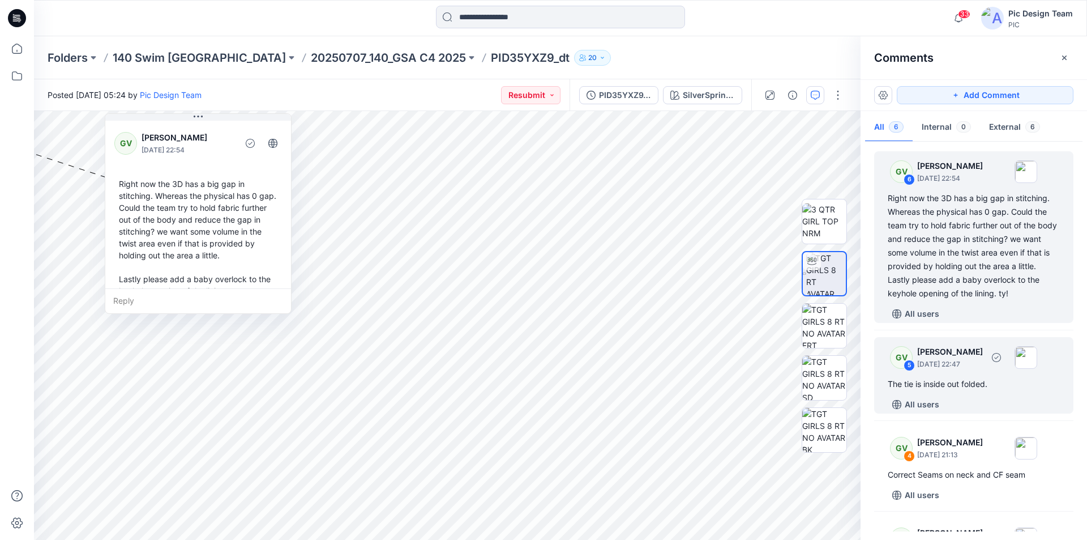
click at [952, 377] on div "The tie is inside out folded." at bounding box center [974, 384] width 172 height 14
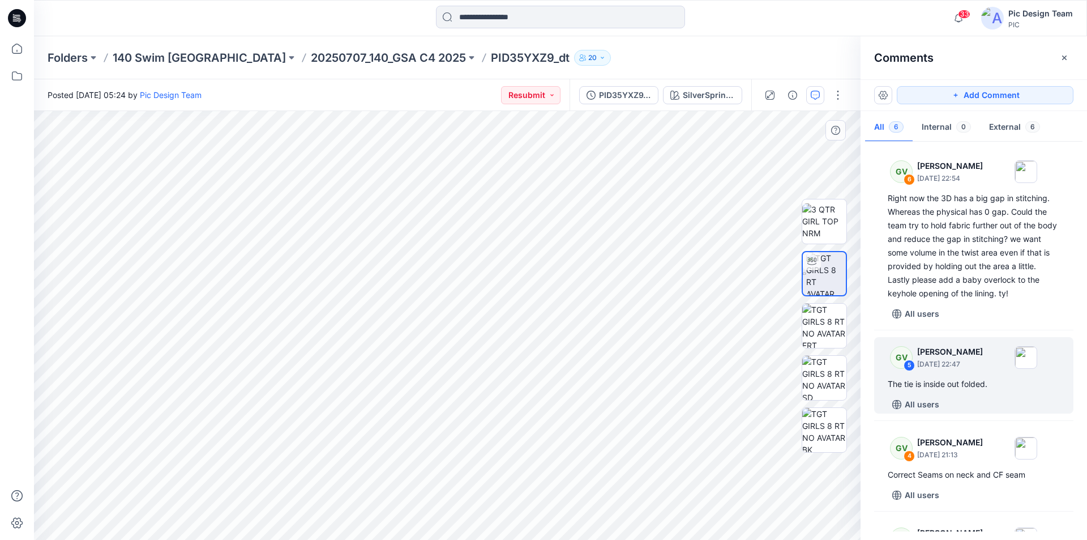
click at [210, 185] on div "7 1 RS [PERSON_NAME] [DATE] 04:46 I guess if this is the best they can do it is…" at bounding box center [447, 325] width 827 height 429
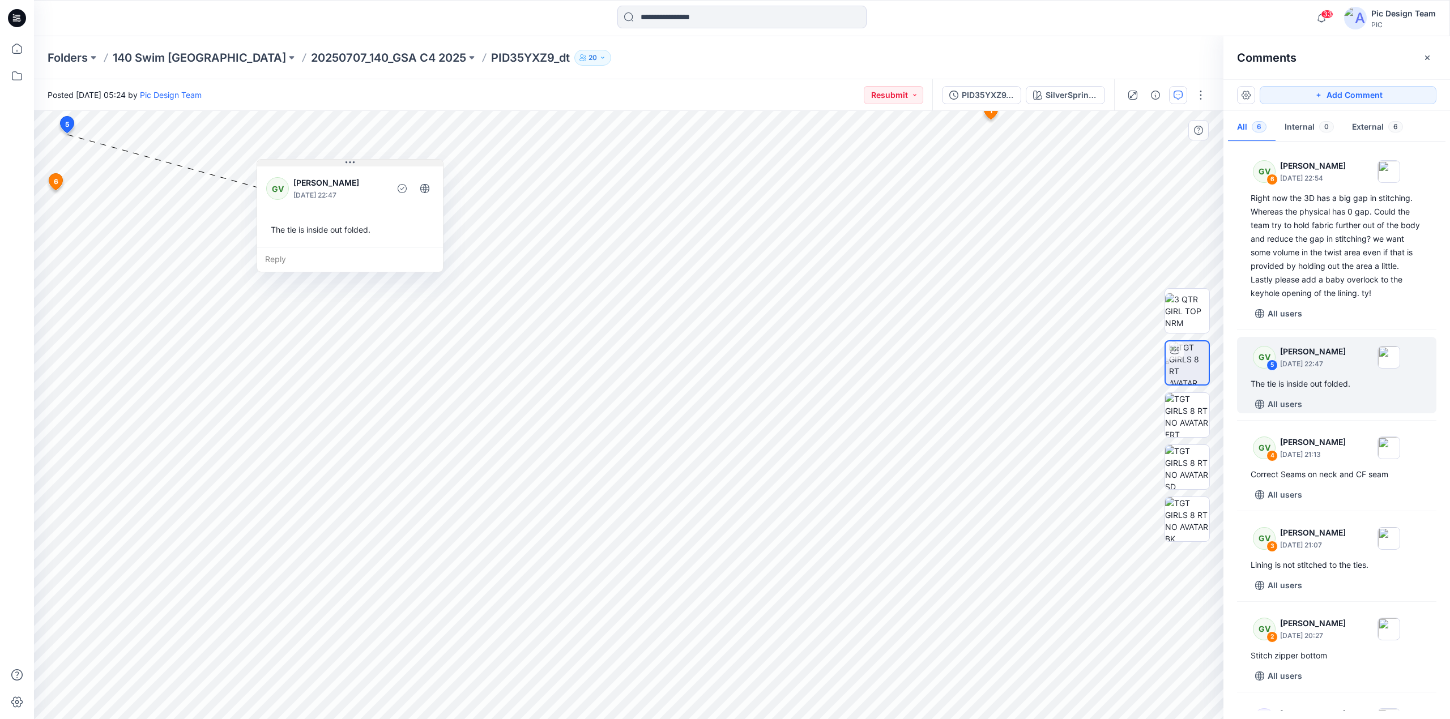
drag, startPoint x: 170, startPoint y: 141, endPoint x: 377, endPoint y: 161, distance: 208.3
click at [377, 161] on button at bounding box center [350, 163] width 186 height 7
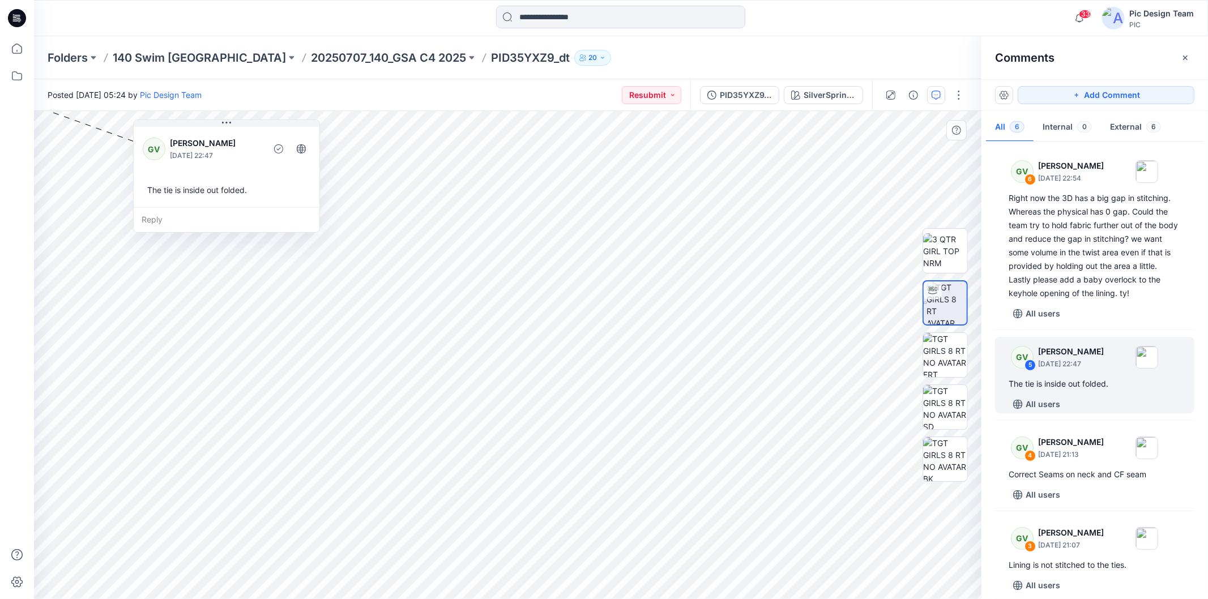
drag, startPoint x: 93, startPoint y: 138, endPoint x: 297, endPoint y: 178, distance: 208.5
click at [297, 178] on div "GV [PERSON_NAME] [DATE] 22:47 The tie is inside out folded." at bounding box center [227, 166] width 186 height 83
drag, startPoint x: 258, startPoint y: 125, endPoint x: 285, endPoint y: 123, distance: 27.2
click at [285, 123] on button at bounding box center [254, 122] width 186 height 7
click at [772, 97] on div "PID35YXZ9_dt_V2" at bounding box center [746, 95] width 52 height 12
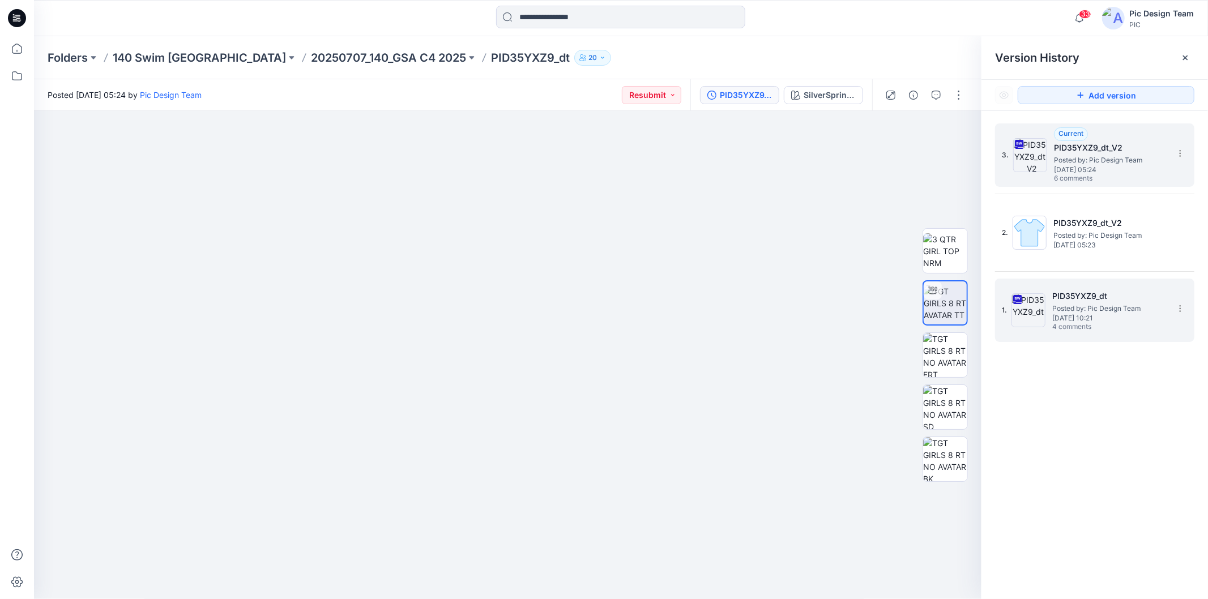
click at [1085, 305] on span "Posted by: Pic Design Team" at bounding box center [1108, 308] width 113 height 11
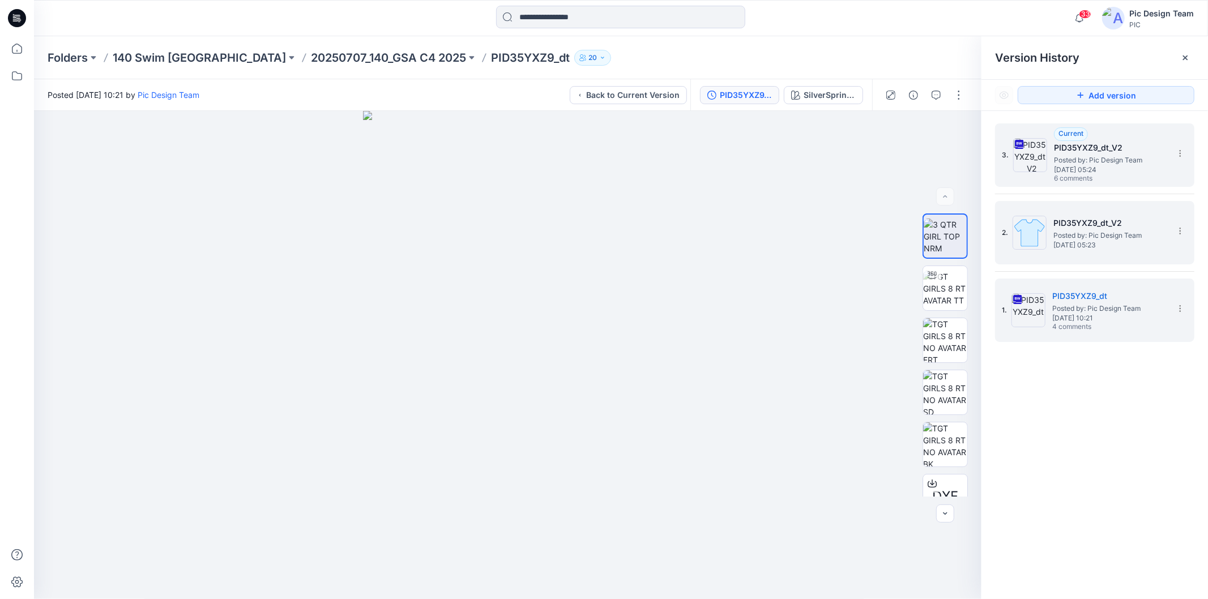
click at [1087, 219] on h5 "PID35YXZ9_dt_V2" at bounding box center [1109, 223] width 113 height 14
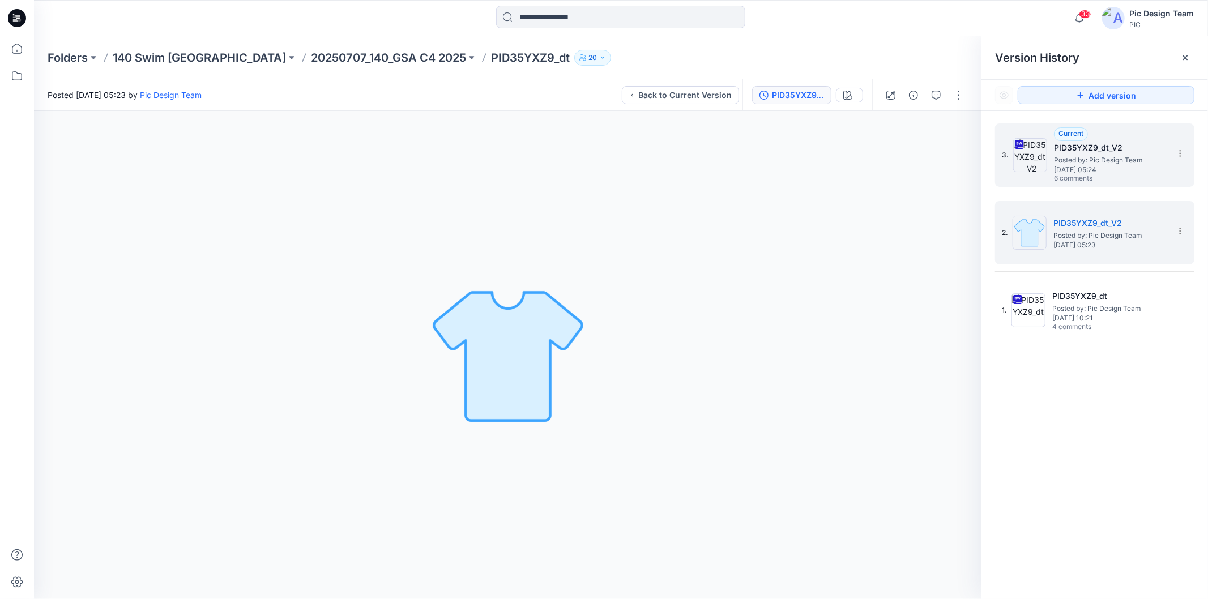
click at [1087, 157] on span "Posted by: Pic Design Team" at bounding box center [1110, 160] width 113 height 11
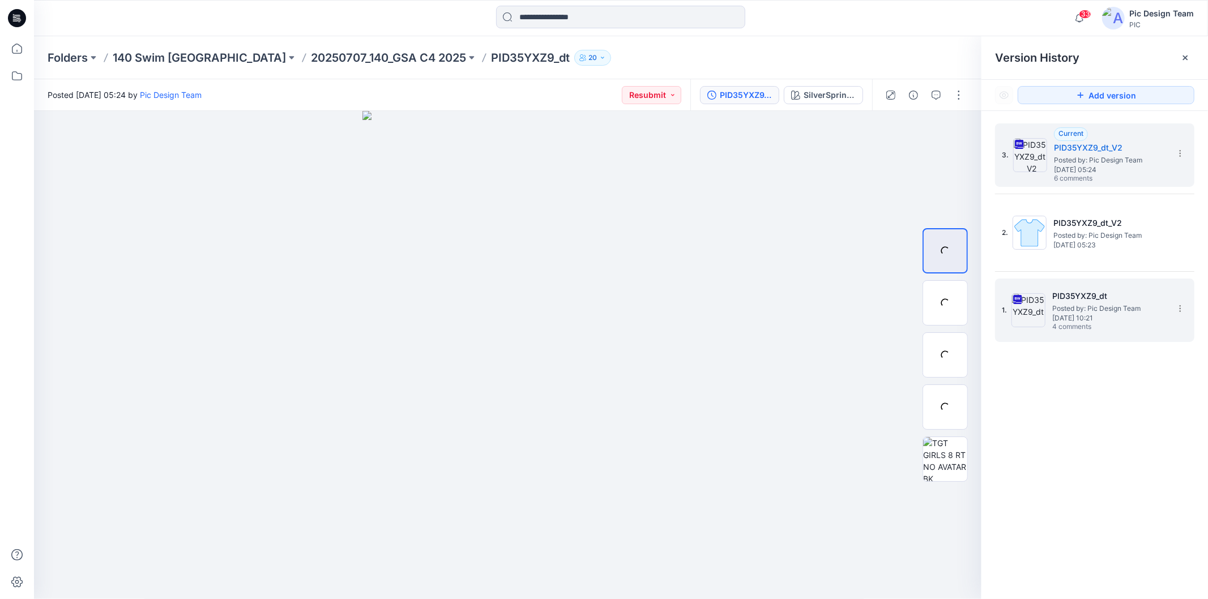
click at [1087, 307] on span "Posted by: Pic Design Team" at bounding box center [1108, 308] width 113 height 11
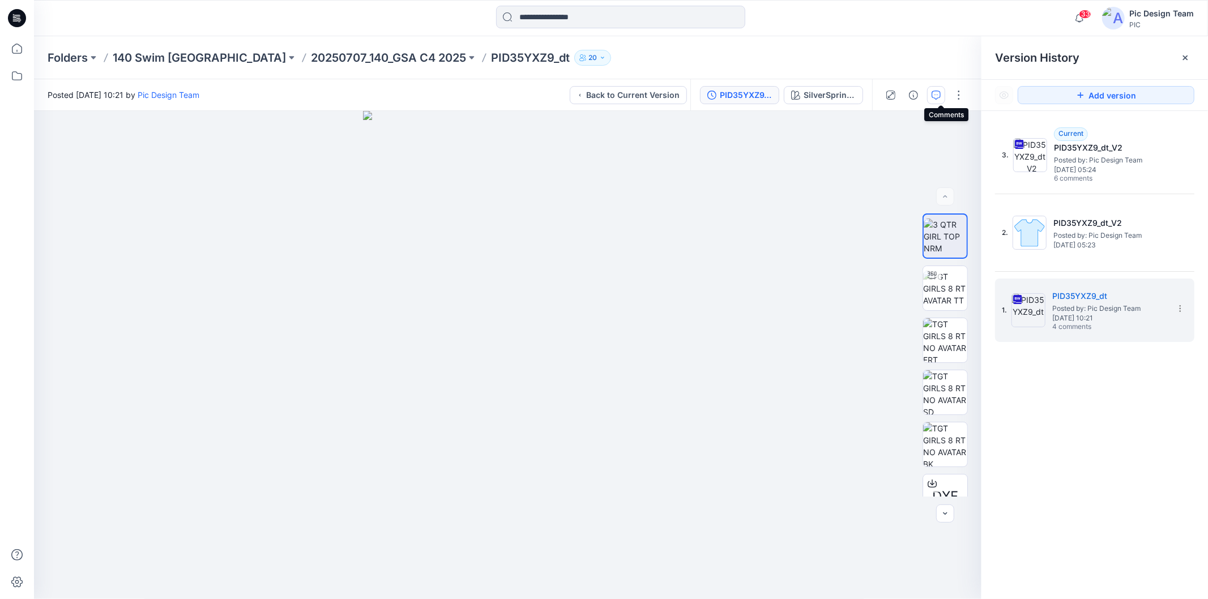
click at [937, 97] on icon "button" at bounding box center [936, 95] width 9 height 9
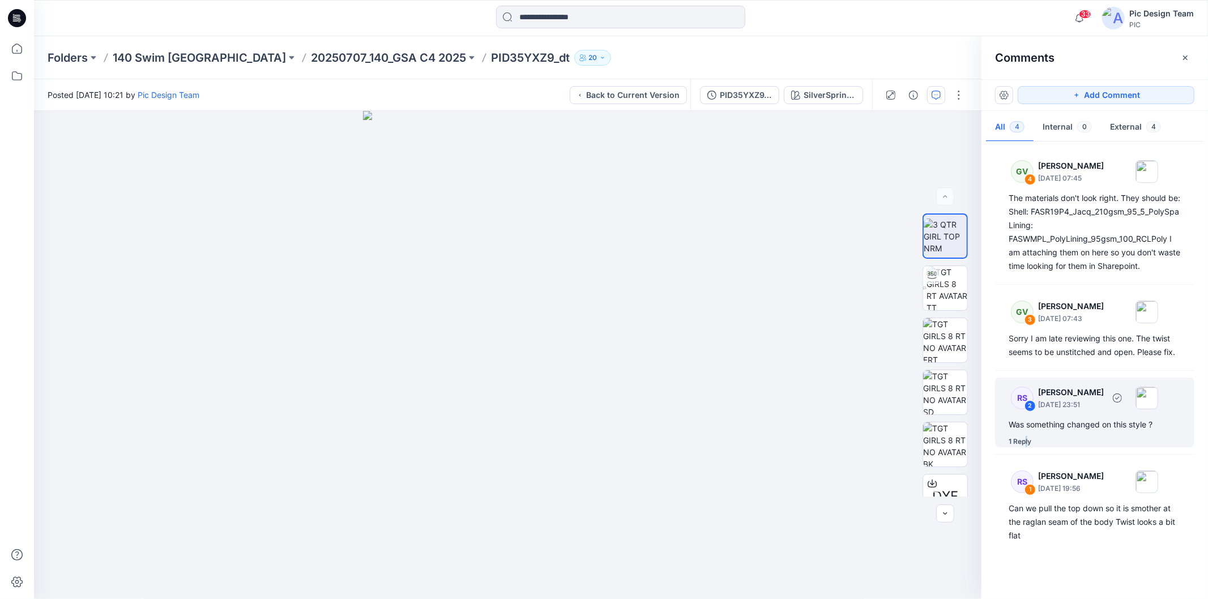
click at [1026, 436] on div "1 Reply" at bounding box center [1020, 441] width 23 height 11
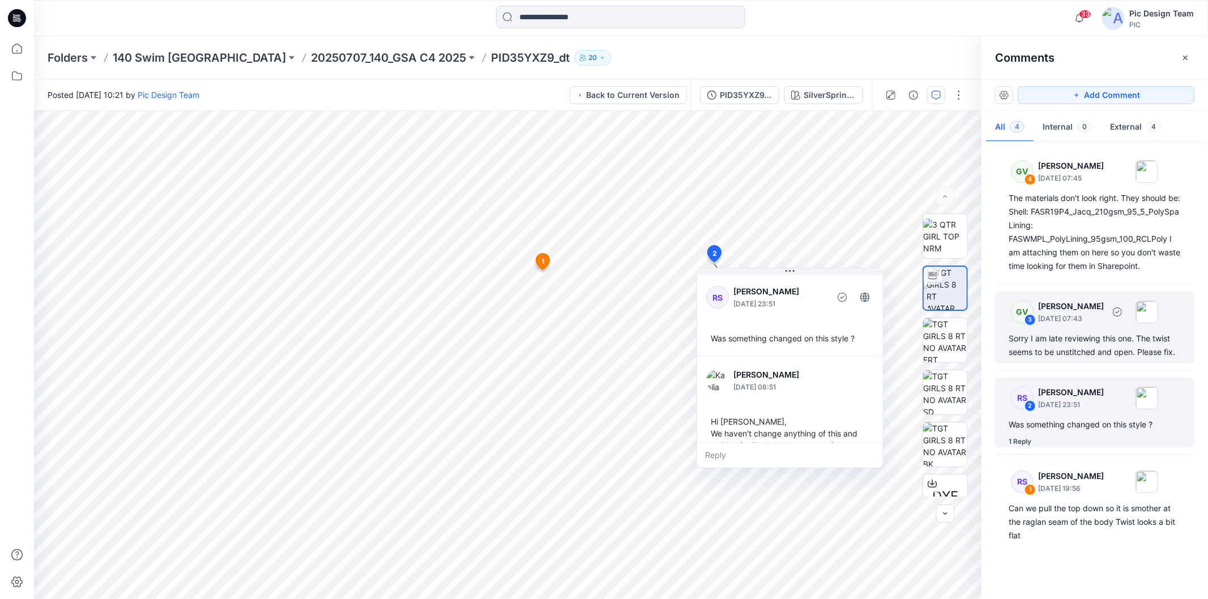
click at [1084, 332] on div "Sorry I am late reviewing this one. The twist seems to be unstitched and open. …" at bounding box center [1095, 345] width 172 height 27
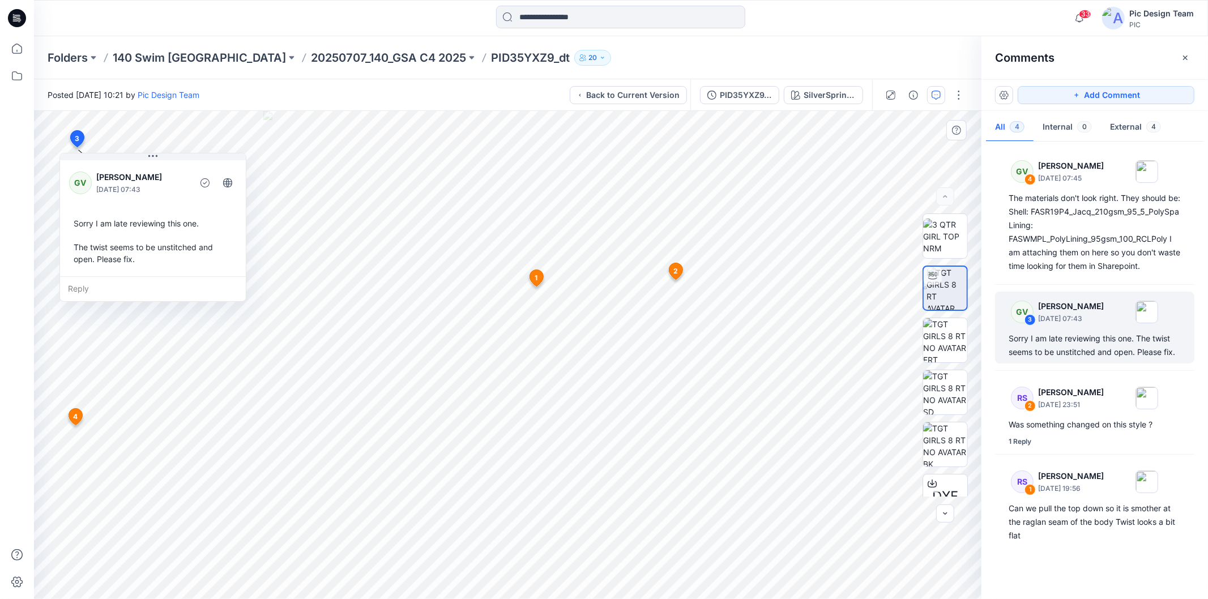
click at [74, 240] on div "Sorry I am late reviewing this one. The twist seems to be unstitched and open. …" at bounding box center [153, 241] width 168 height 57
drag, startPoint x: 74, startPoint y: 240, endPoint x: 219, endPoint y: 245, distance: 144.5
click at [219, 245] on div "Sorry I am late reviewing this one. The twist seems to be unstitched and open. …" at bounding box center [153, 241] width 168 height 57
copy div "The twist seems to be unstitched and open. Please fix"
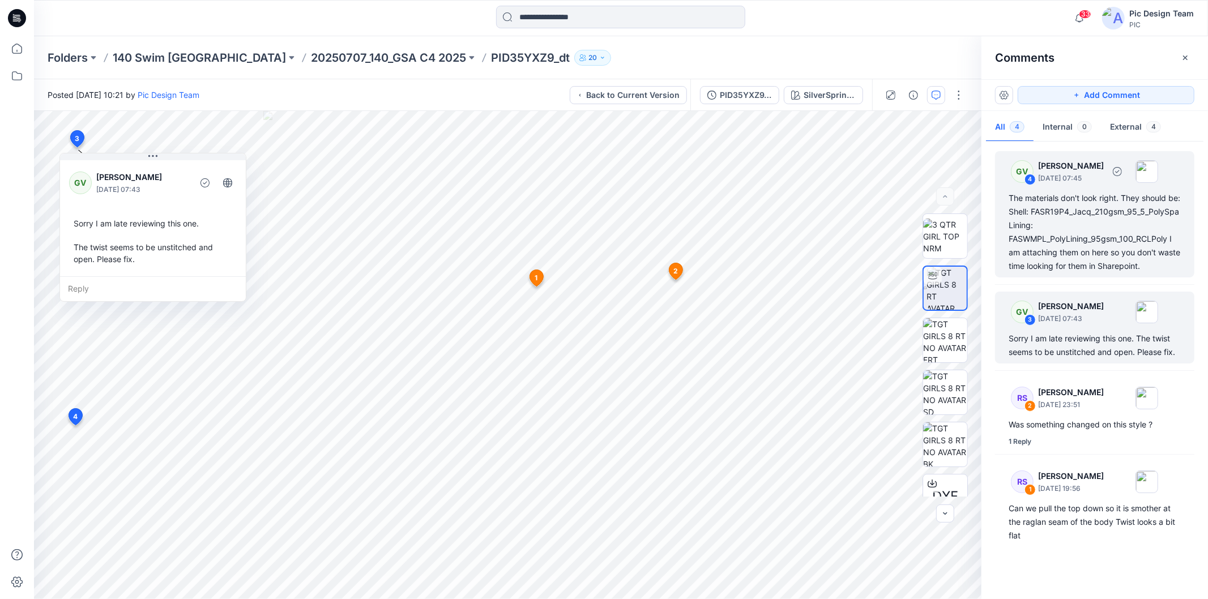
click at [1069, 217] on div "The materials don't look right. They should be: Shell: FASR19P4_Jacq_210gsm_95_…" at bounding box center [1095, 232] width 172 height 82
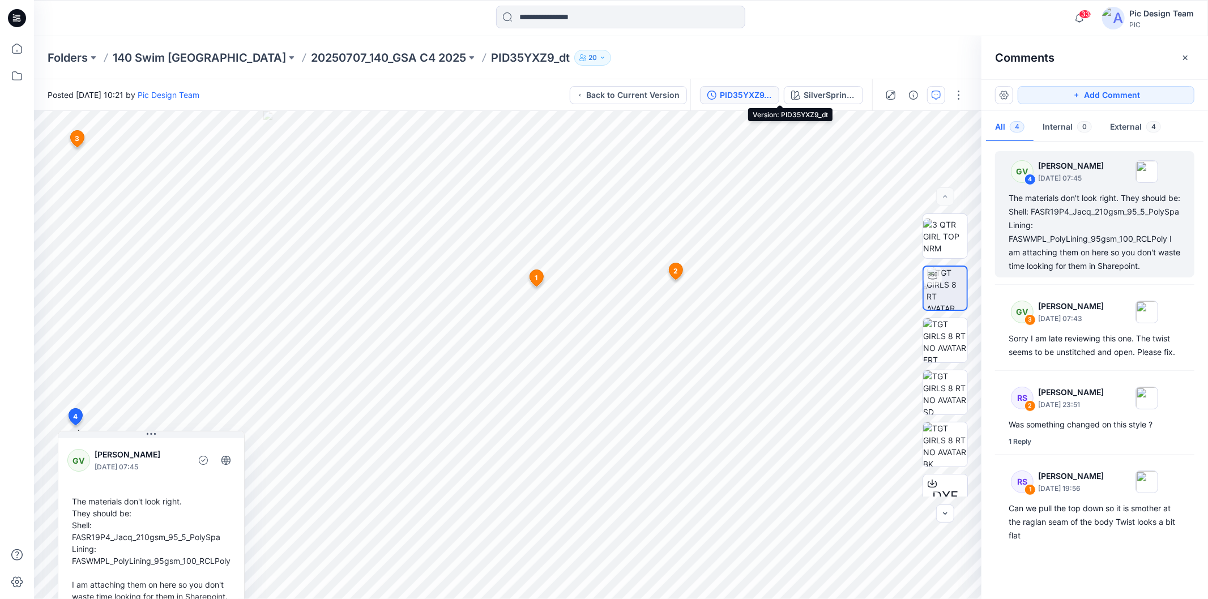
click at [772, 95] on div "PID35YXZ9_dt" at bounding box center [746, 95] width 52 height 12
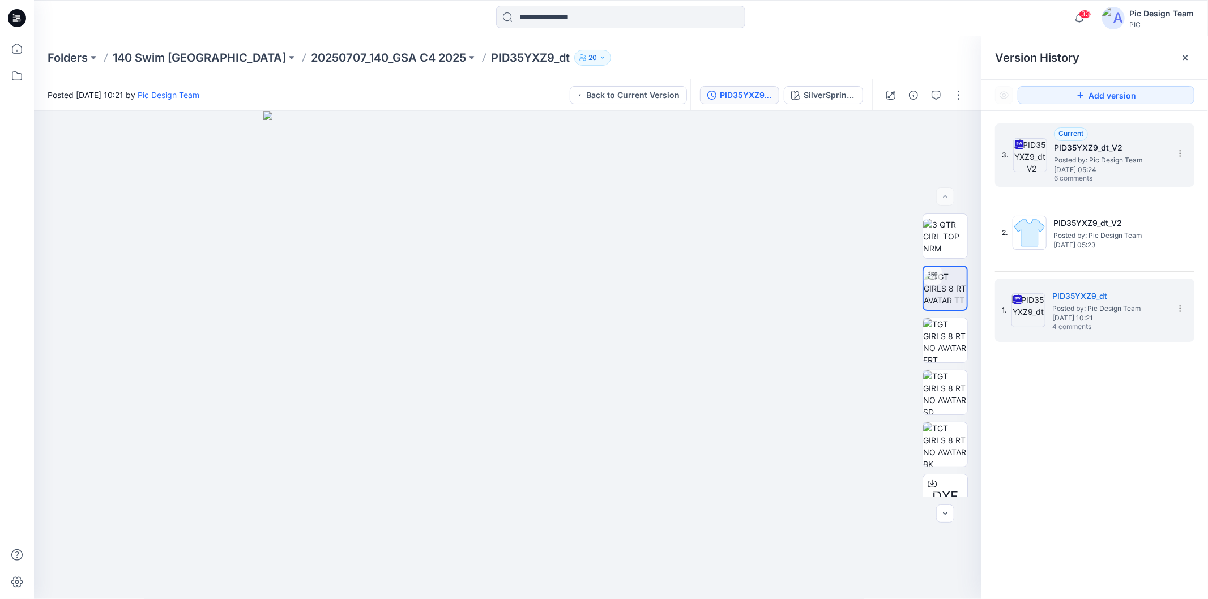
click at [1079, 159] on span "Posted by: Pic Design Team" at bounding box center [1110, 160] width 113 height 11
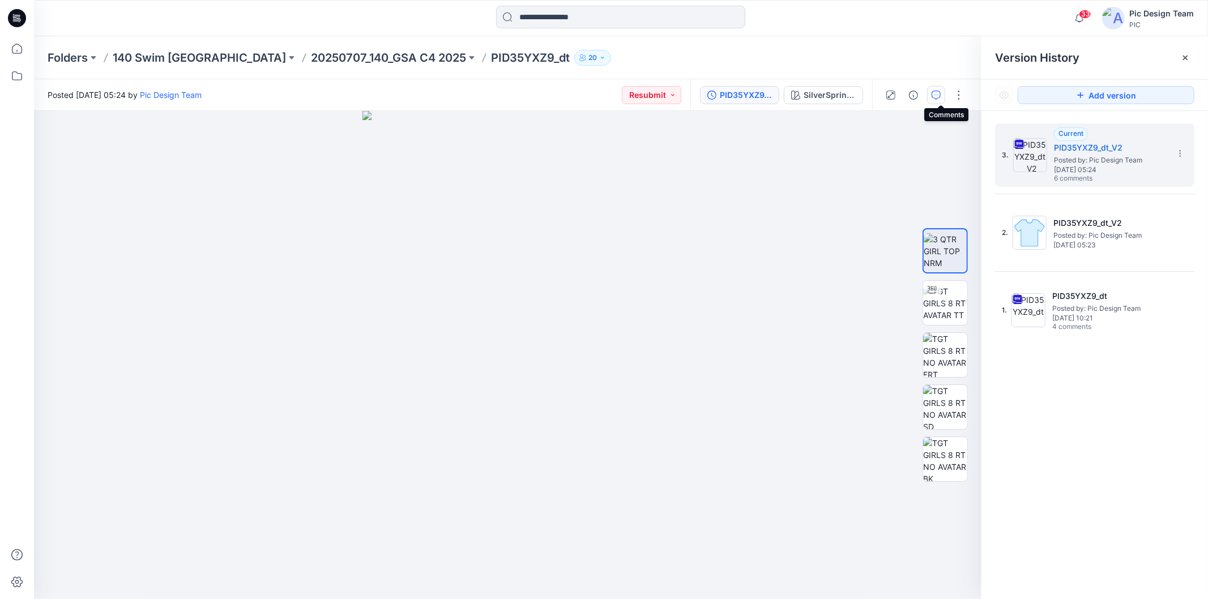
click at [941, 93] on icon "button" at bounding box center [936, 95] width 9 height 9
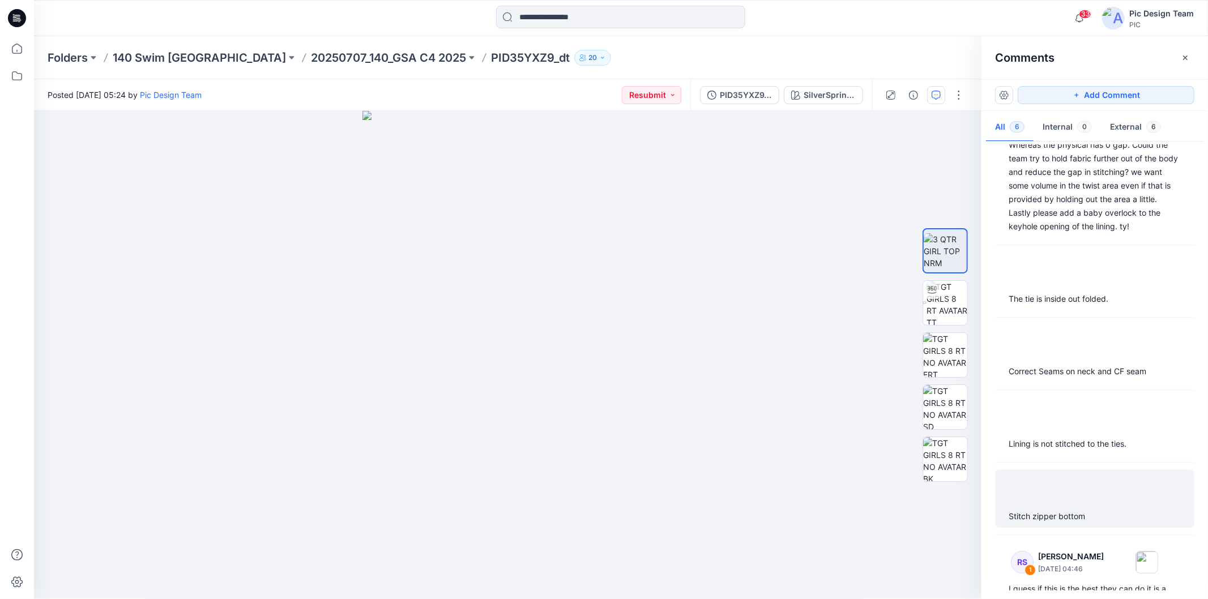
scroll to position [69, 0]
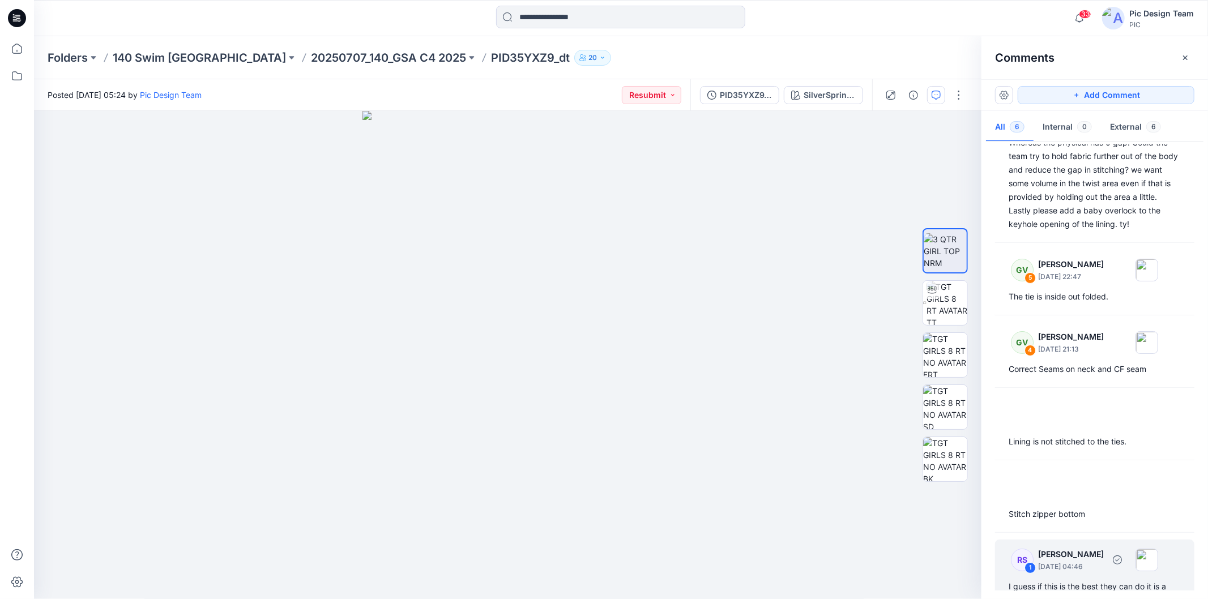
click at [1087, 539] on div "I guess if this is the best they can do it is a twist not just an overlap" at bounding box center [1095, 593] width 172 height 27
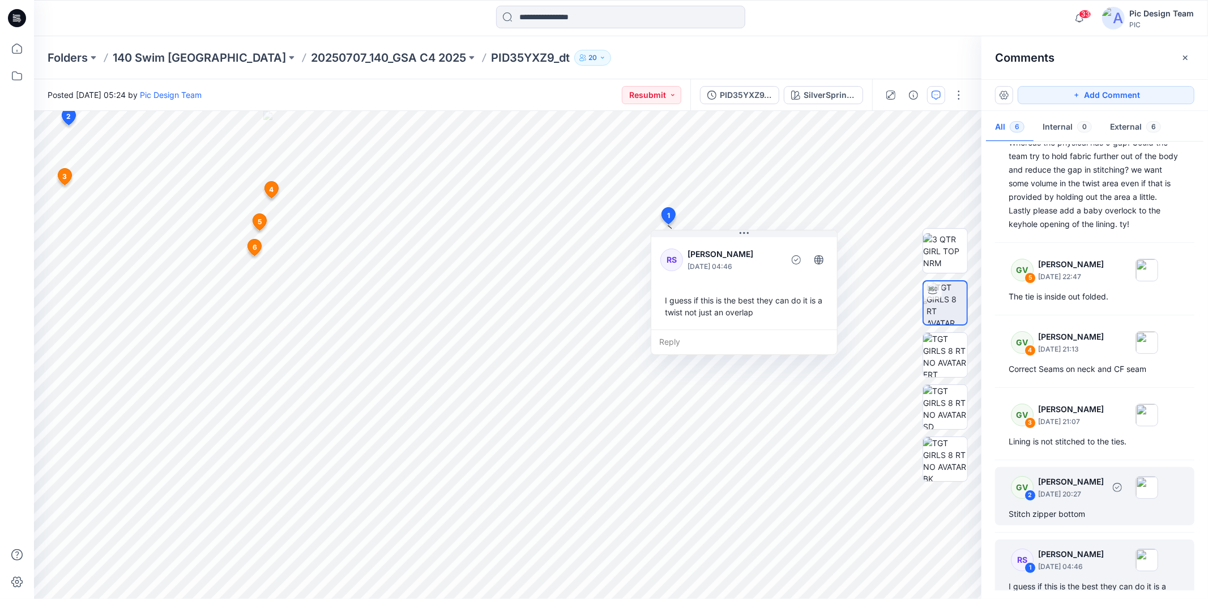
click at [1087, 507] on div "Stitch zipper bottom" at bounding box center [1095, 514] width 172 height 14
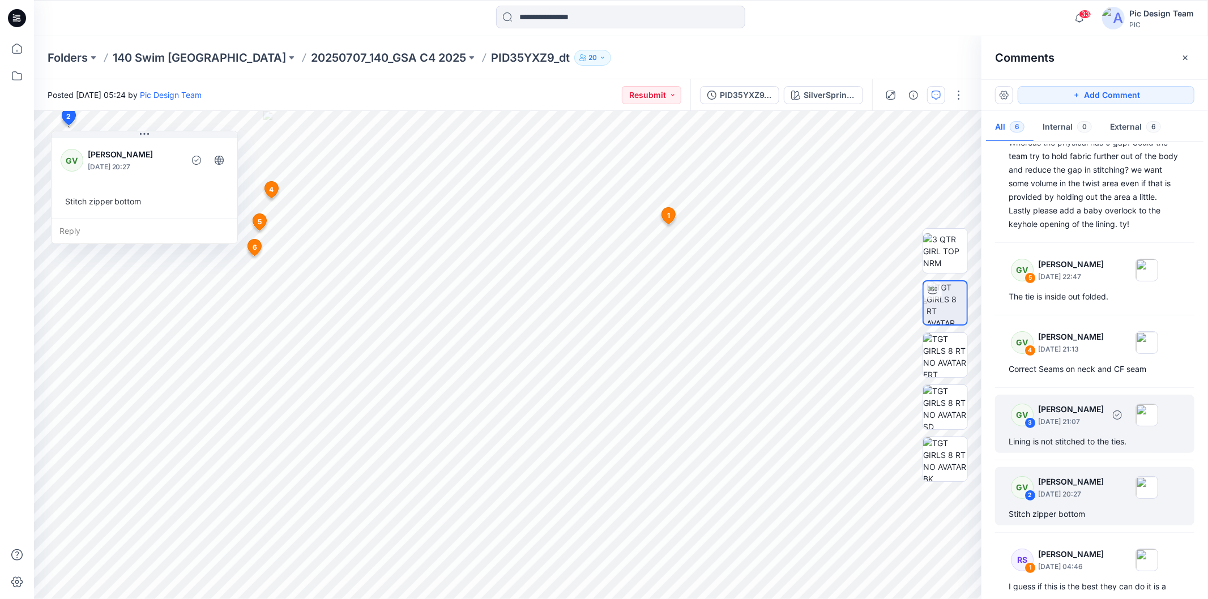
click at [1087, 403] on div "GV 3 [PERSON_NAME] [DATE] 21:07 Lining is not stitched to the ties." at bounding box center [1094, 424] width 199 height 58
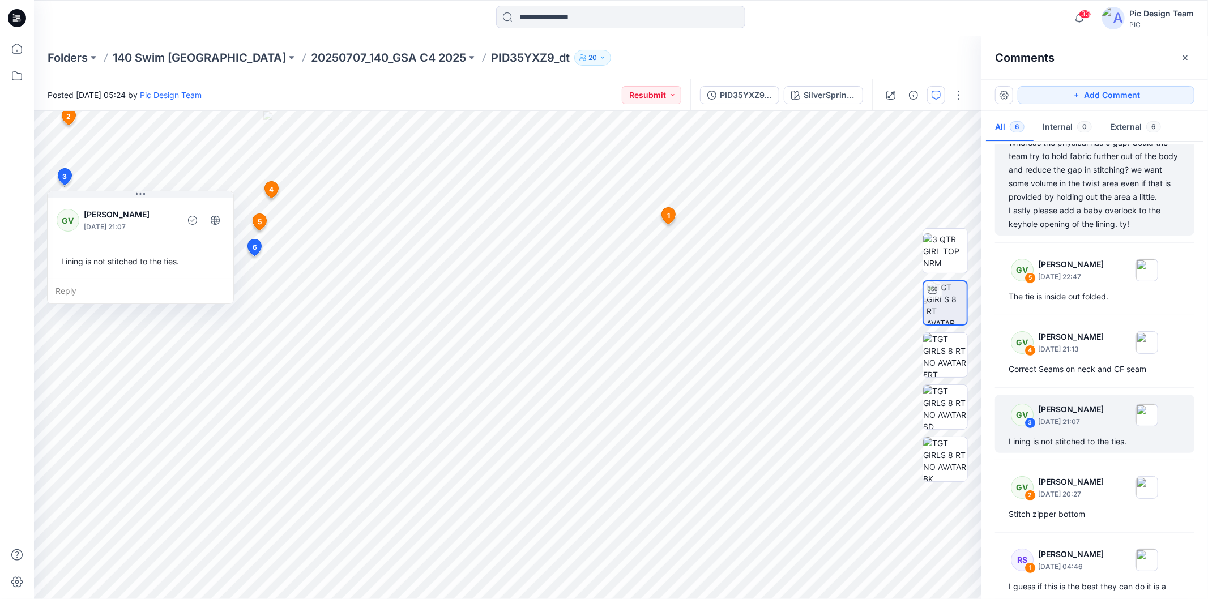
click at [1085, 155] on div "Right now the 3D has a big gap in stitching. Whereas the physical has 0 gap. Co…" at bounding box center [1095, 176] width 172 height 109
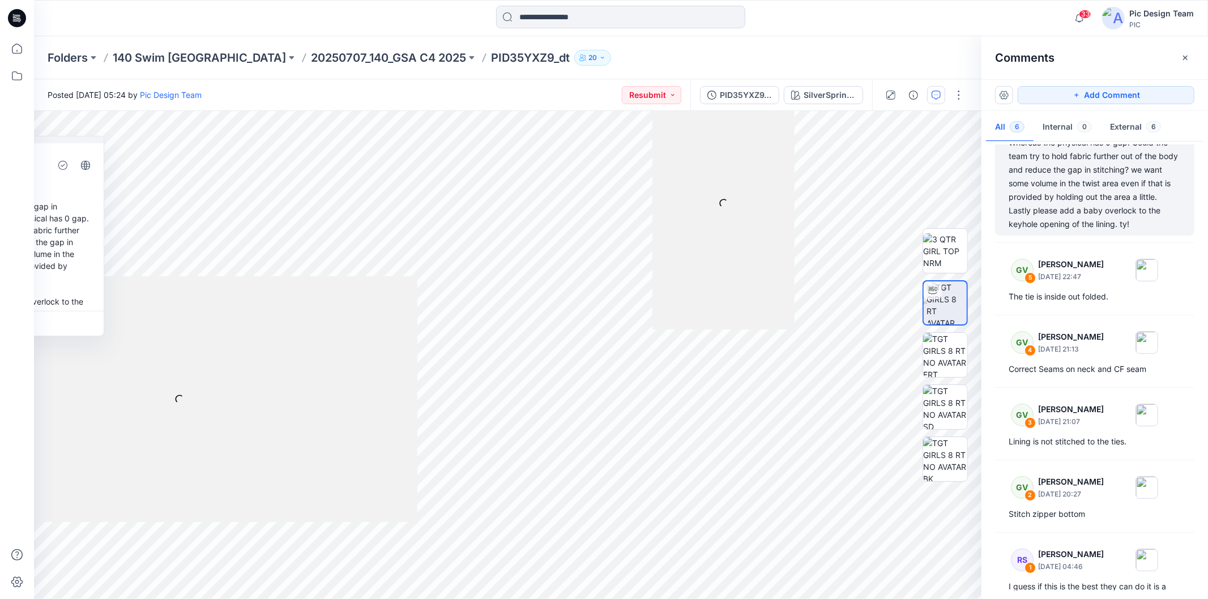
scroll to position [7, 0]
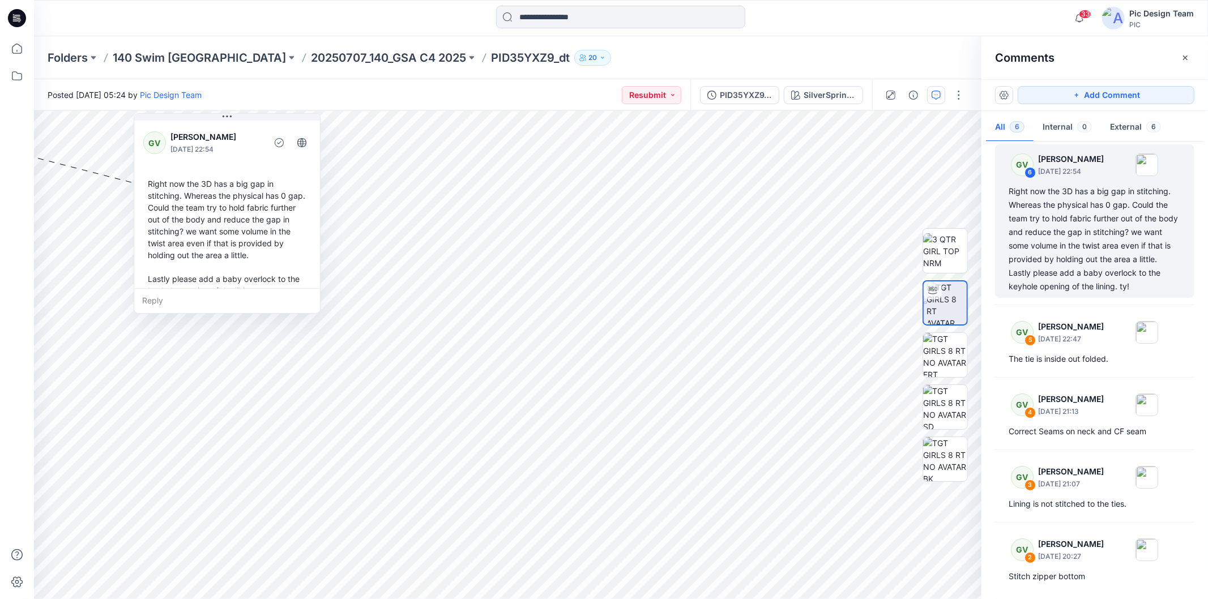
click at [270, 112] on div "7 1 RS [PERSON_NAME] [DATE] 04:46 I guess if this is the best they can do it is…" at bounding box center [508, 355] width 948 height 488
click at [261, 288] on div "Reply" at bounding box center [227, 300] width 186 height 25
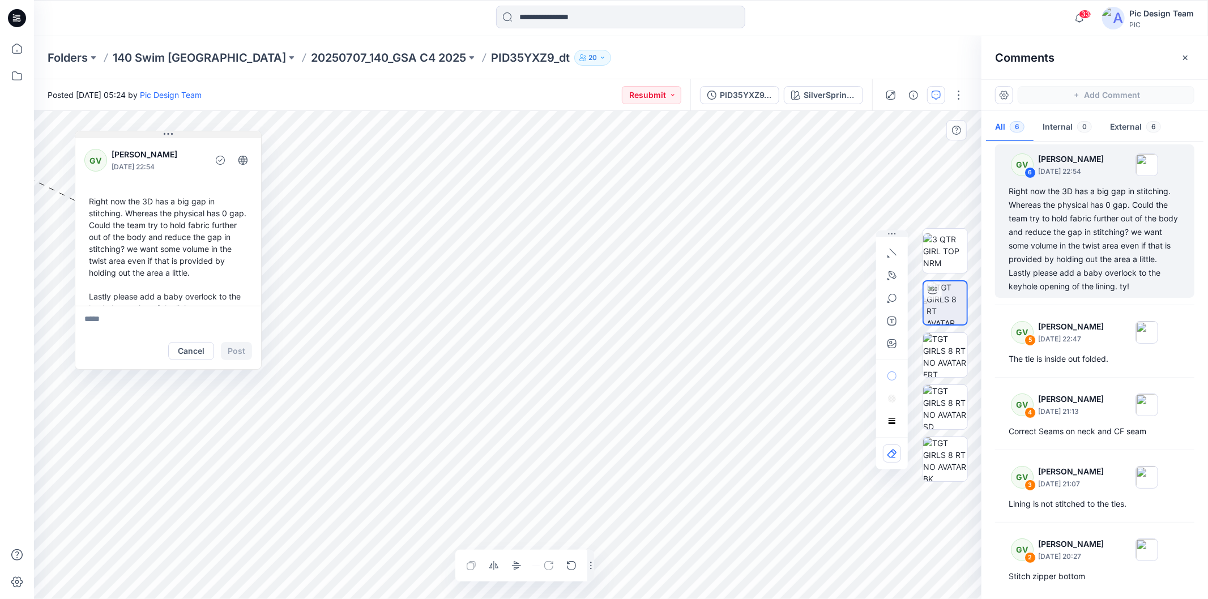
drag, startPoint x: 225, startPoint y: 114, endPoint x: 166, endPoint y: 132, distance: 61.5
click at [166, 132] on icon at bounding box center [168, 134] width 9 height 9
click at [0, 104] on html "33 Notifications Your style MSP26-01045 is ready 14 minutes ago Your style MSP2…" at bounding box center [604, 299] width 1208 height 599
